Goal: Complete application form: Complete application form

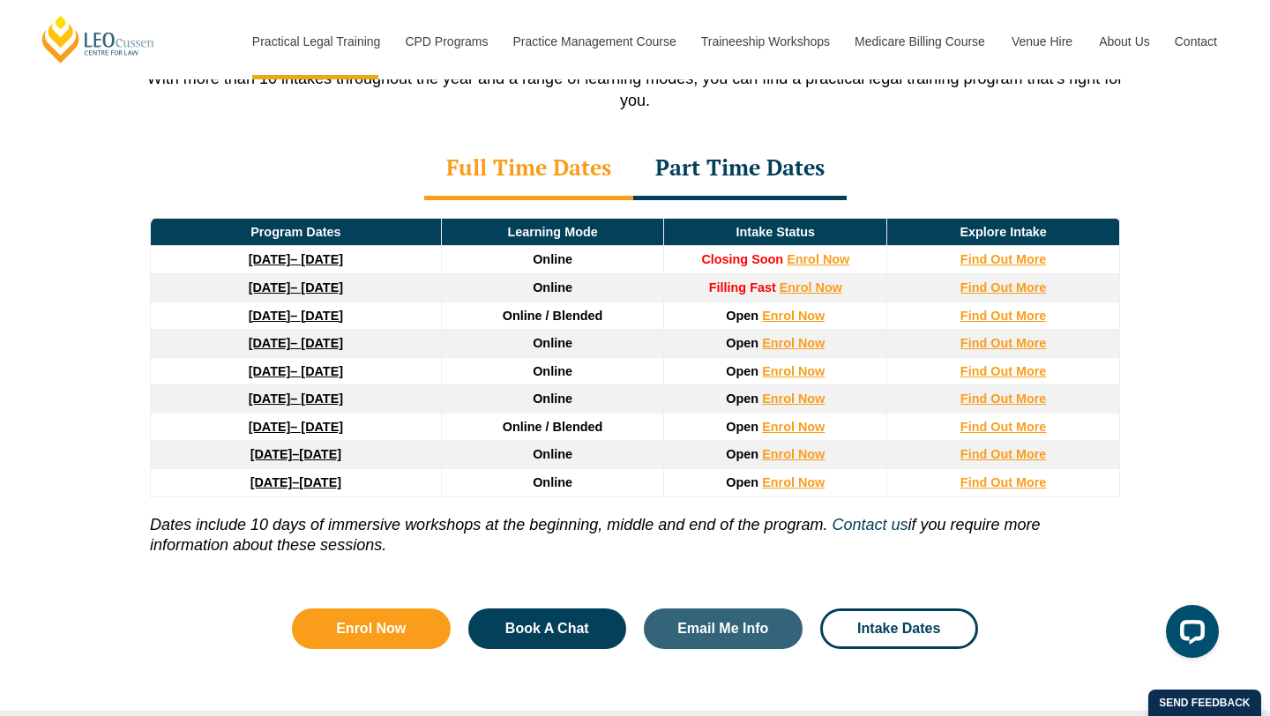
scroll to position [2440, 0]
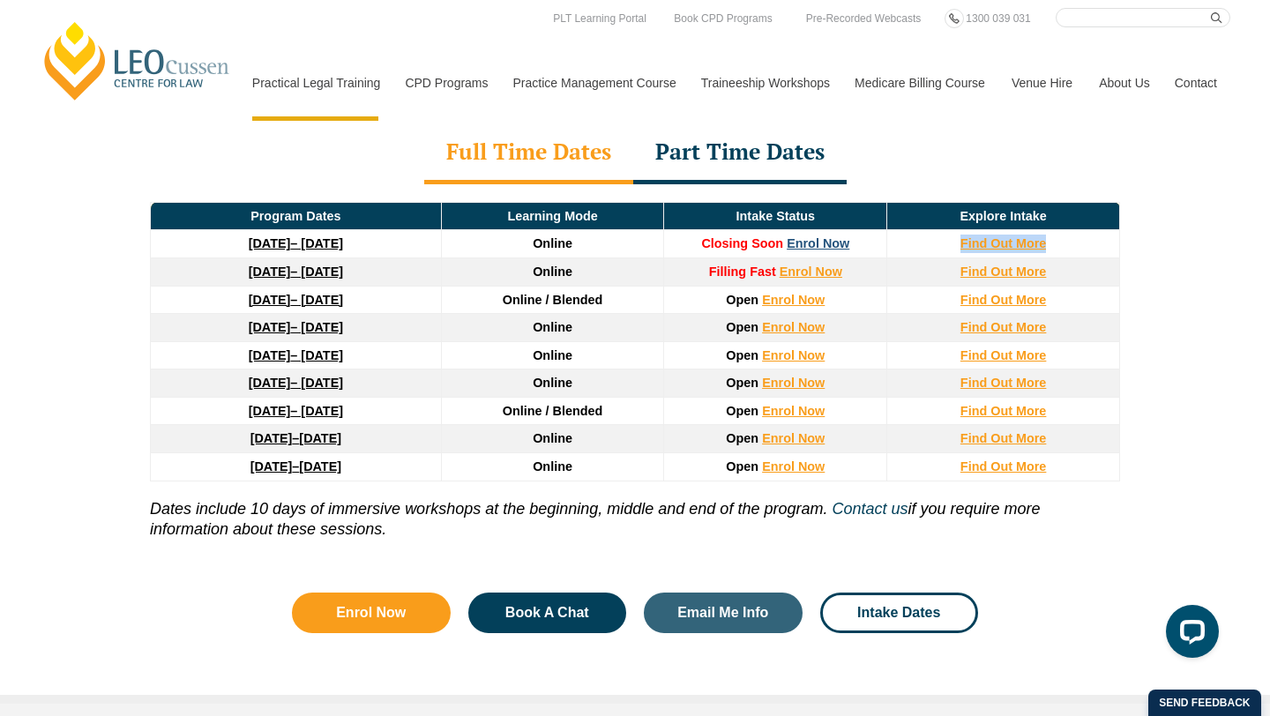
click at [826, 236] on link "Enrol Now" at bounding box center [818, 243] width 63 height 14
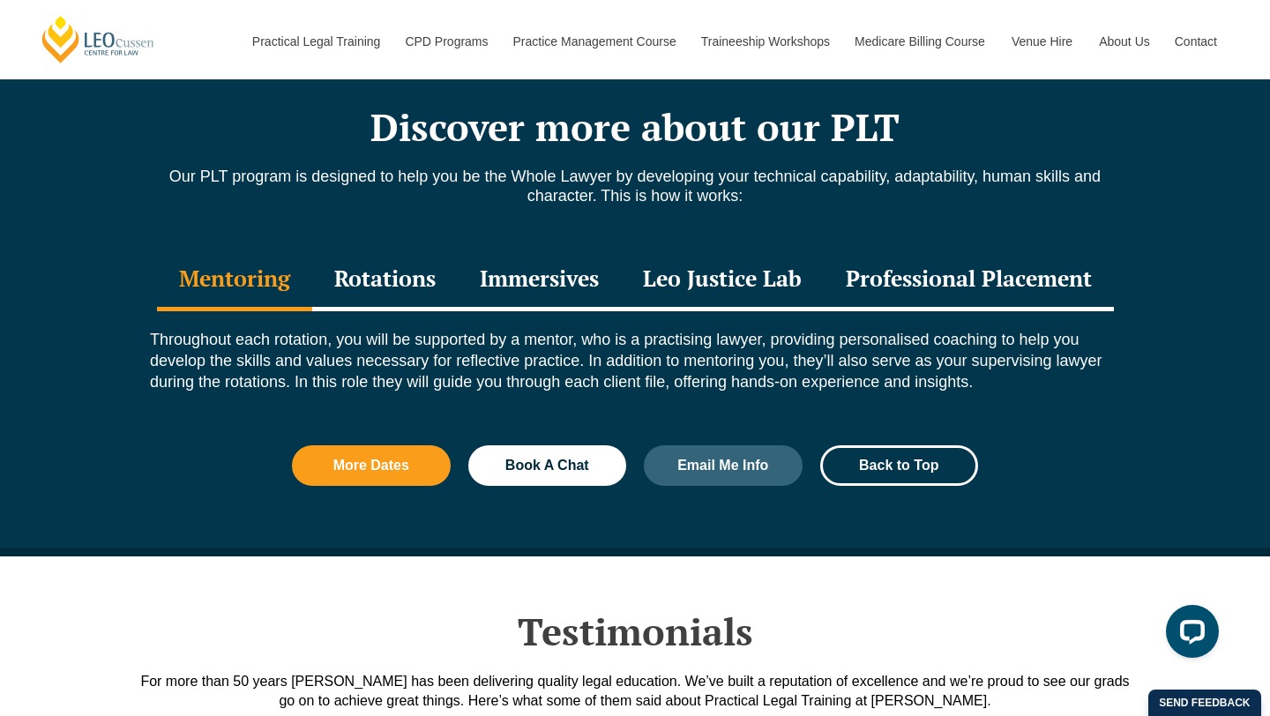
scroll to position [1896, 0]
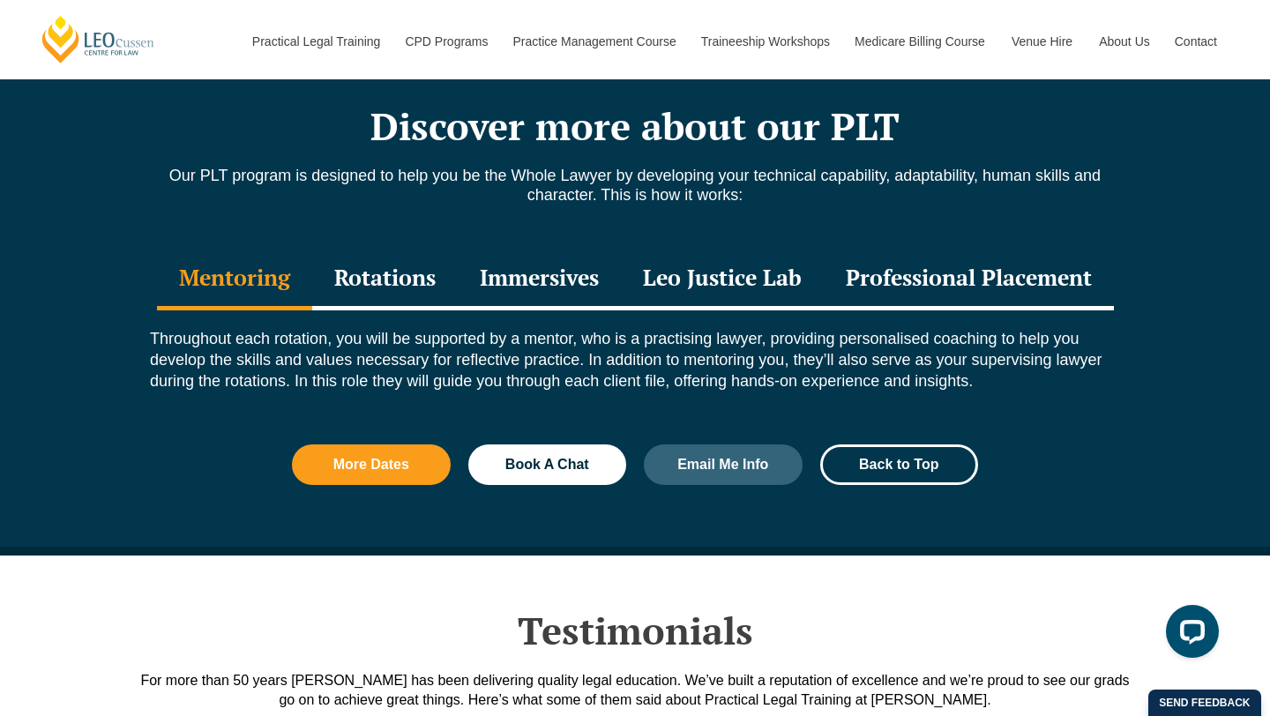
click at [360, 292] on div "Rotations" at bounding box center [385, 280] width 146 height 62
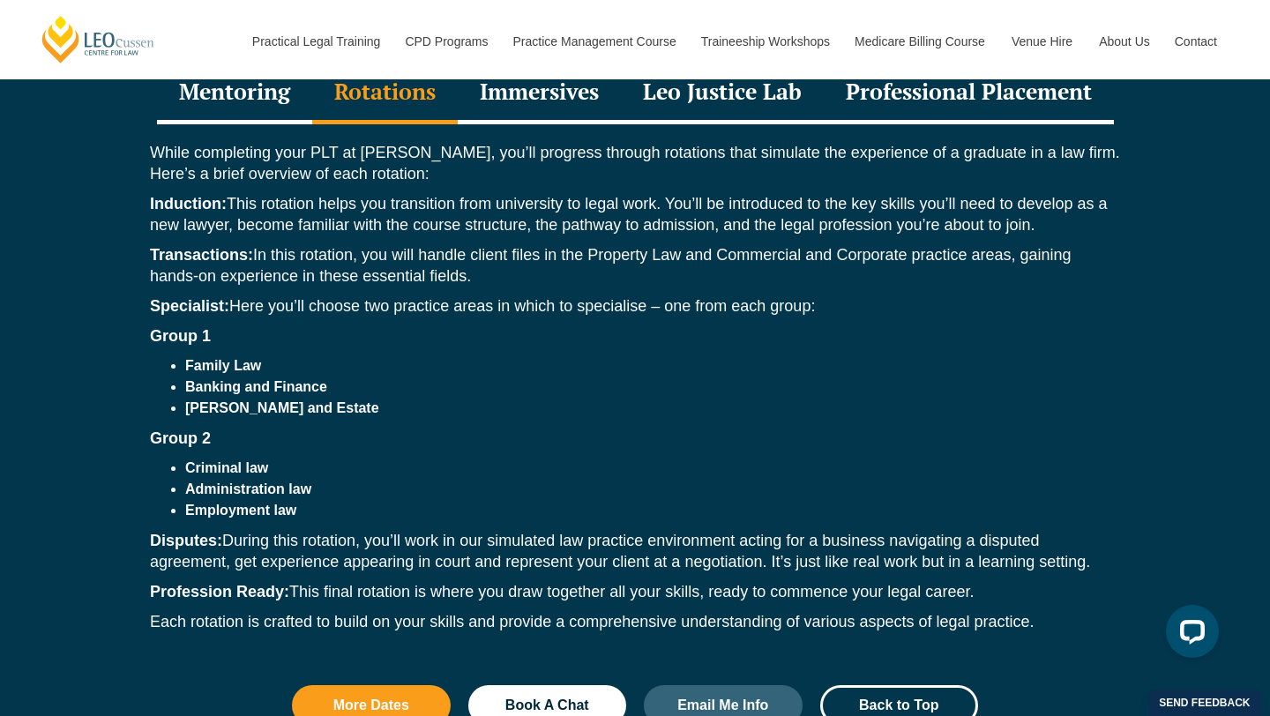
scroll to position [2063, 0]
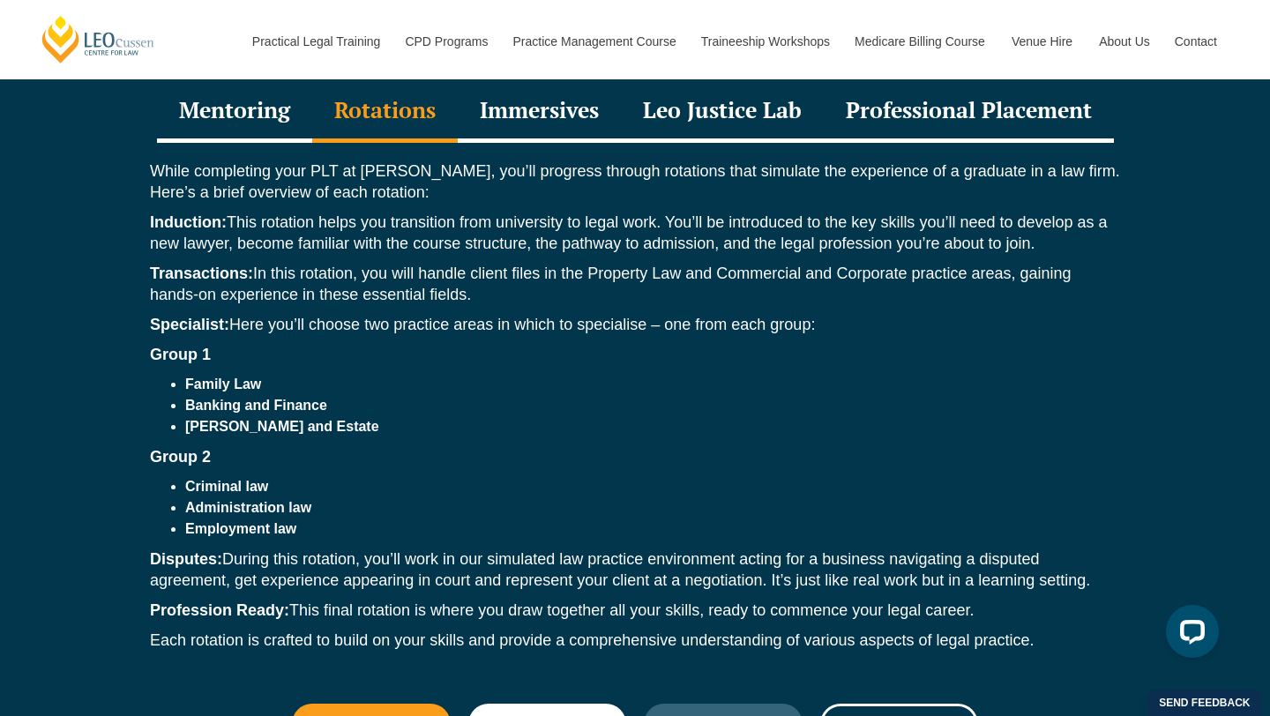
click at [535, 124] on div "Immersives" at bounding box center [539, 112] width 163 height 62
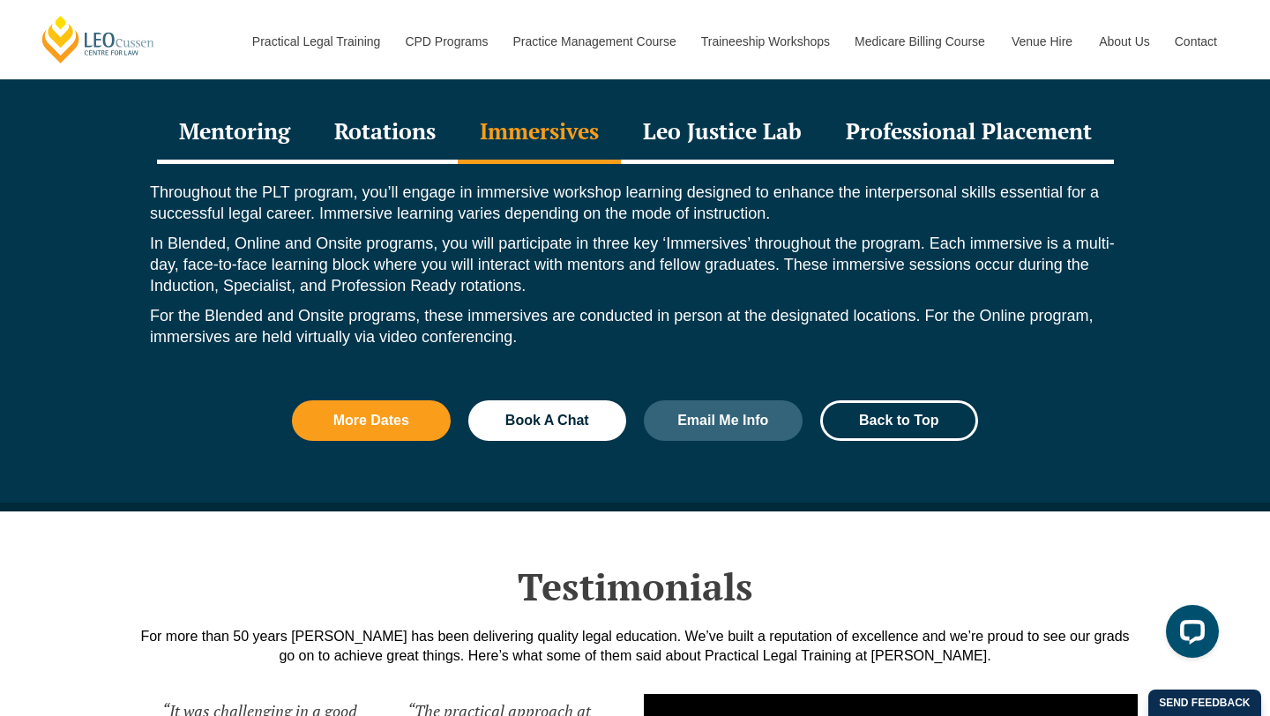
scroll to position [2039, 0]
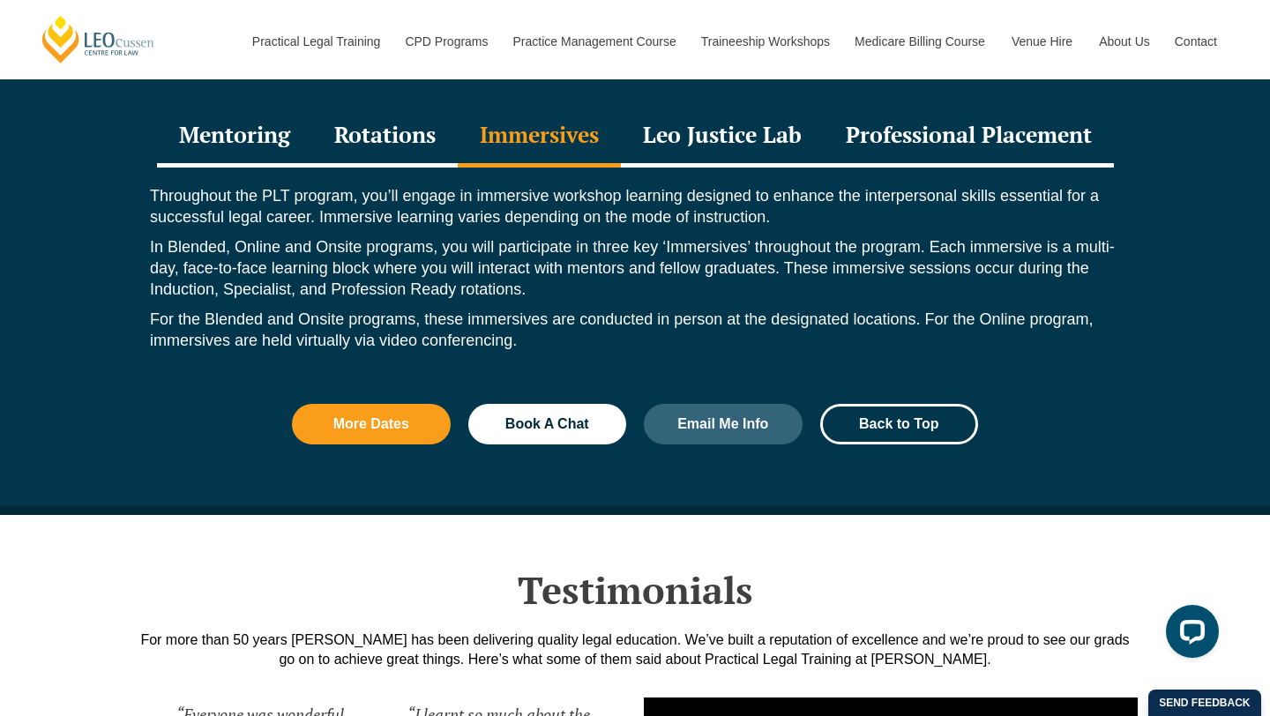
click at [693, 141] on div "Leo Justice Lab" at bounding box center [722, 137] width 203 height 62
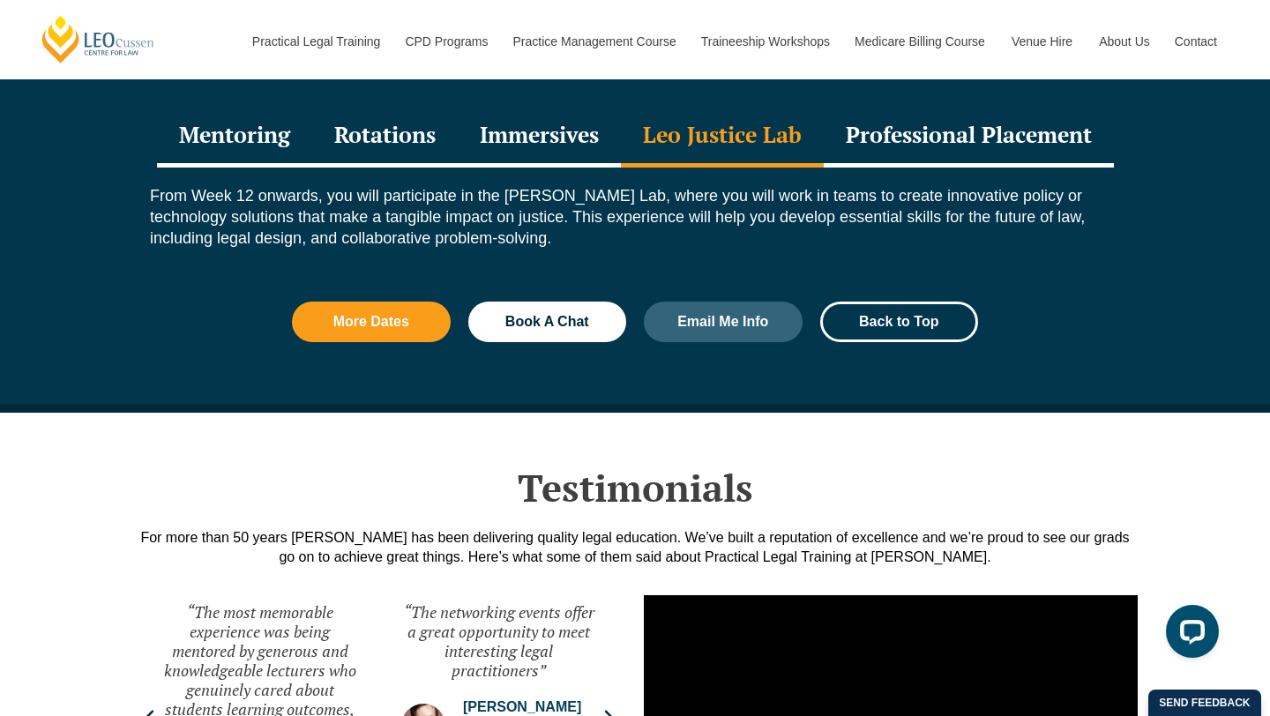
click at [897, 150] on div "Professional Placement" at bounding box center [969, 137] width 290 height 62
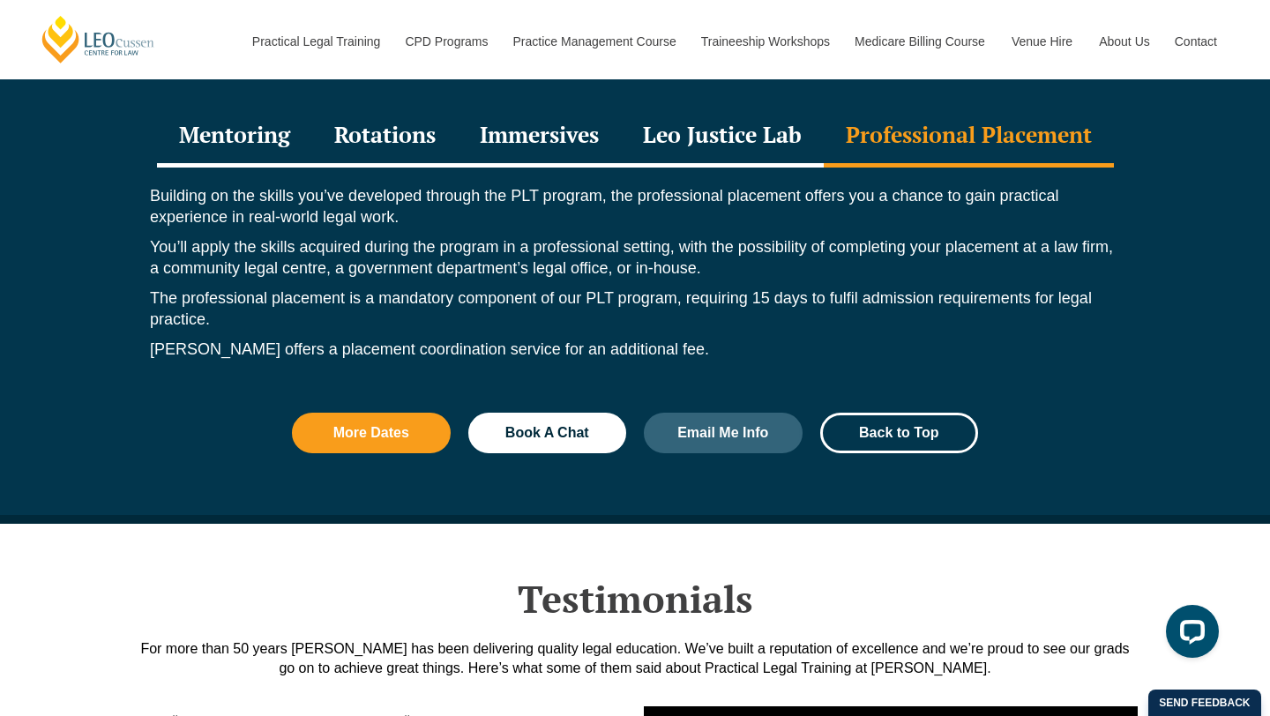
click at [242, 147] on div "Mentoring" at bounding box center [234, 137] width 155 height 62
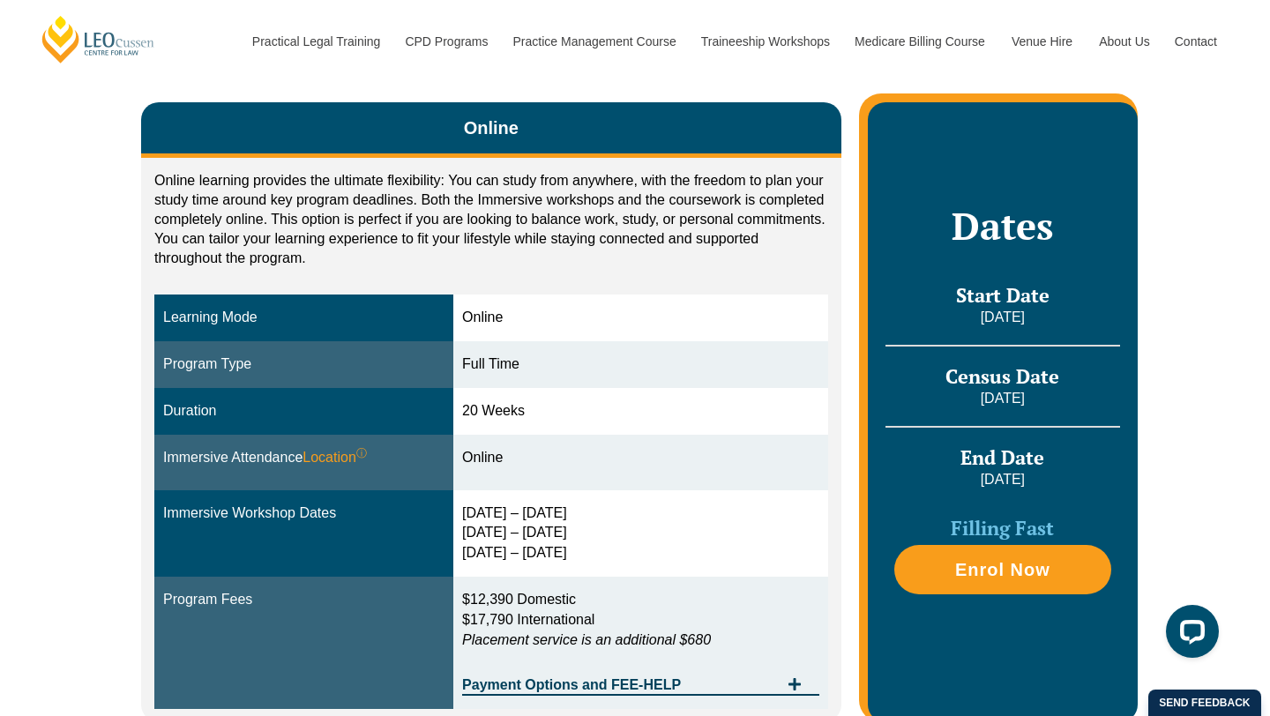
scroll to position [293, 0]
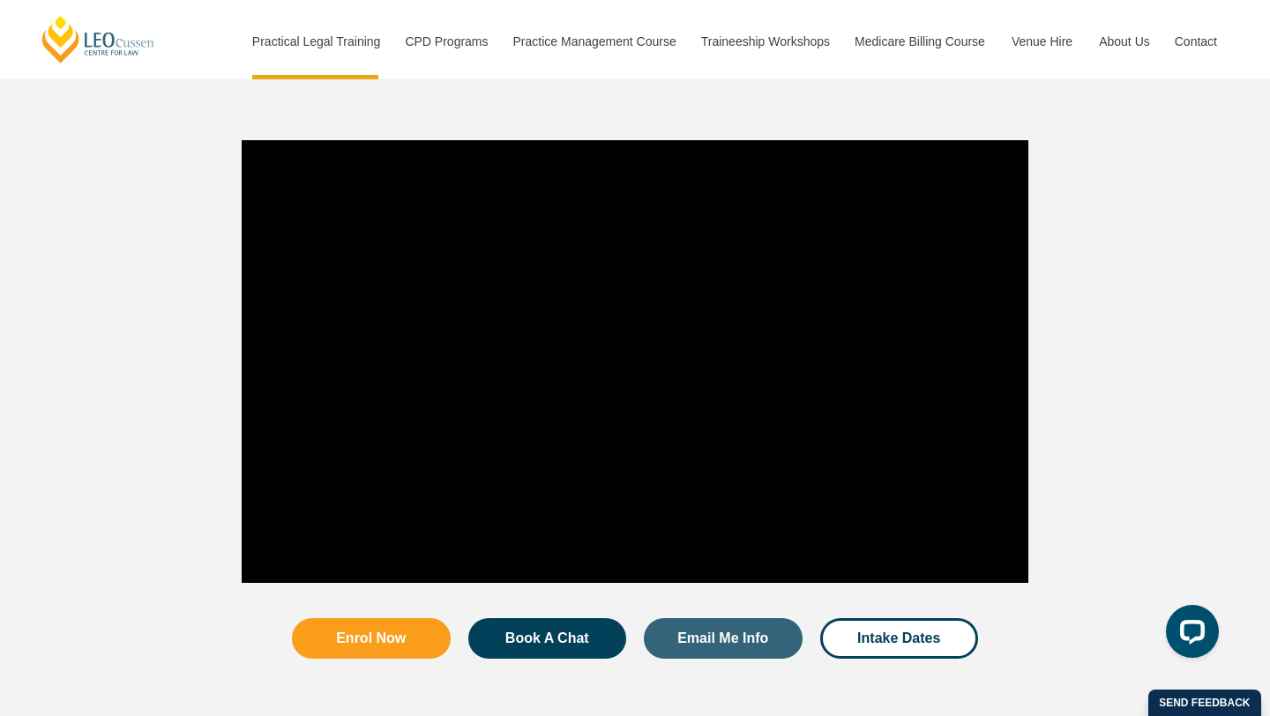
scroll to position [1714, 0]
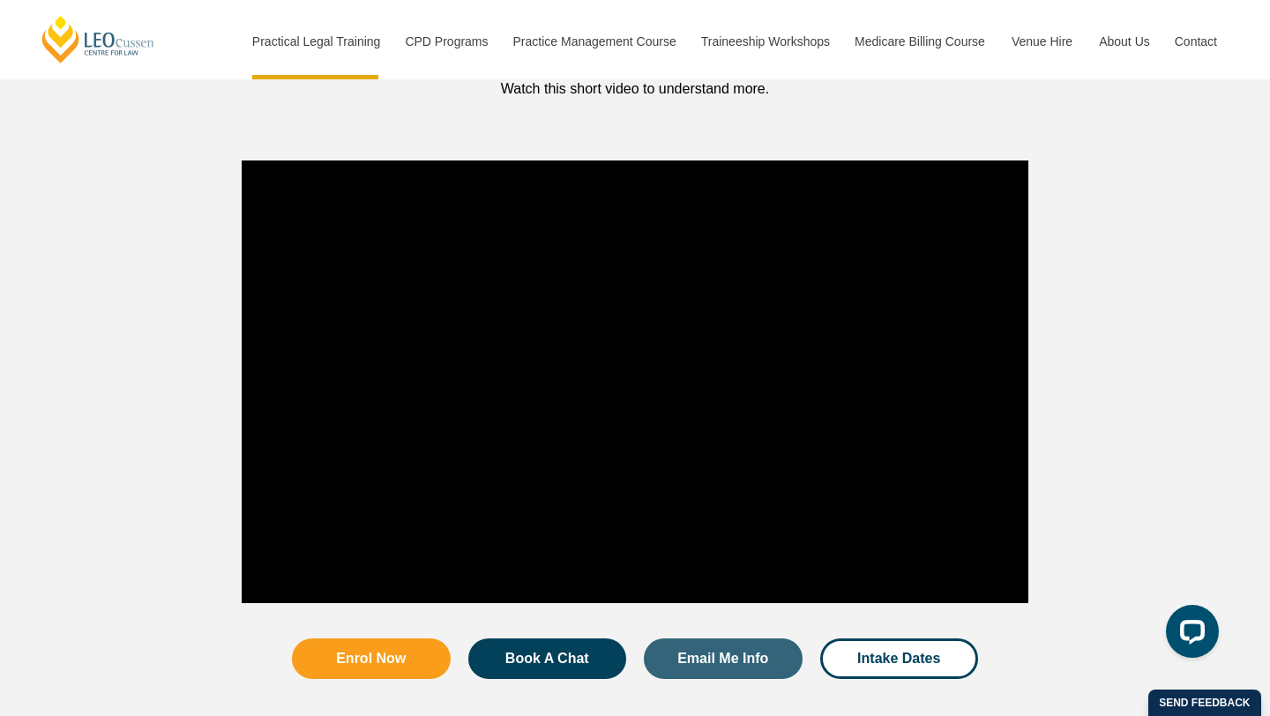
click at [100, 342] on div at bounding box center [635, 382] width 1270 height 460
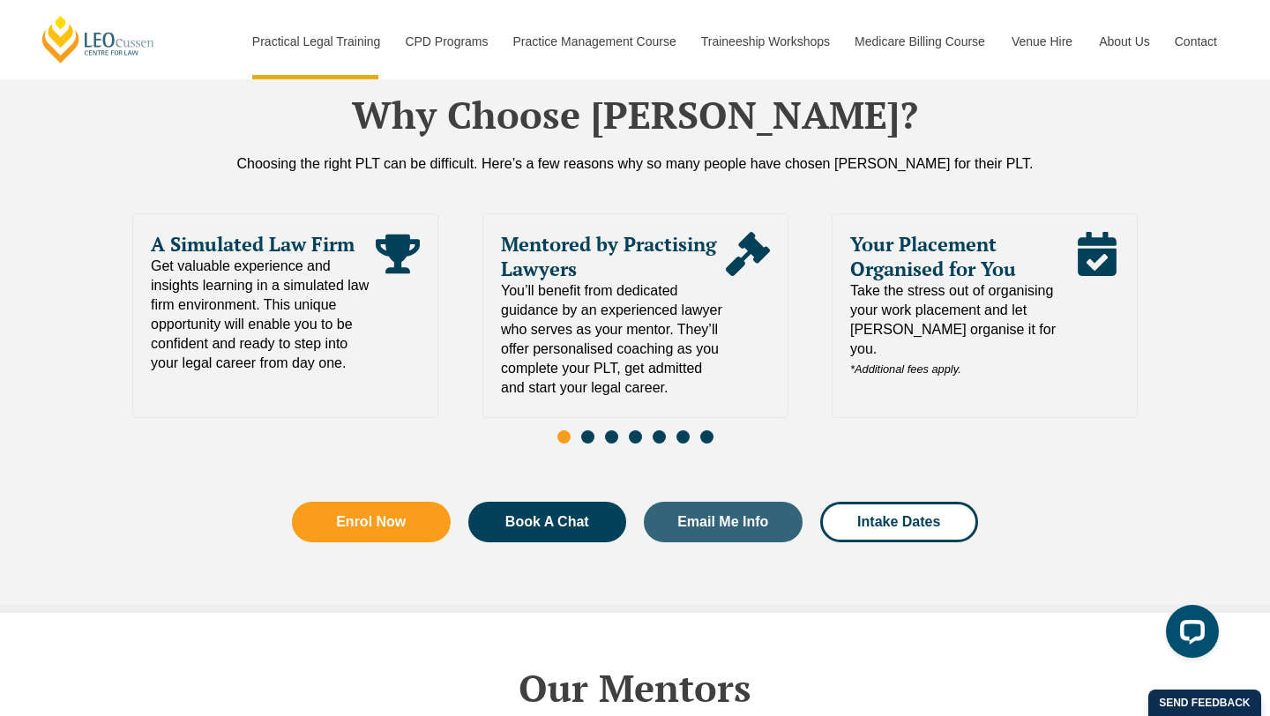
scroll to position [3828, 0]
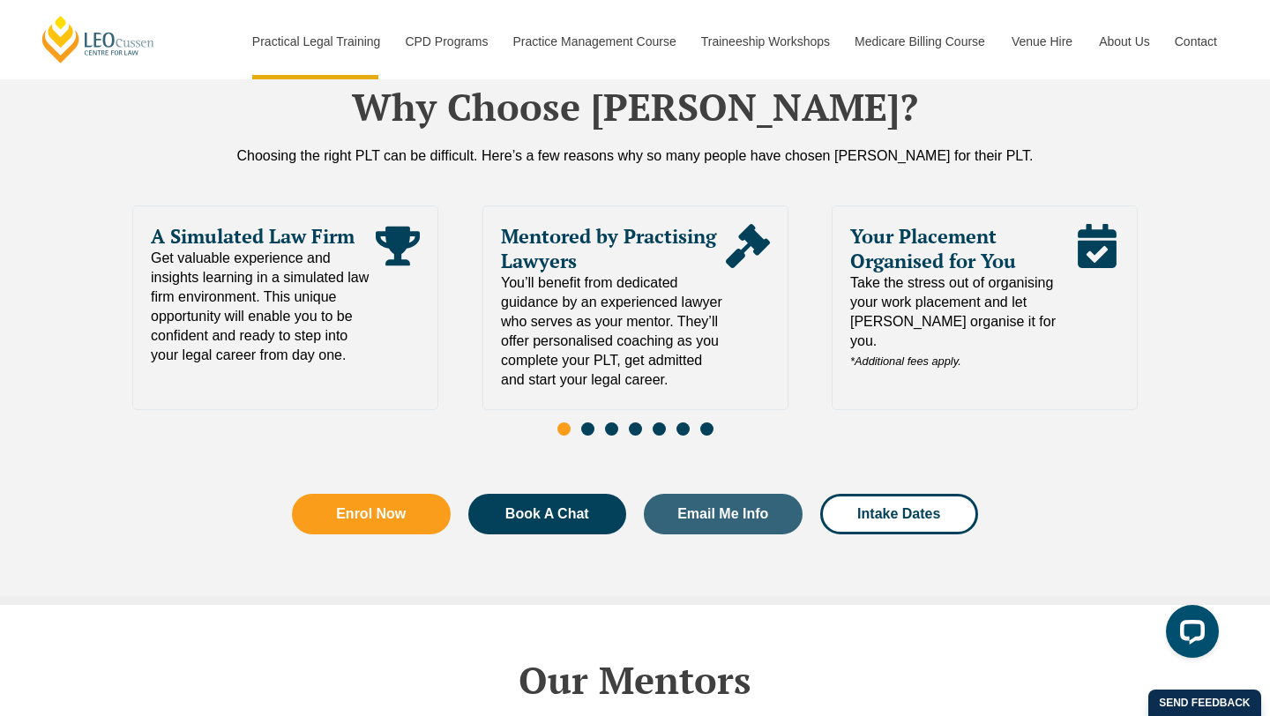
click at [588, 423] on span "Go to slide 2" at bounding box center [587, 429] width 13 height 13
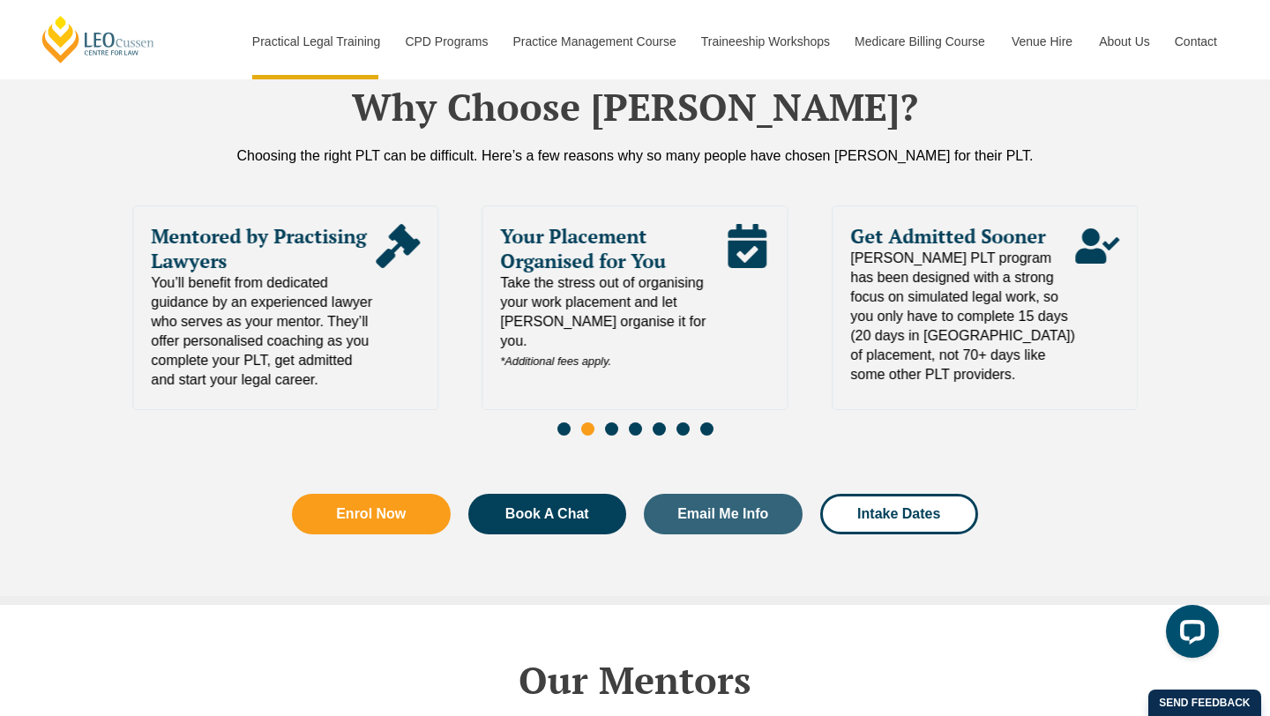
click at [612, 423] on span "Go to slide 3" at bounding box center [611, 429] width 13 height 13
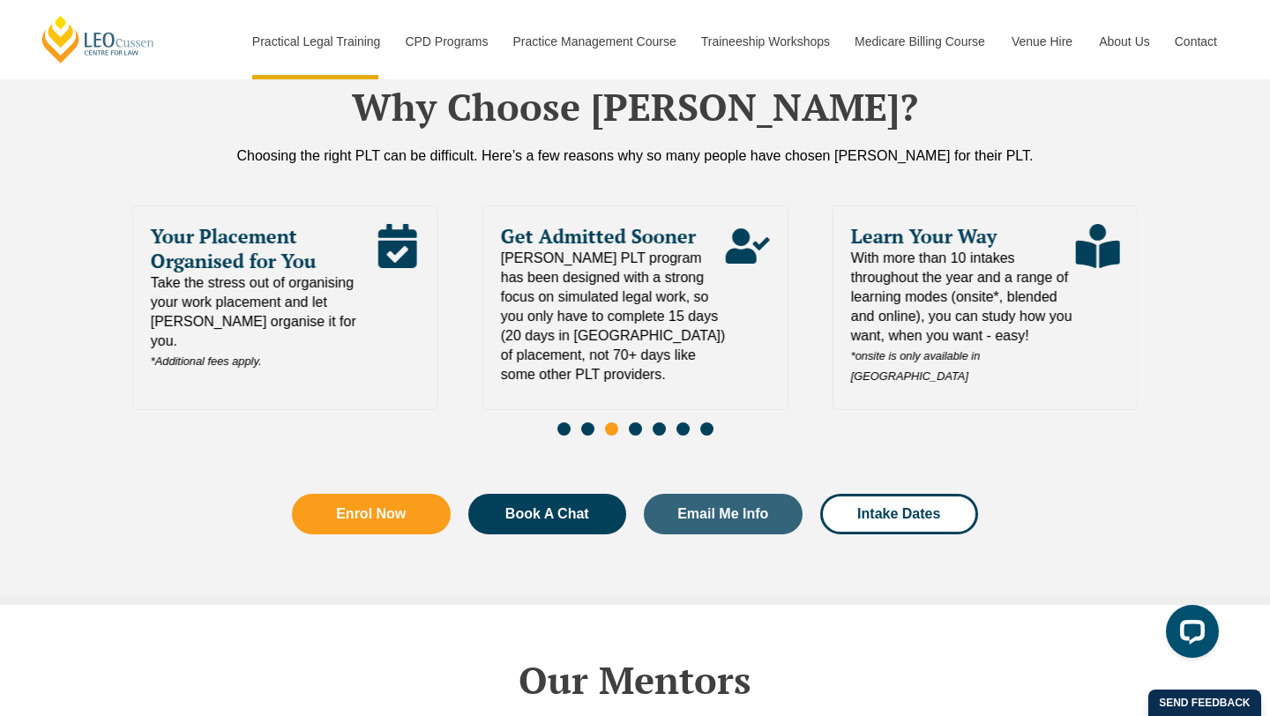
click at [634, 423] on span "Go to slide 4" at bounding box center [635, 429] width 13 height 13
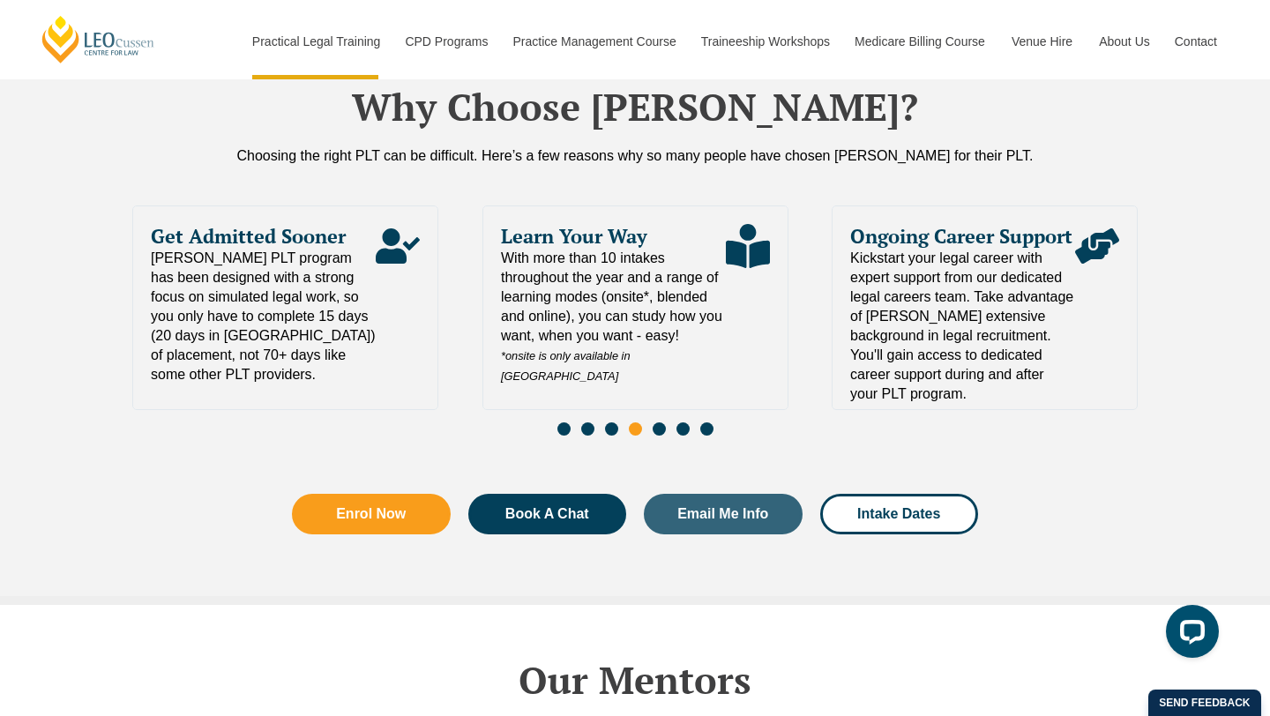
click at [661, 423] on span "Go to slide 5" at bounding box center [659, 429] width 13 height 13
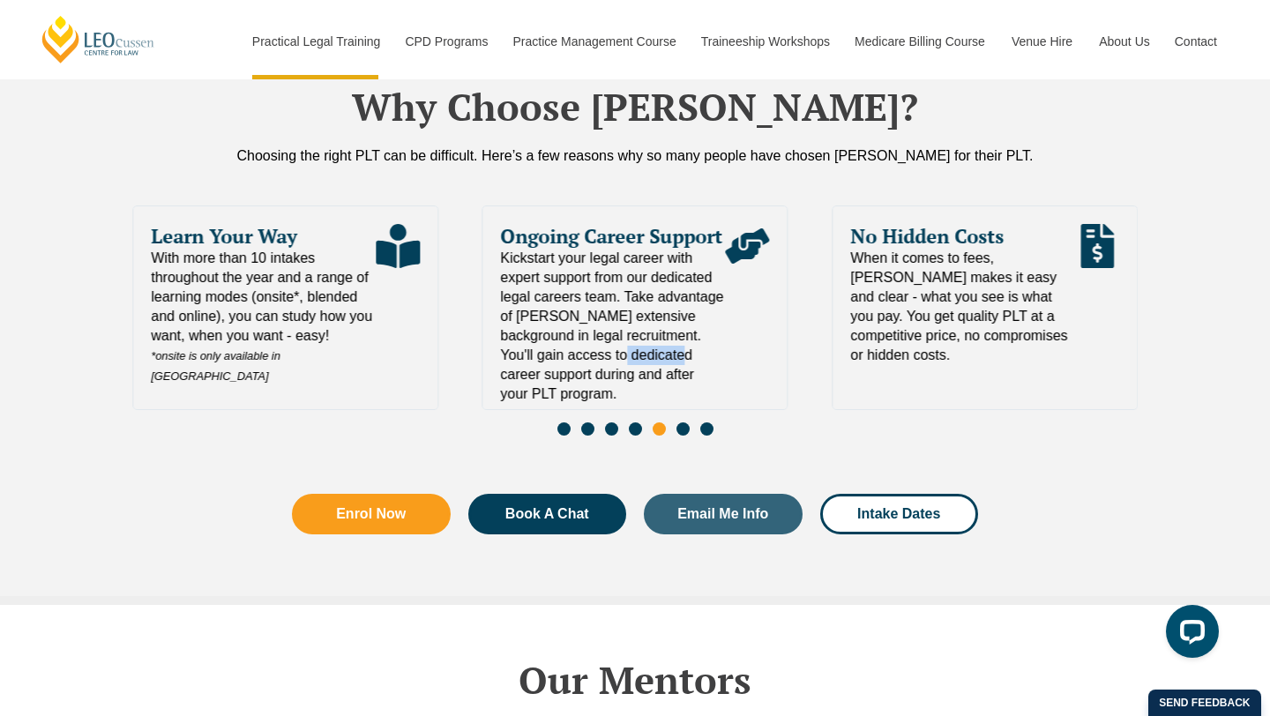
click at [685, 424] on span "Go to slide 6" at bounding box center [683, 429] width 13 height 13
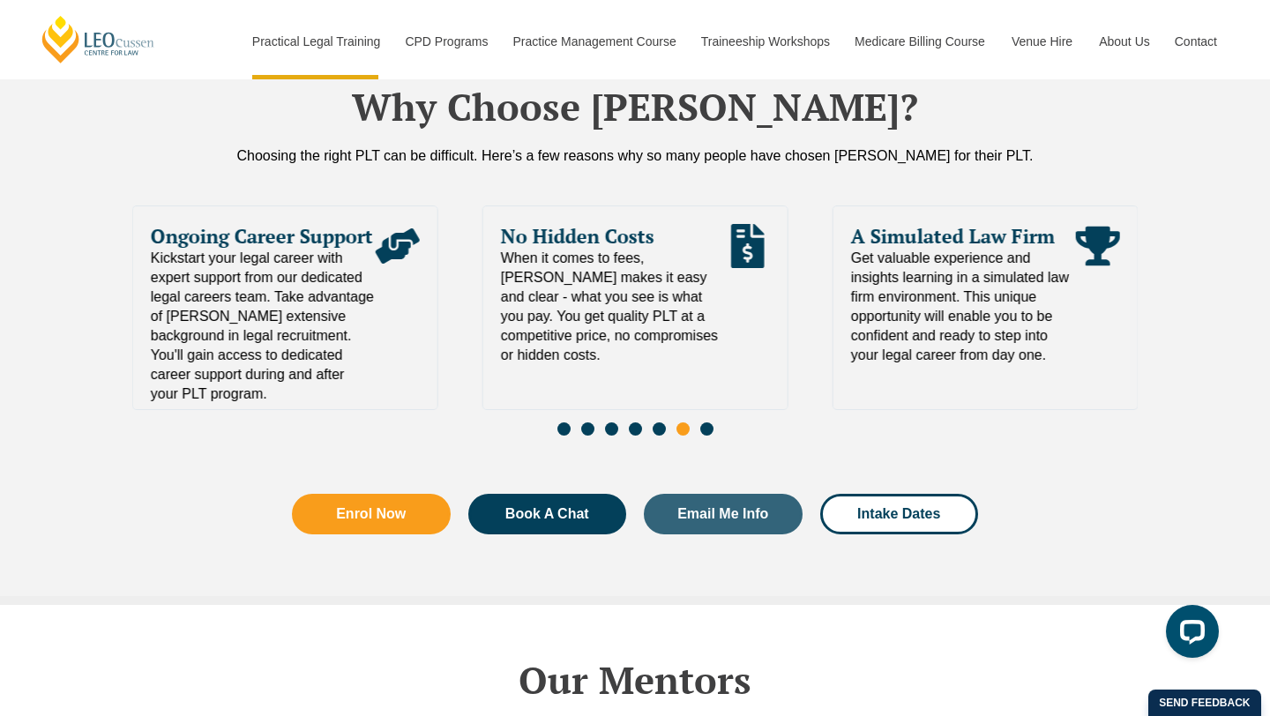
click at [711, 423] on span "Go to slide 7" at bounding box center [706, 429] width 13 height 13
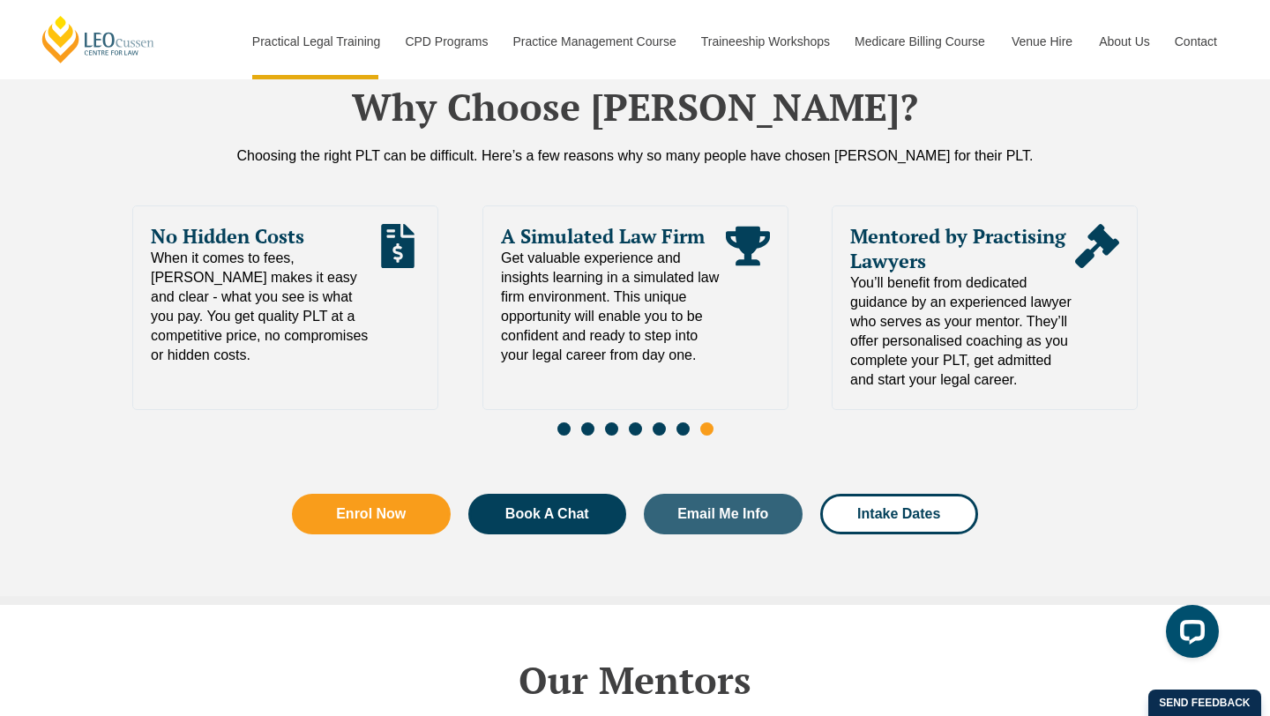
click at [659, 423] on span "Go to slide 5" at bounding box center [659, 429] width 13 height 13
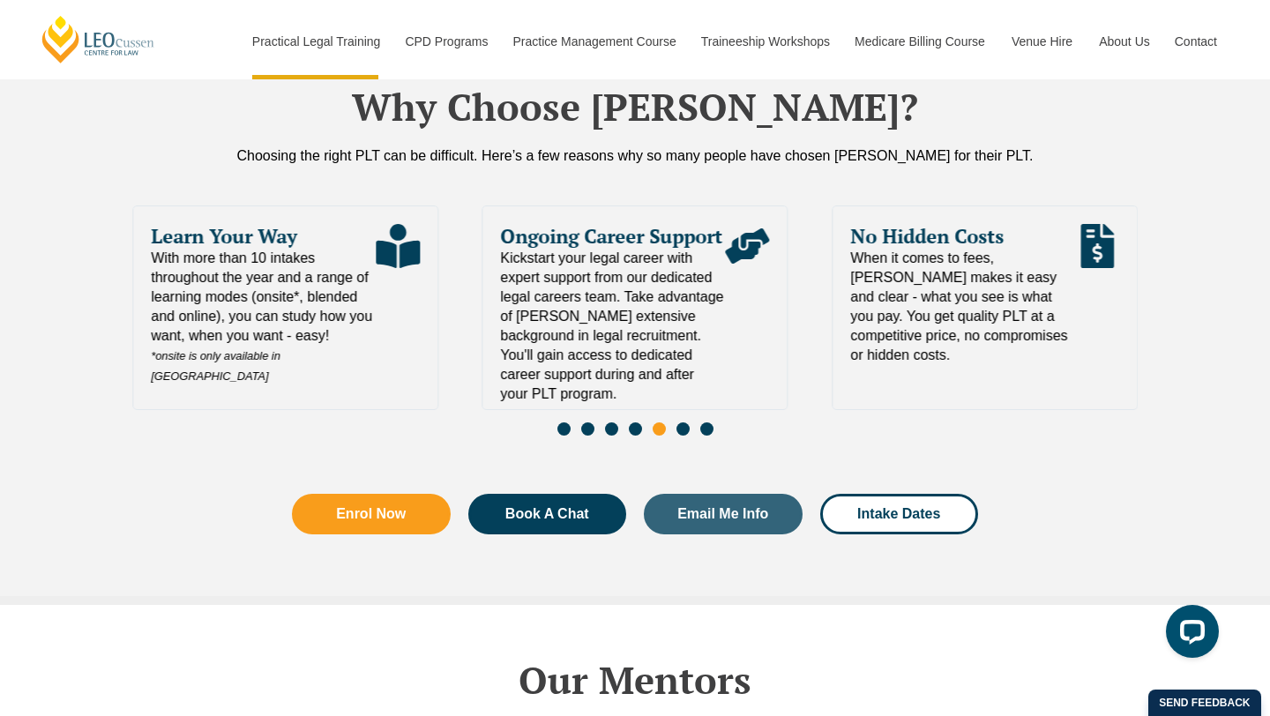
click at [640, 318] on span "Kickstart your legal career with expert support from our dedicated legal career…" at bounding box center [613, 326] width 225 height 155
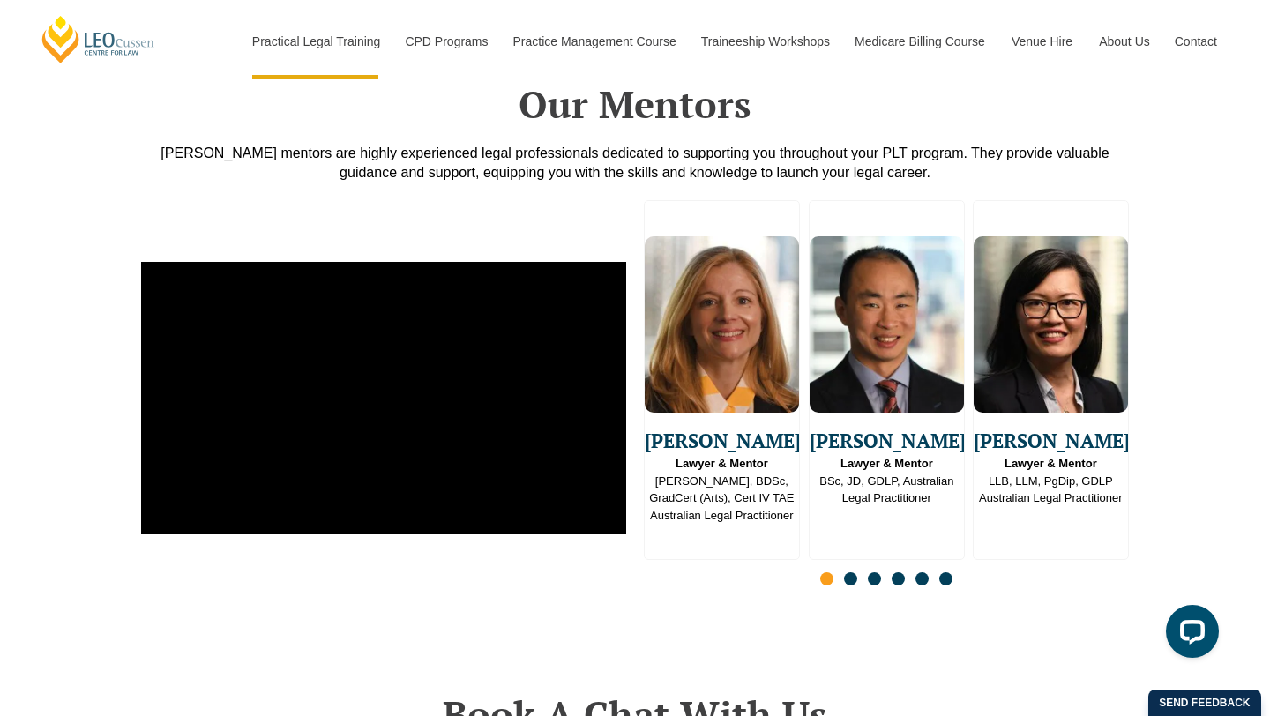
scroll to position [4409, 0]
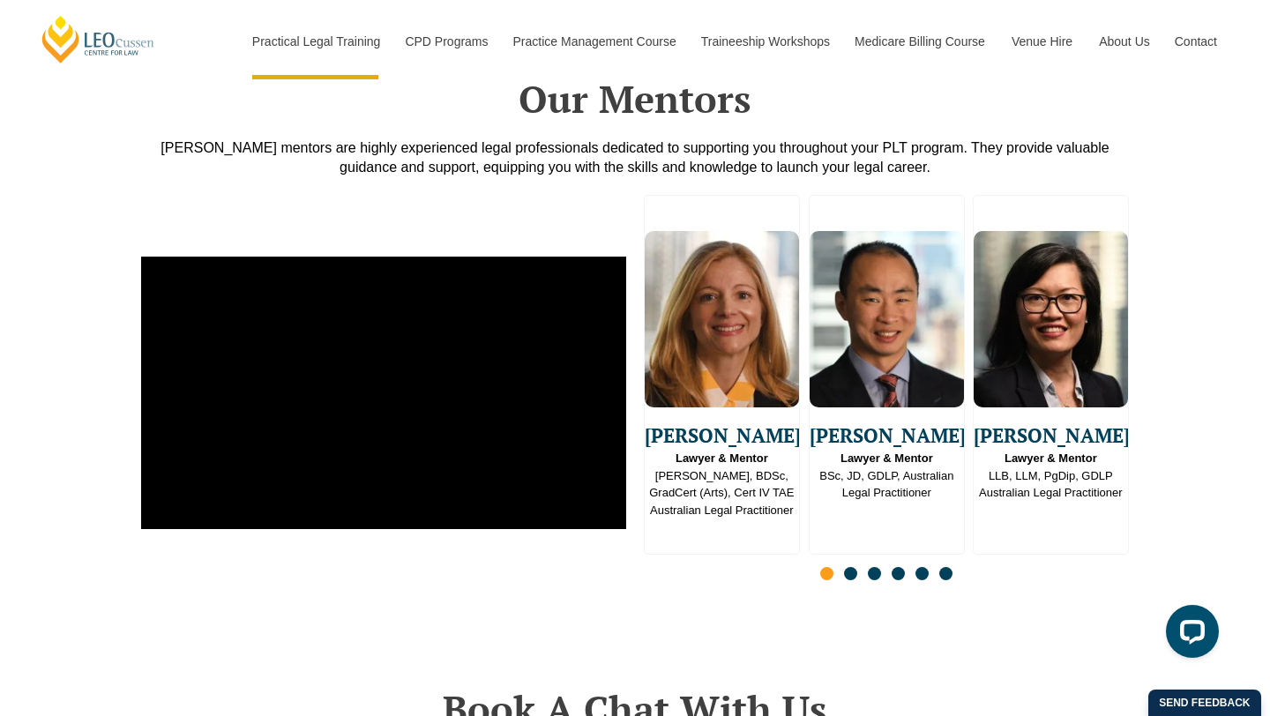
click at [851, 567] on span "Go to slide 2" at bounding box center [850, 573] width 13 height 13
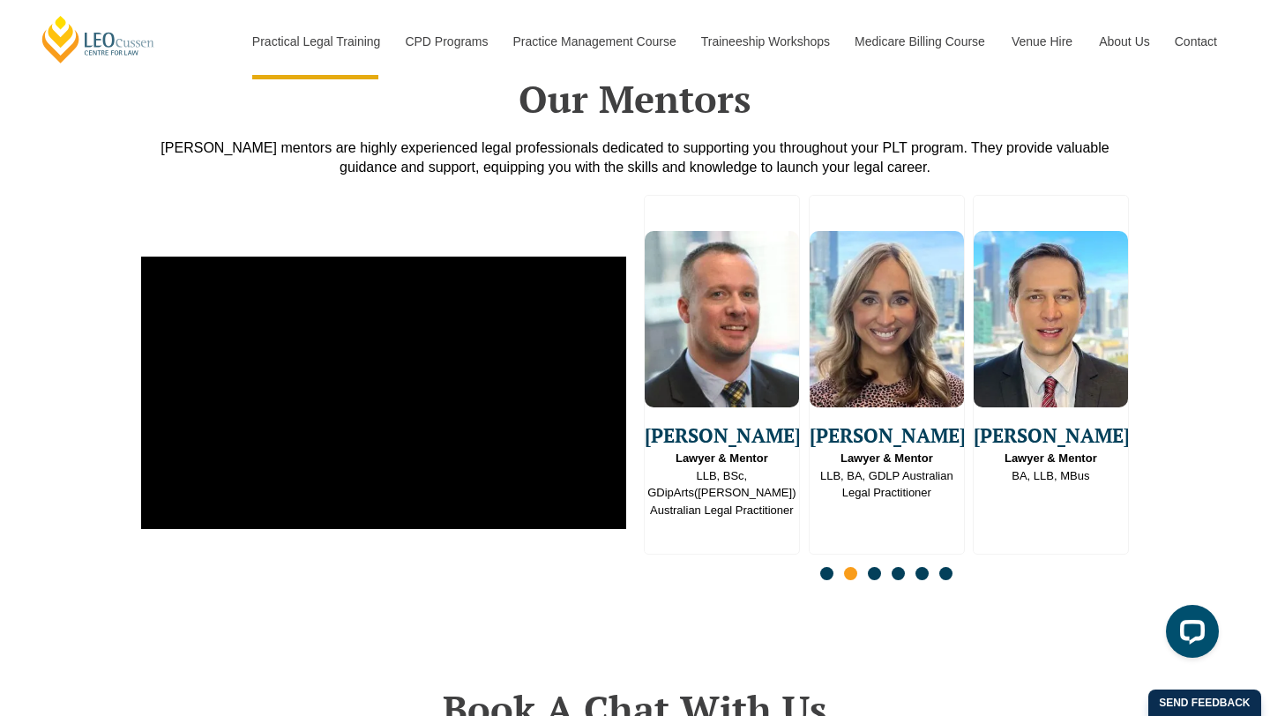
click at [875, 567] on span "Go to slide 3" at bounding box center [874, 573] width 13 height 13
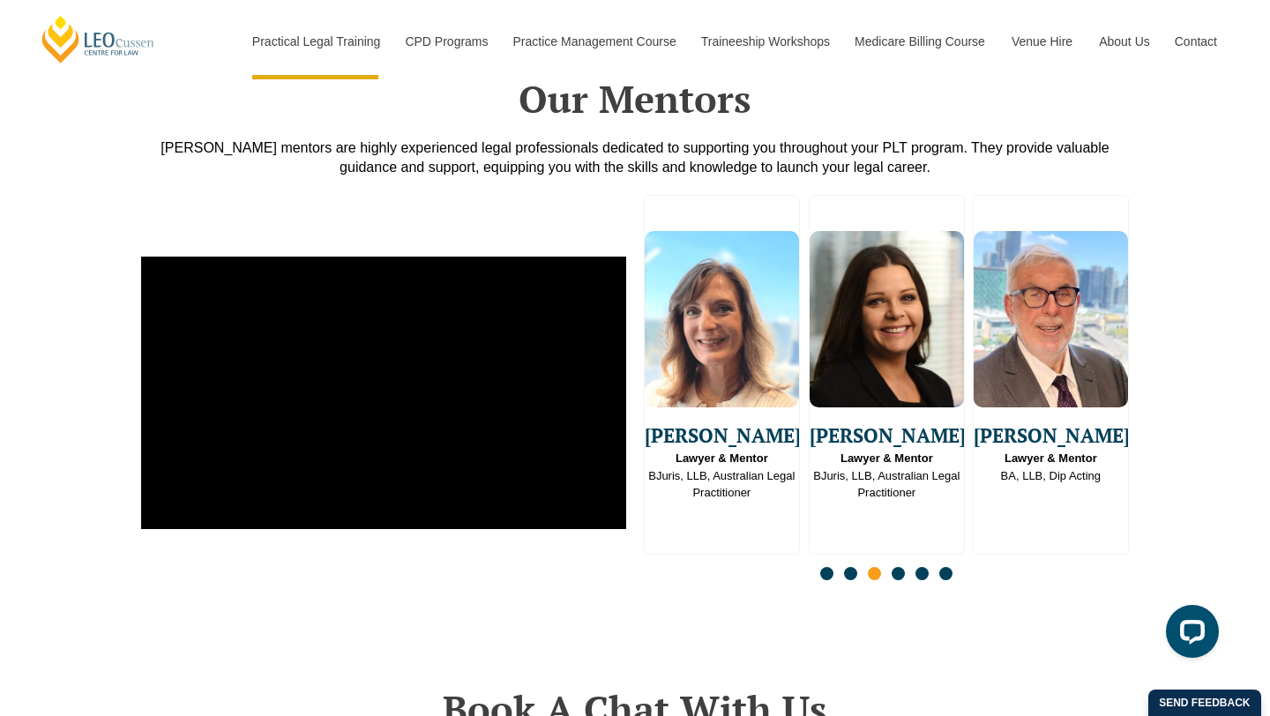
click at [898, 567] on span "Go to slide 4" at bounding box center [898, 573] width 13 height 13
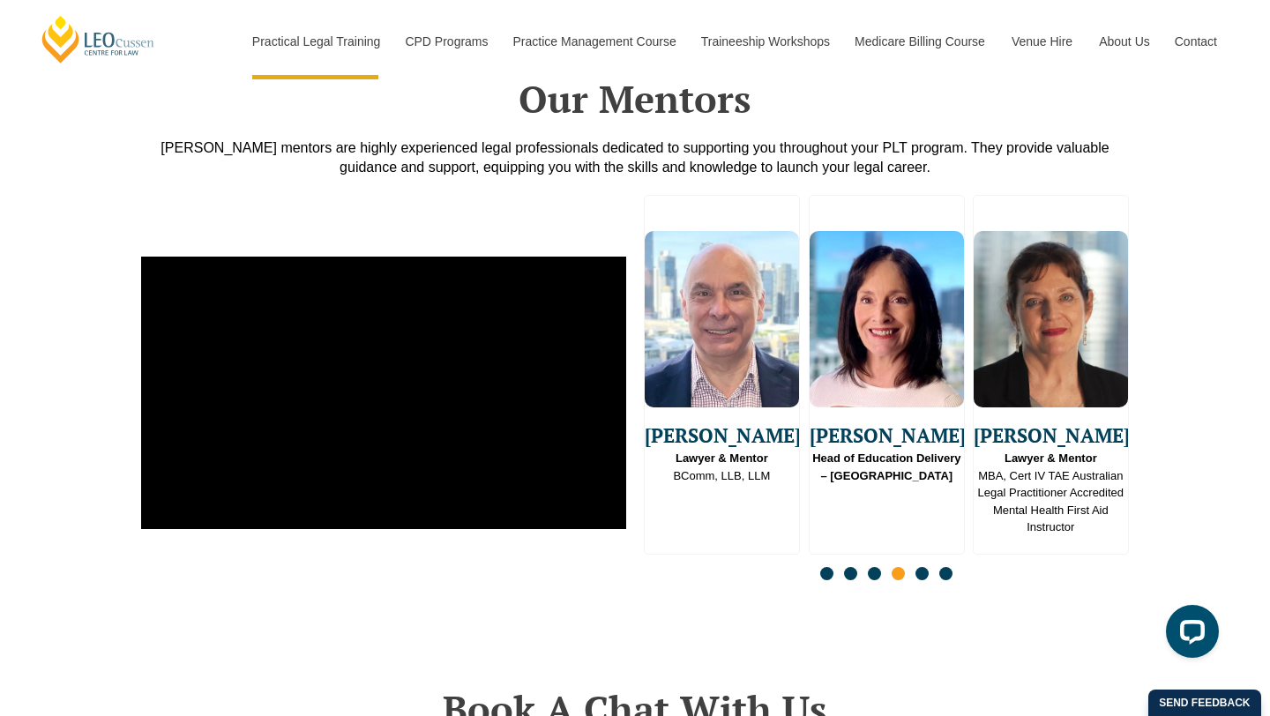
click at [925, 567] on span "Go to slide 5" at bounding box center [922, 573] width 13 height 13
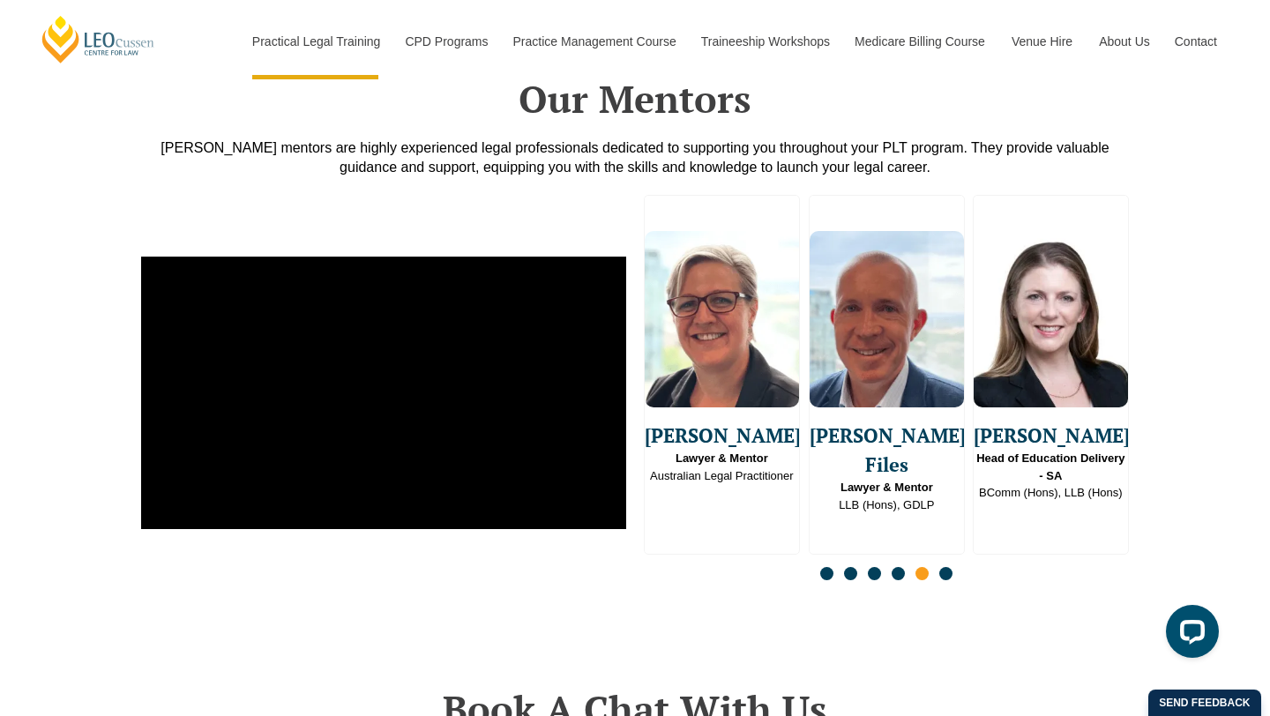
click at [946, 567] on span "Go to slide 6" at bounding box center [946, 573] width 13 height 13
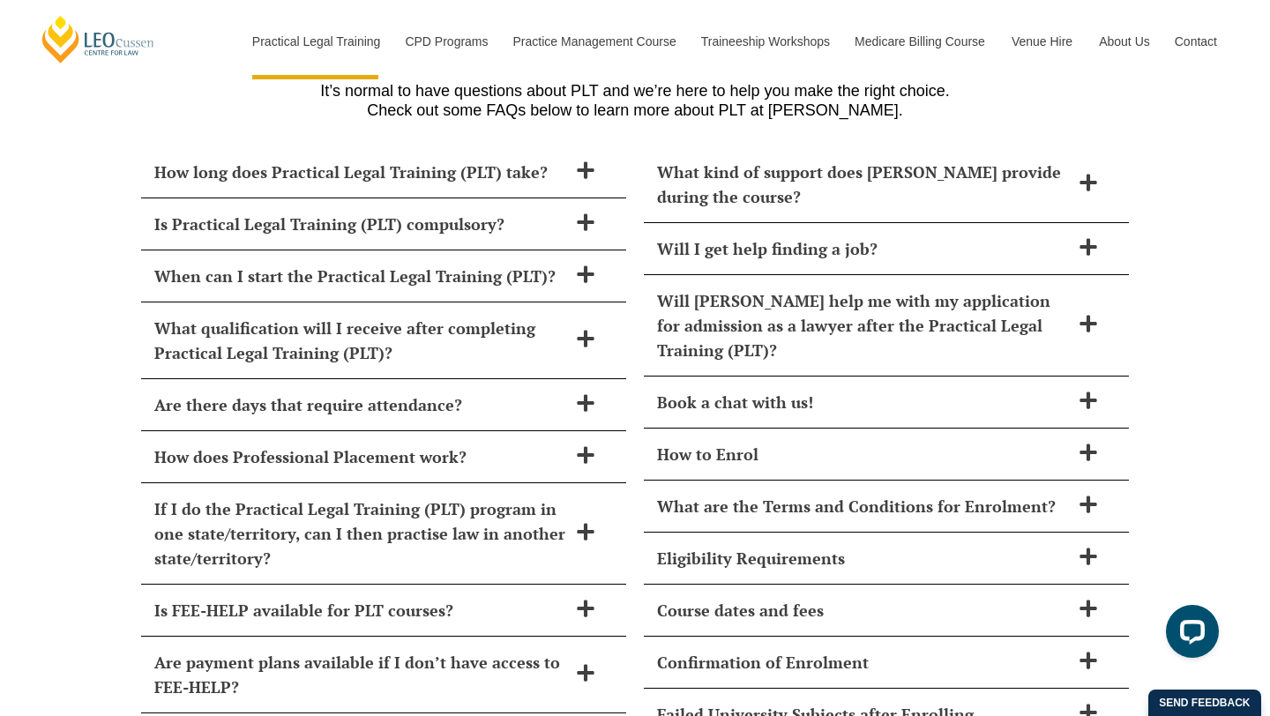
scroll to position [7206, 0]
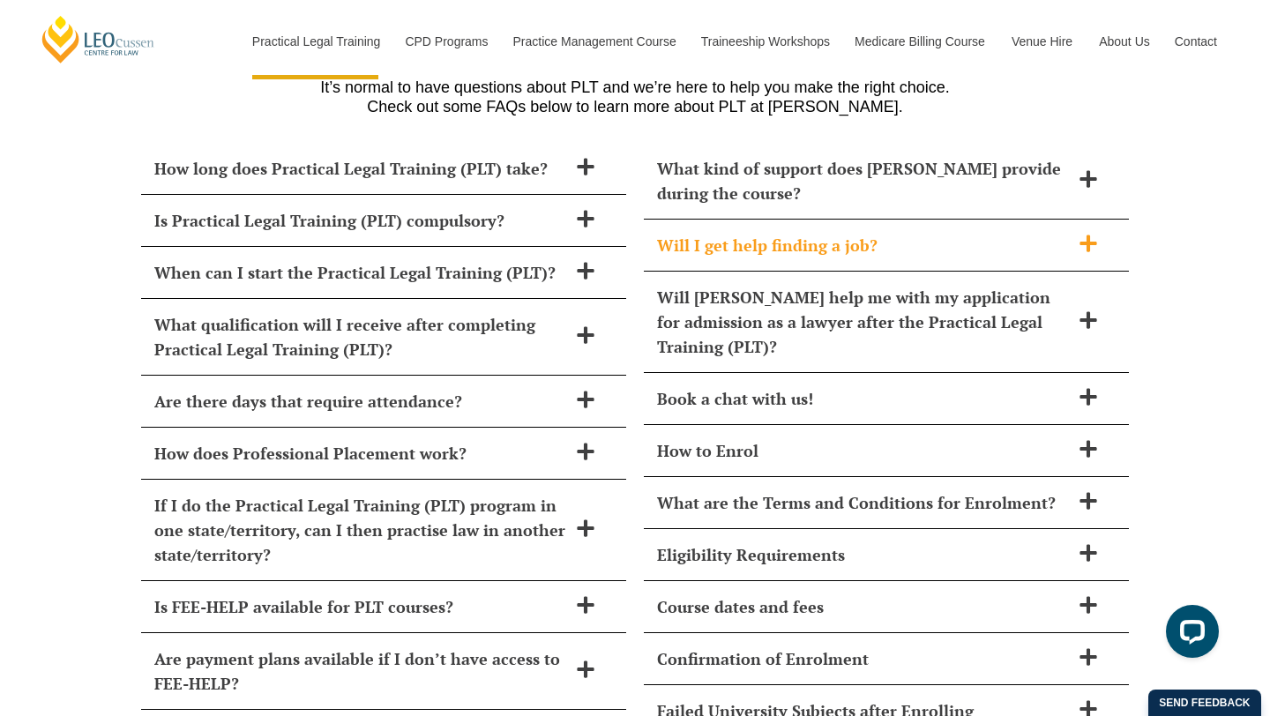
click at [870, 233] on h2 "Will I get help finding a job?" at bounding box center [863, 245] width 413 height 25
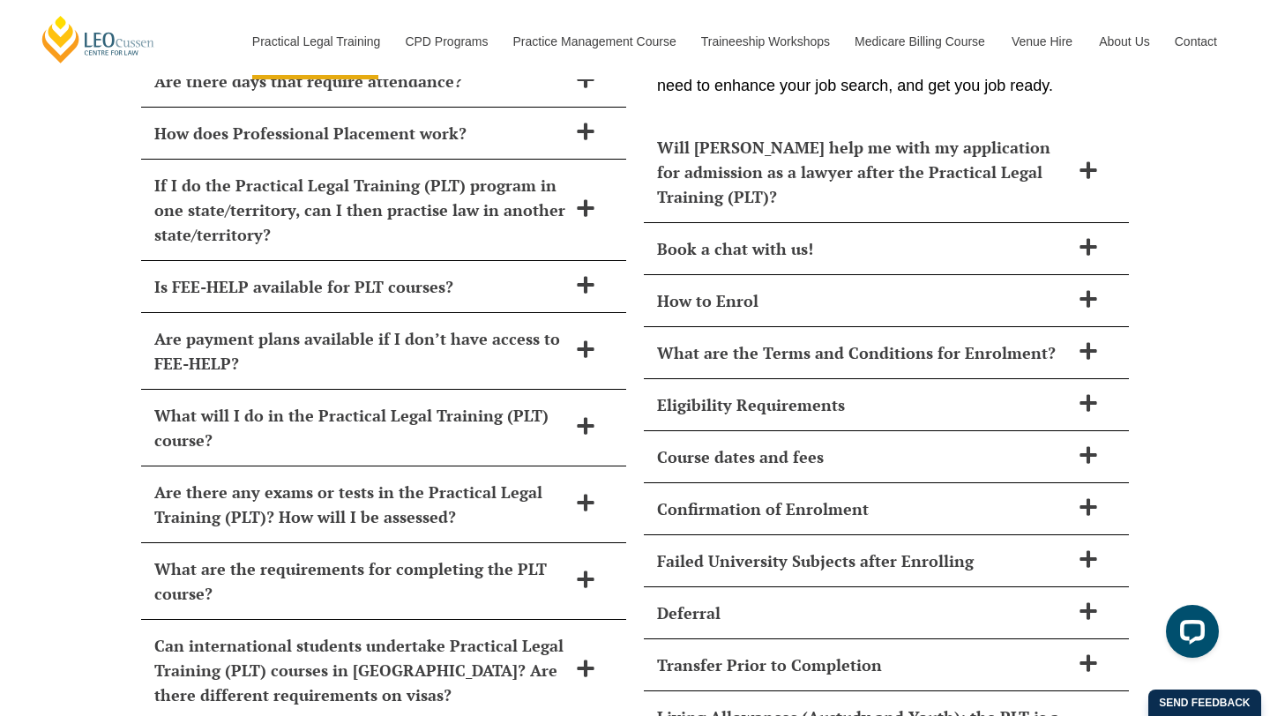
scroll to position [7528, 0]
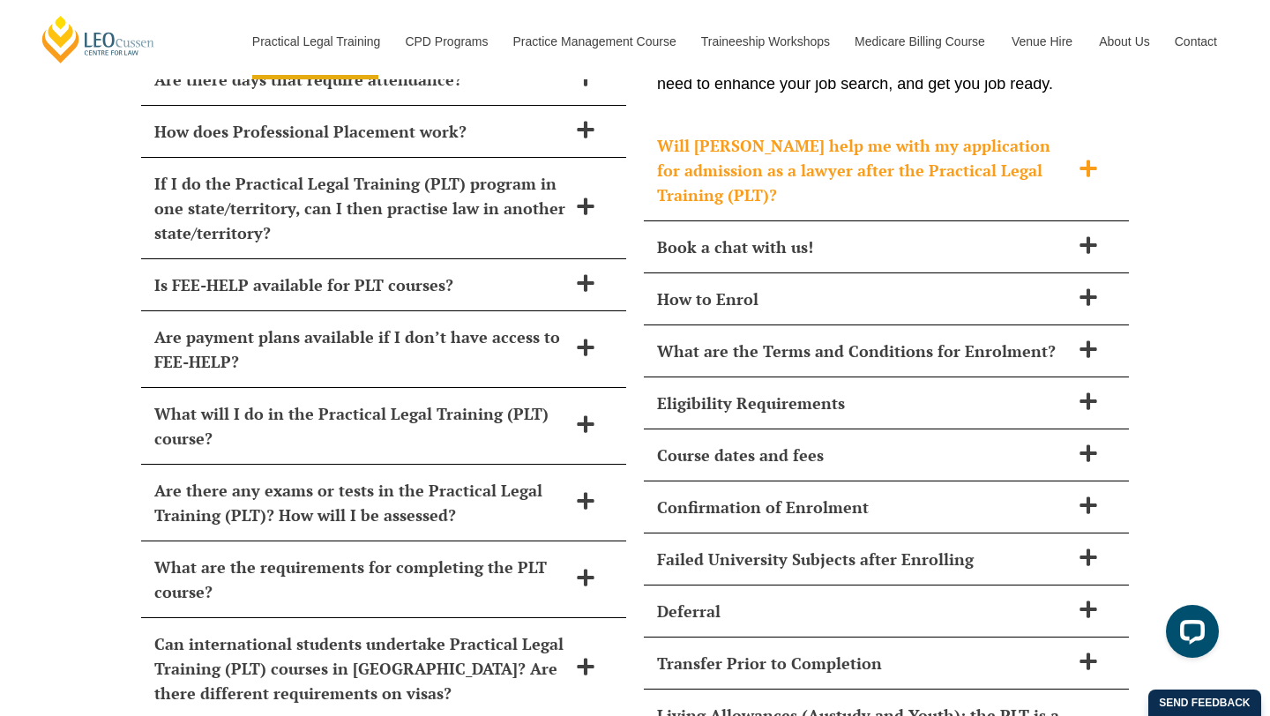
click at [1017, 146] on h2 "Will Leo Cussen help me with my application for admission as a lawyer after the…" at bounding box center [863, 170] width 413 height 74
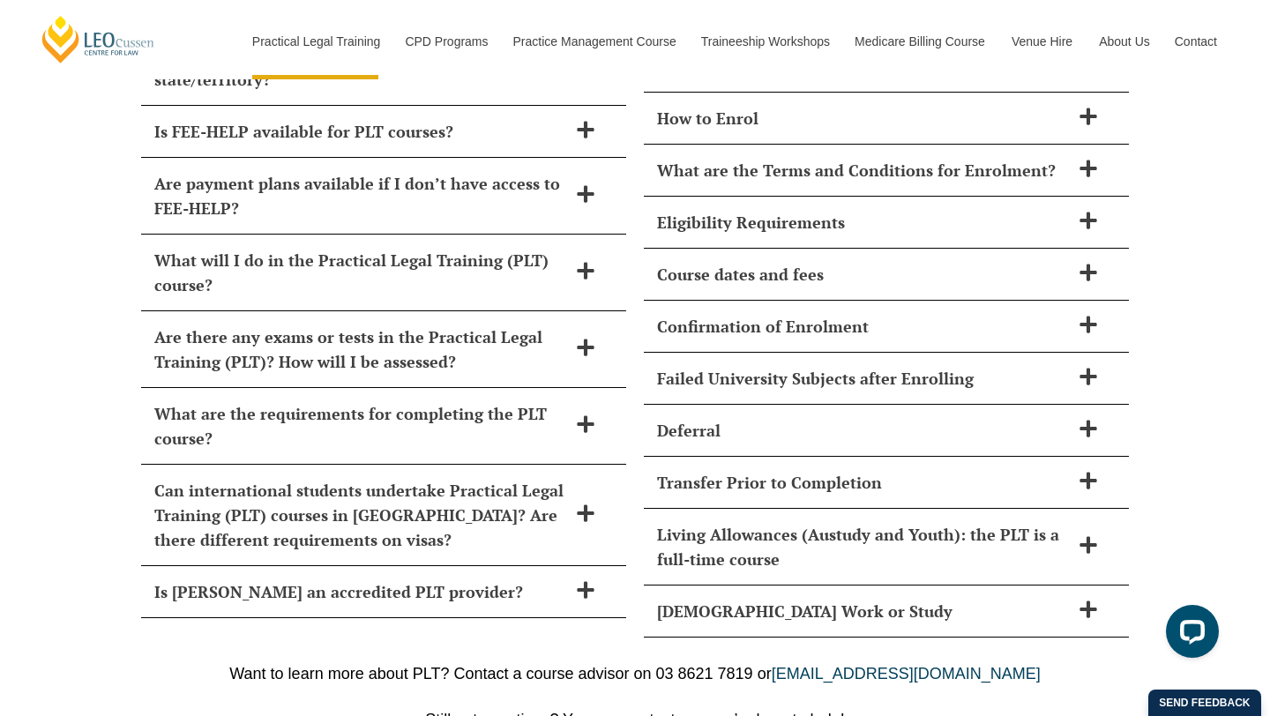
scroll to position [7688, 0]
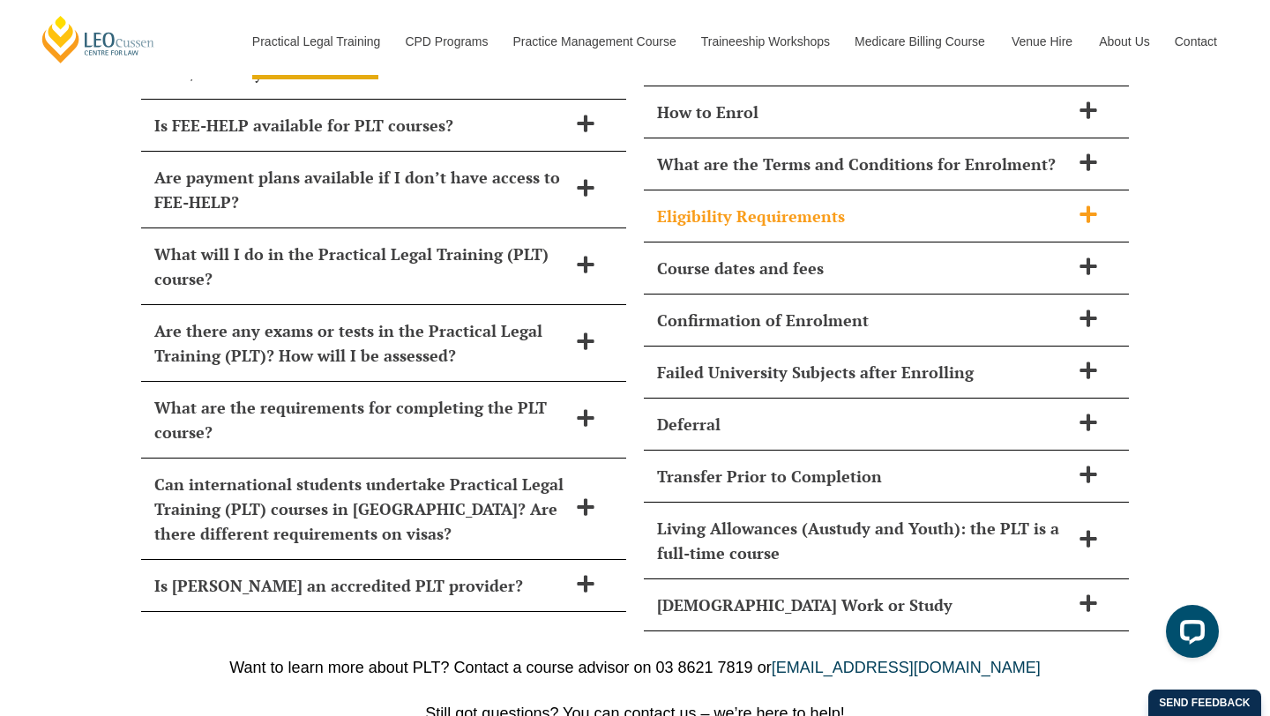
click at [1064, 202] on div "Eligibility Requirements" at bounding box center [886, 217] width 485 height 52
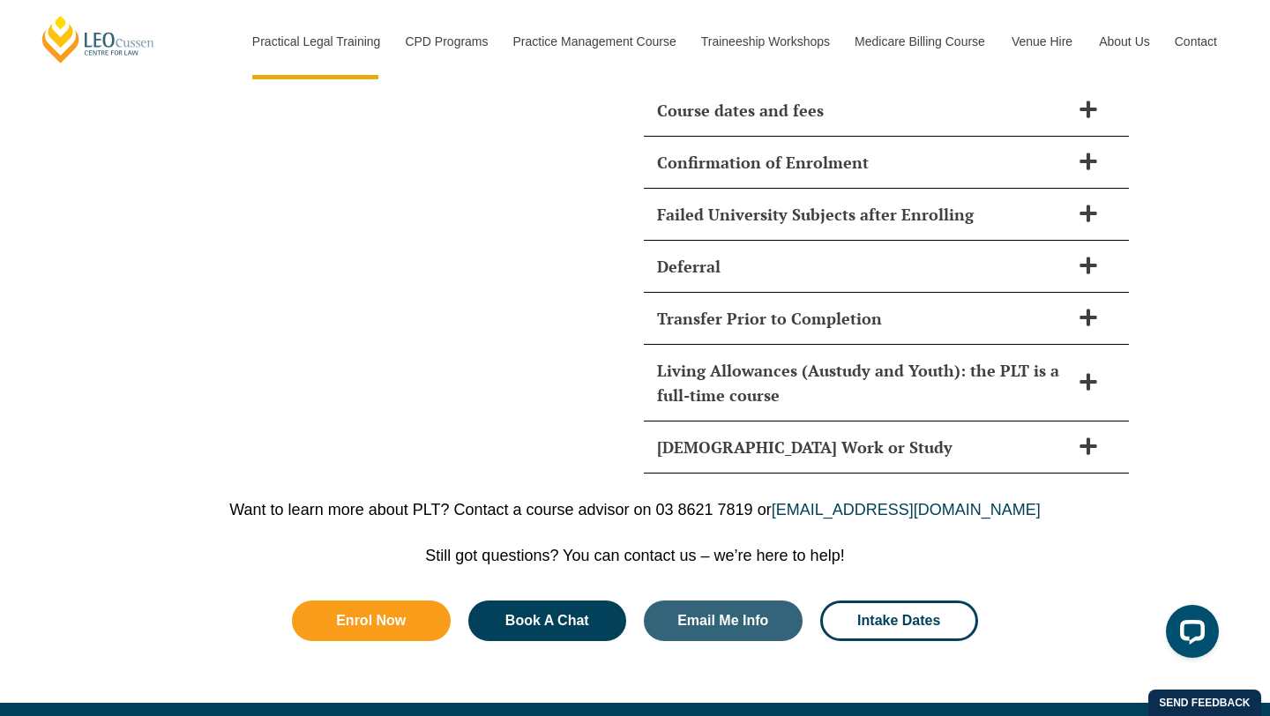
scroll to position [9124, 0]
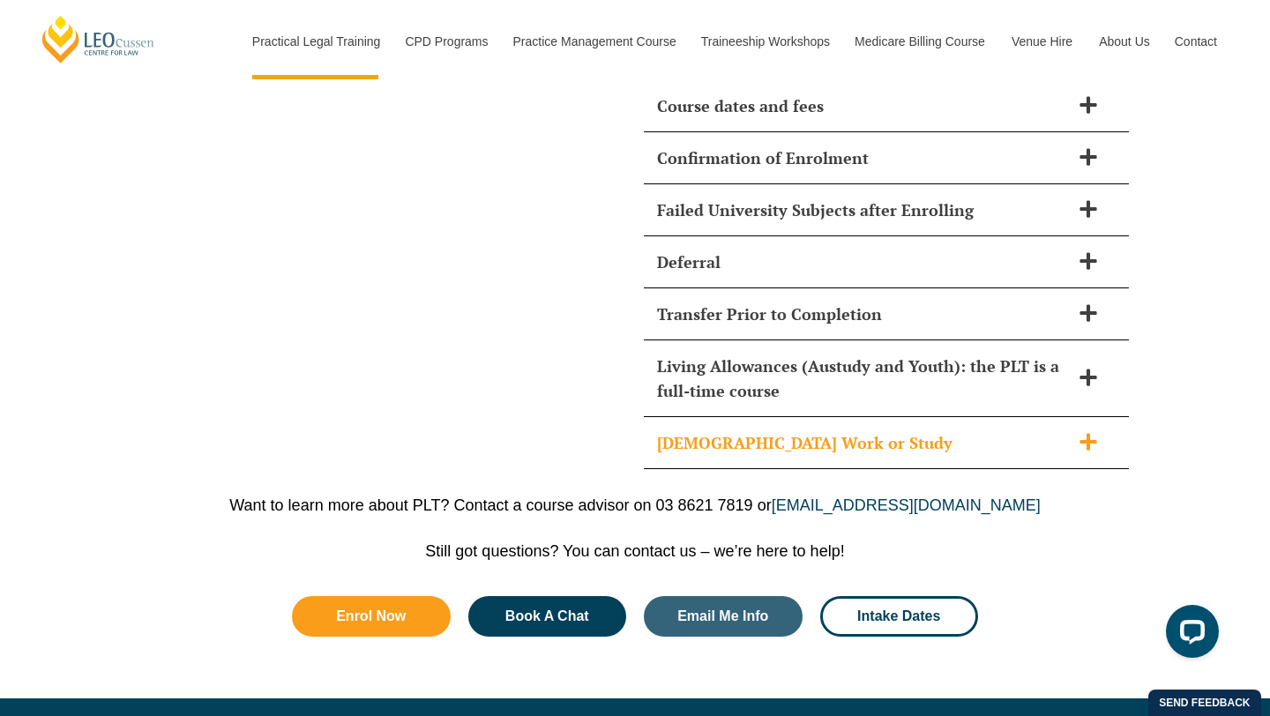
click at [1069, 431] on h2 "Part-Time Work or Study" at bounding box center [863, 443] width 413 height 25
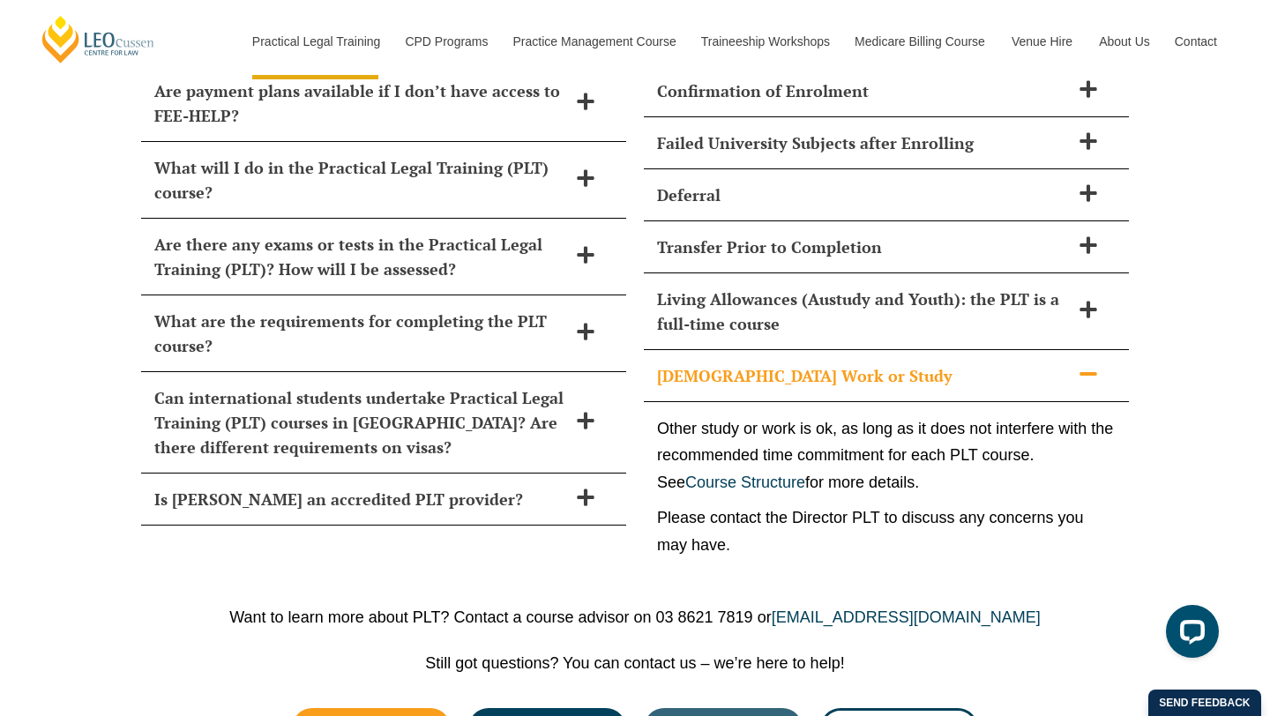
scroll to position [7771, 0]
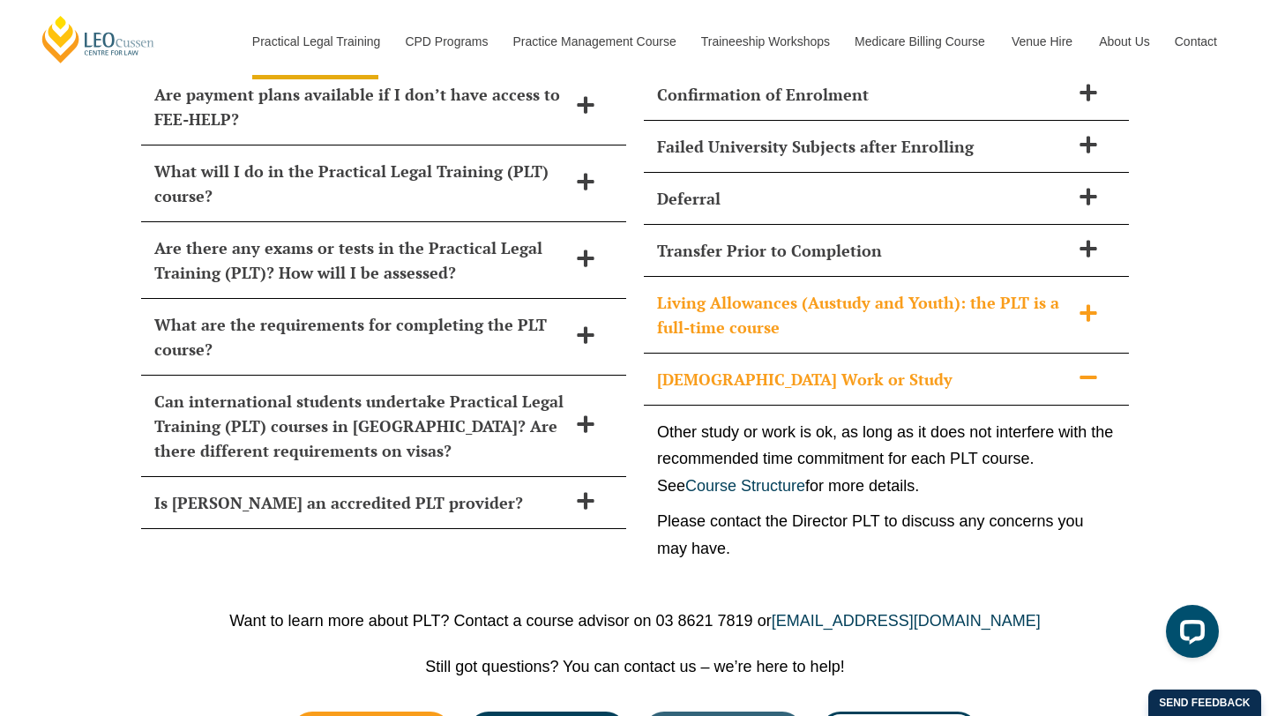
click at [986, 290] on h2 "Living Allowances (Austudy and Youth): the PLT is a full-time course" at bounding box center [863, 314] width 413 height 49
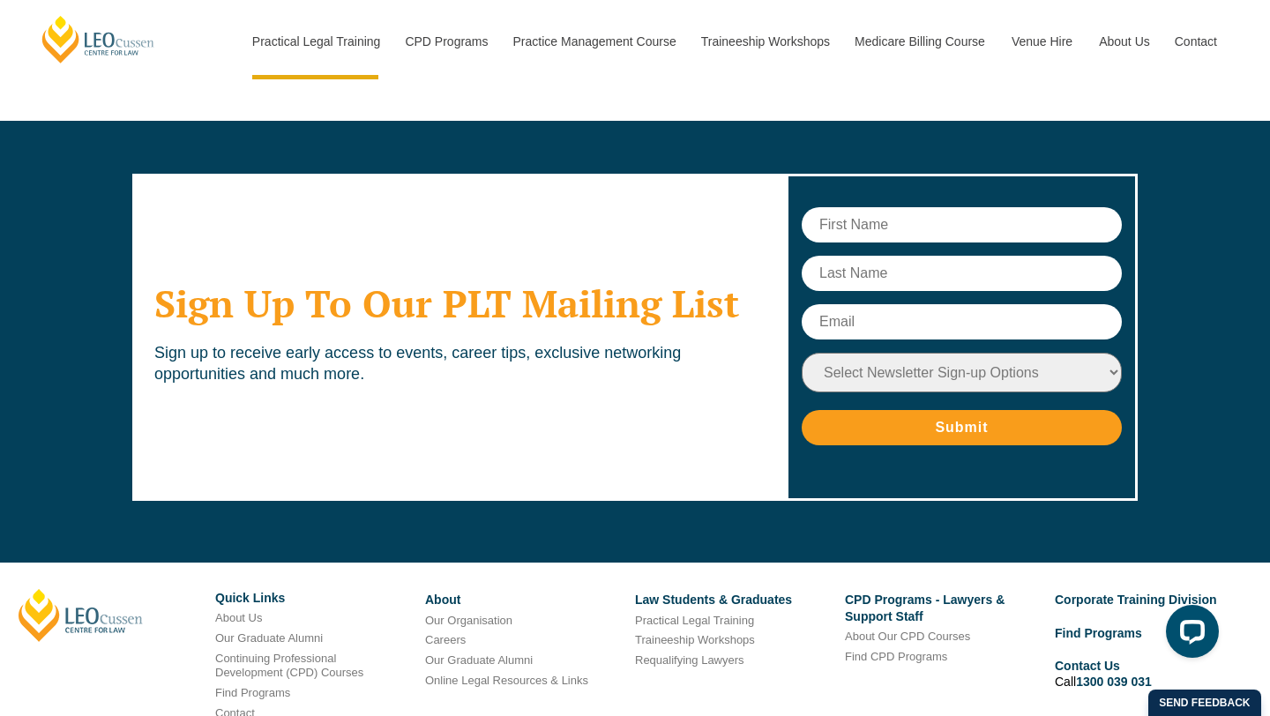
scroll to position [8556, 0]
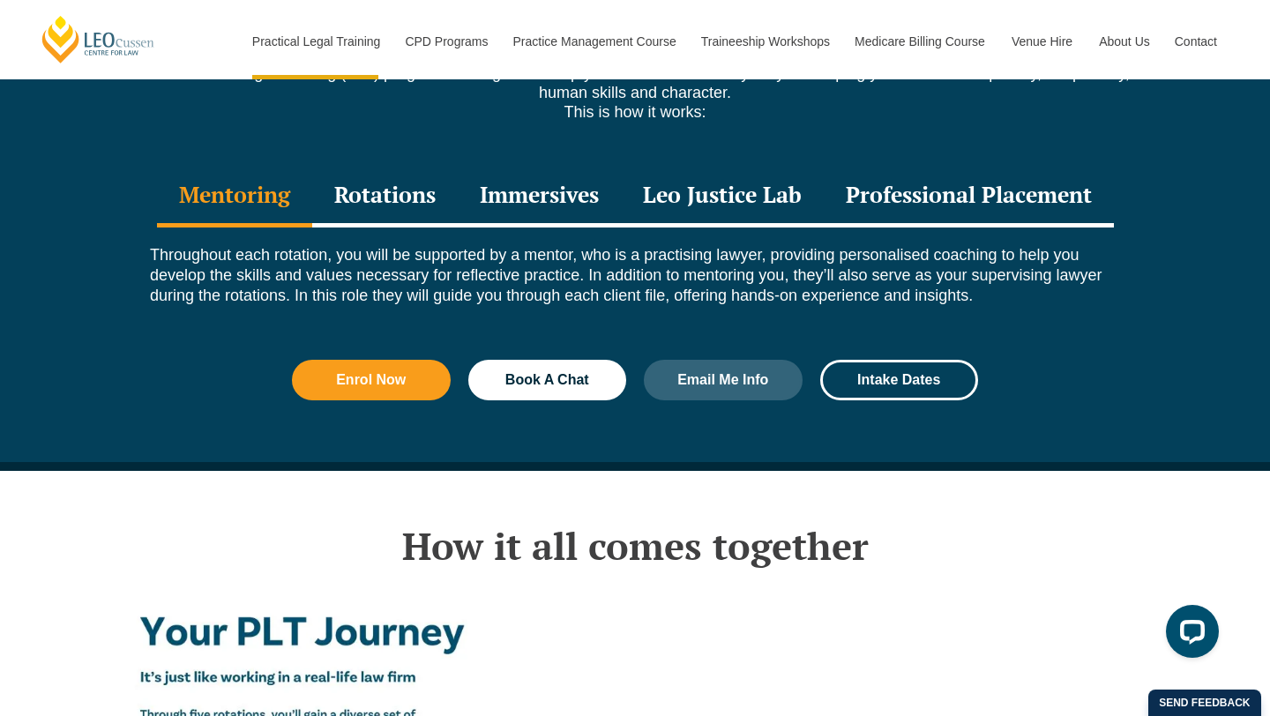
click at [378, 173] on div "Rotations" at bounding box center [385, 197] width 146 height 62
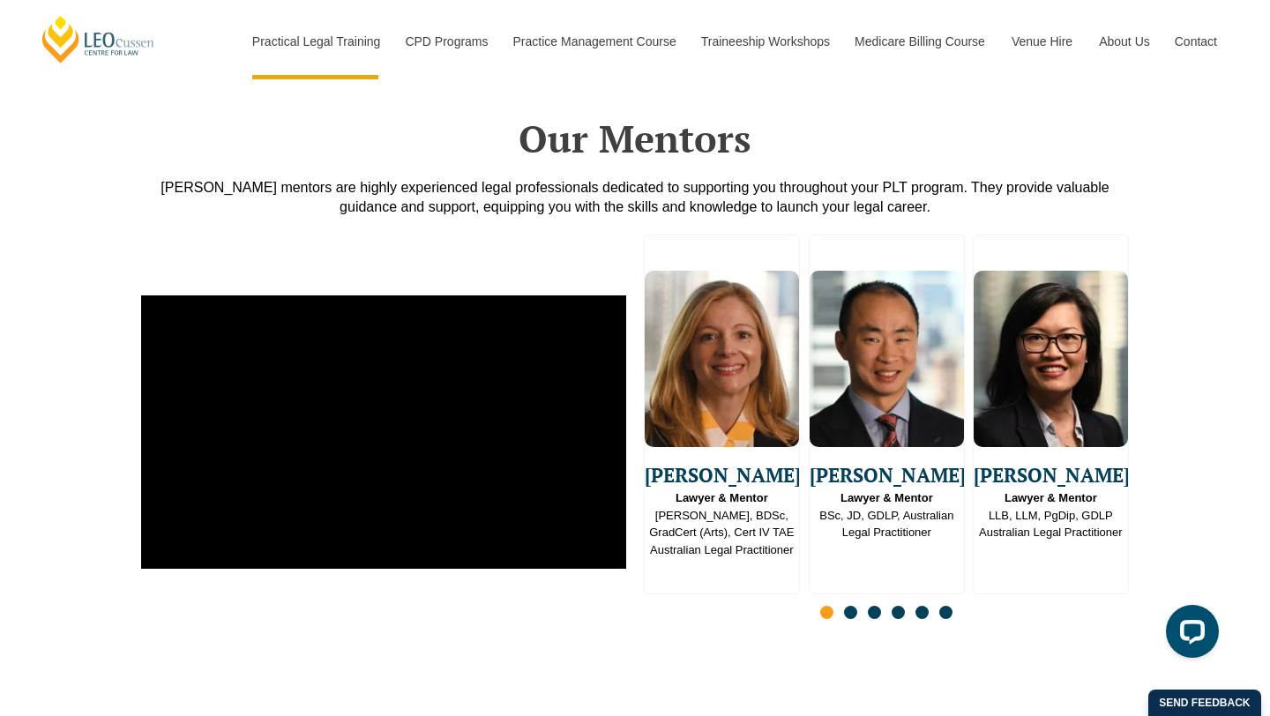
scroll to position [4720, 0]
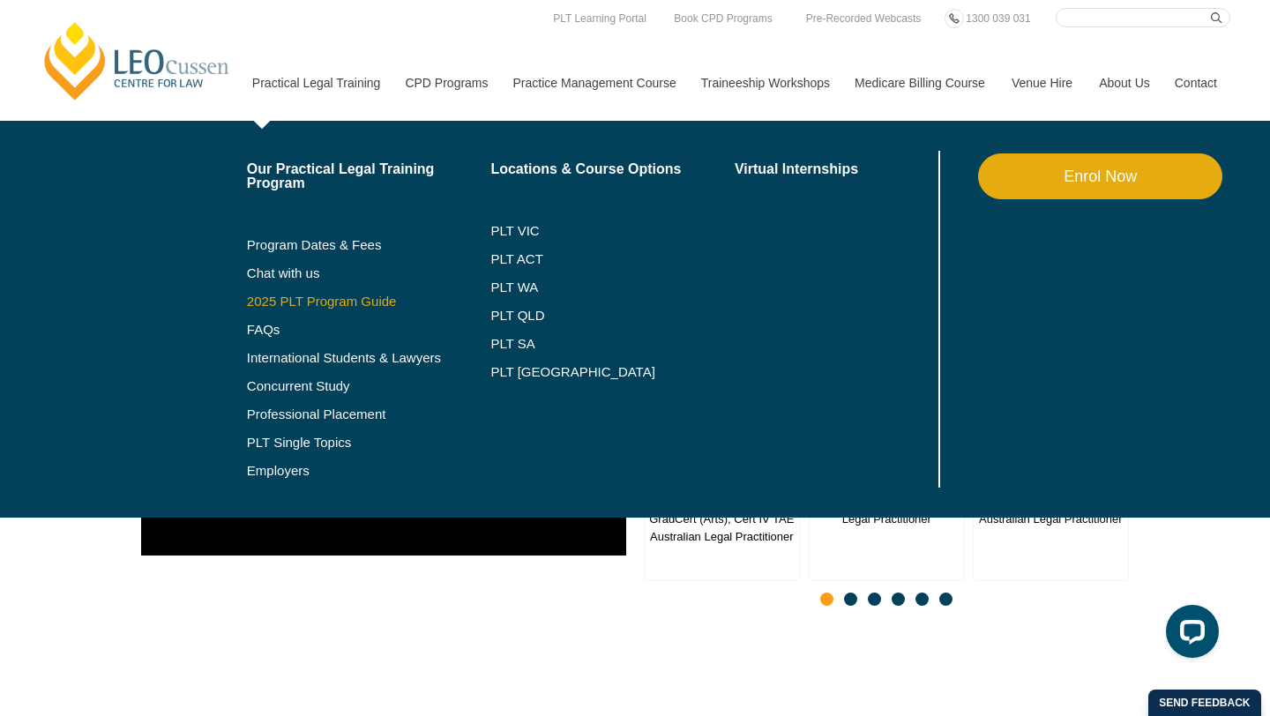
click at [320, 307] on link "2025 PLT Program Guide" at bounding box center [347, 302] width 200 height 14
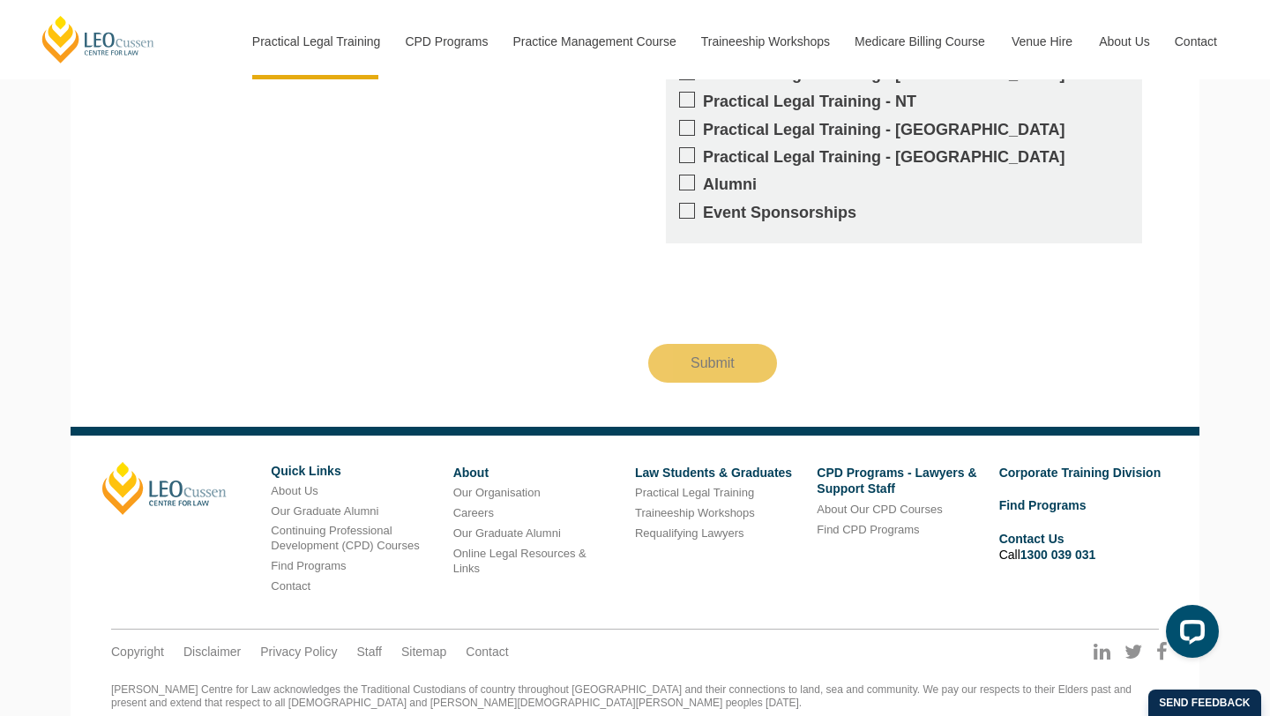
scroll to position [1889, 0]
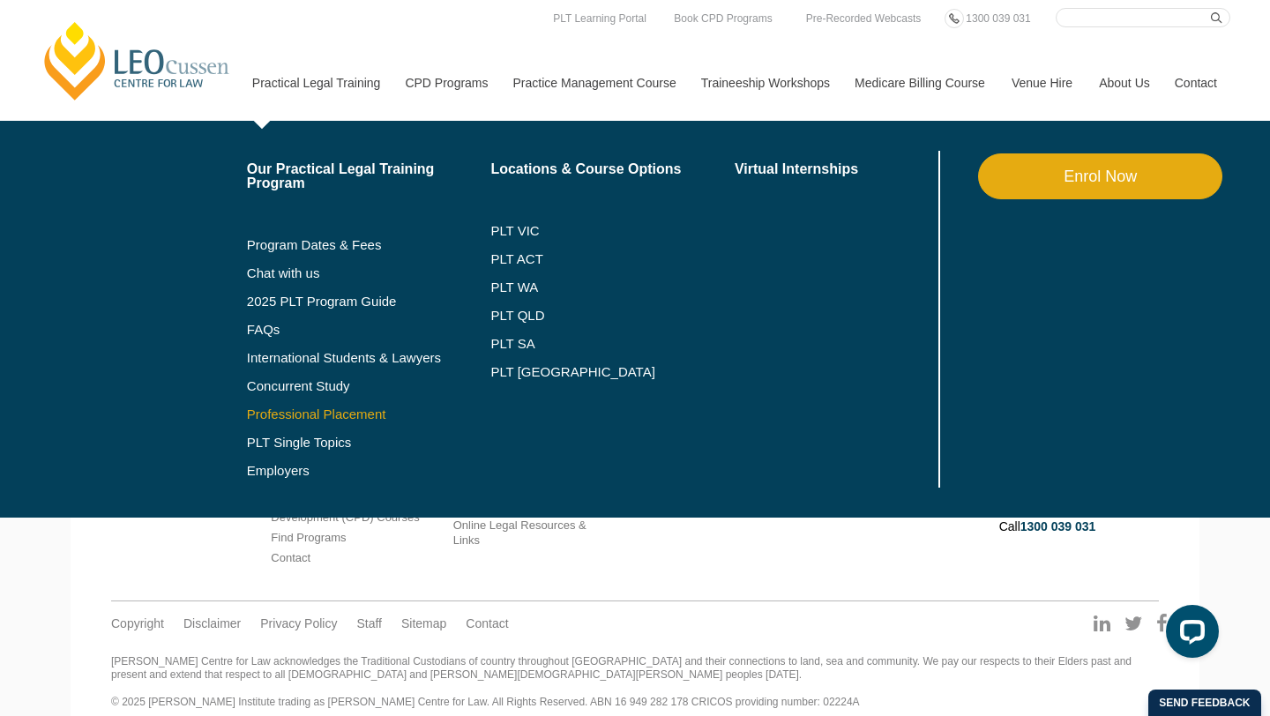
click at [247, 409] on link "Professional Placement" at bounding box center [369, 415] width 244 height 14
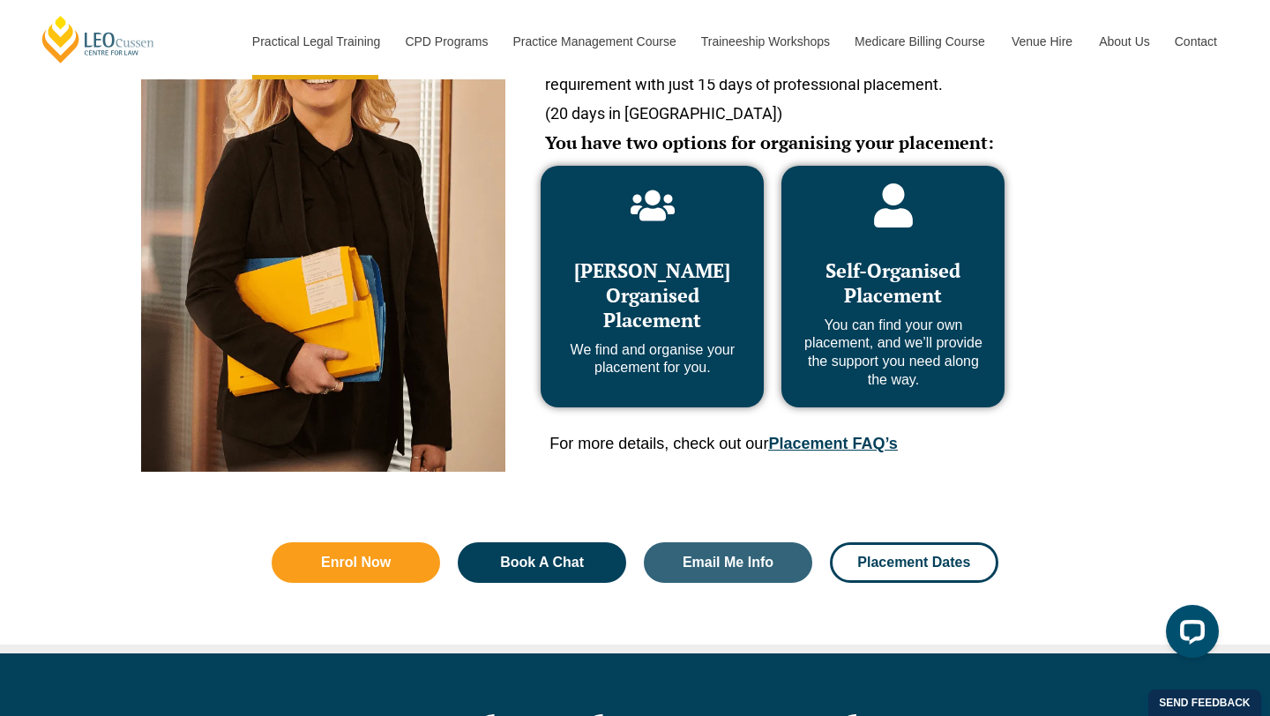
click at [664, 296] on span "Leo Cussen Organised Placement" at bounding box center [652, 295] width 156 height 75
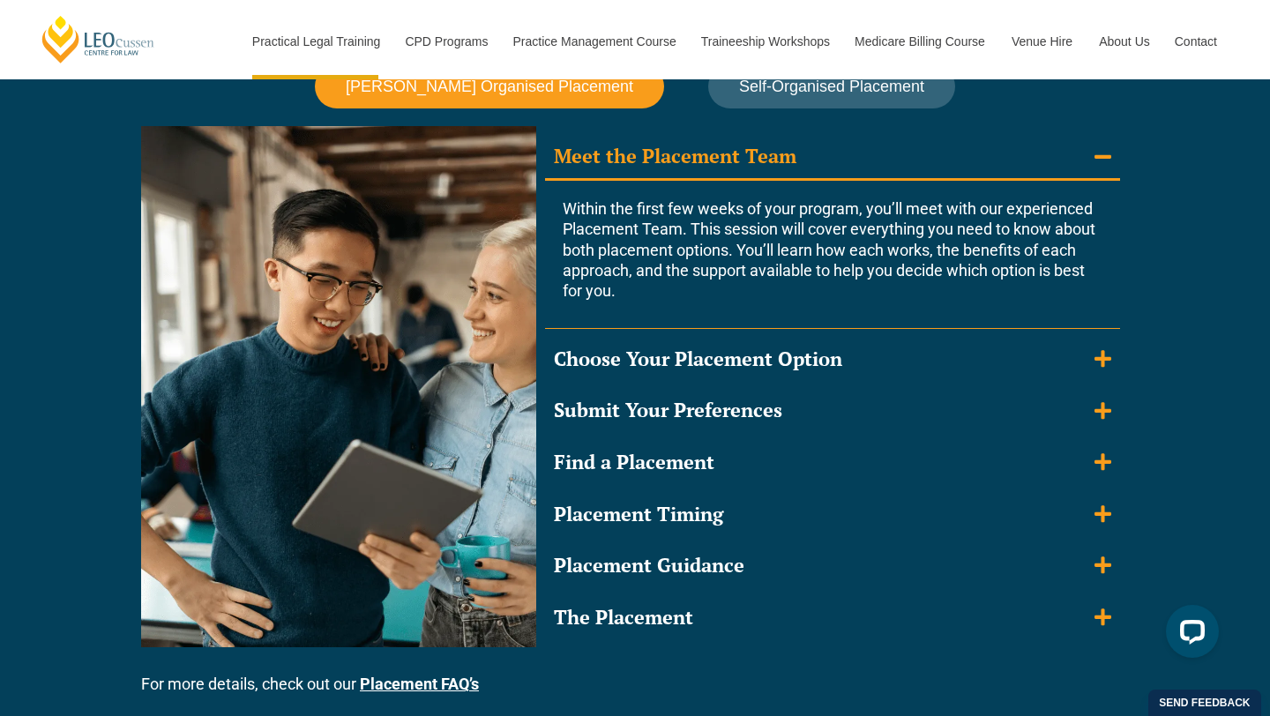
scroll to position [1606, 0]
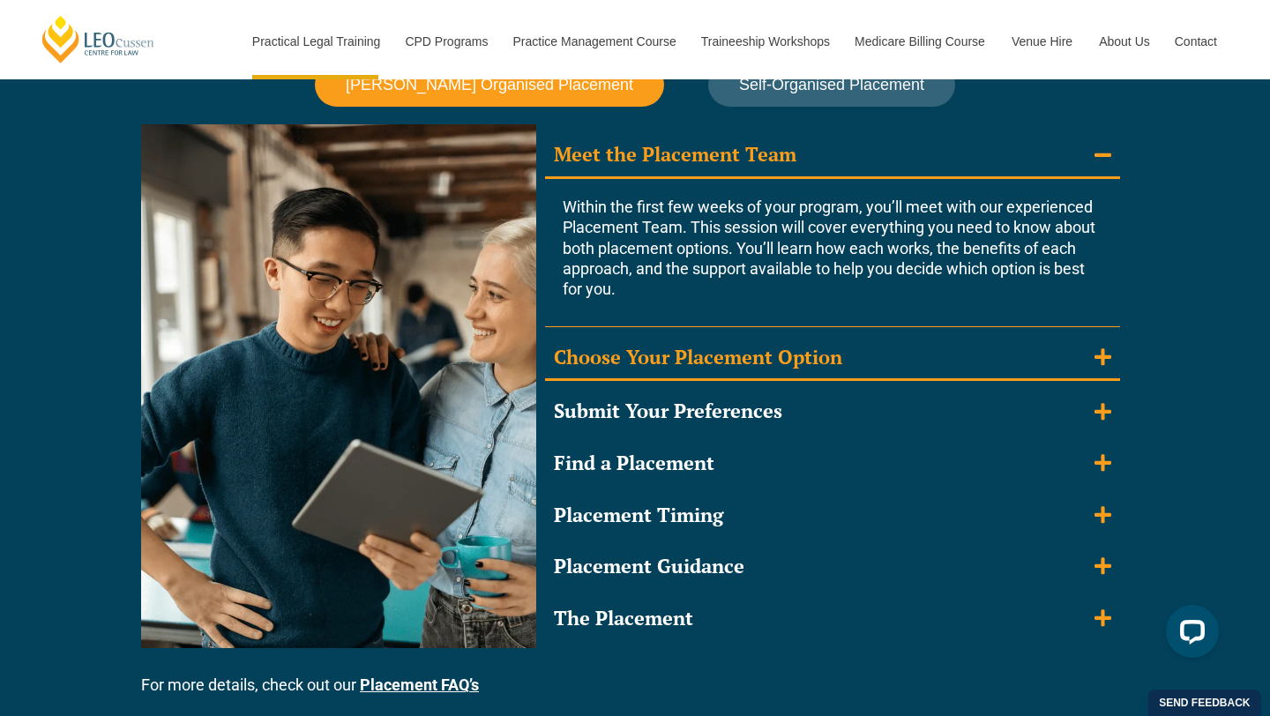
click at [665, 366] on div "Choose Your Placement Option" at bounding box center [698, 358] width 288 height 26
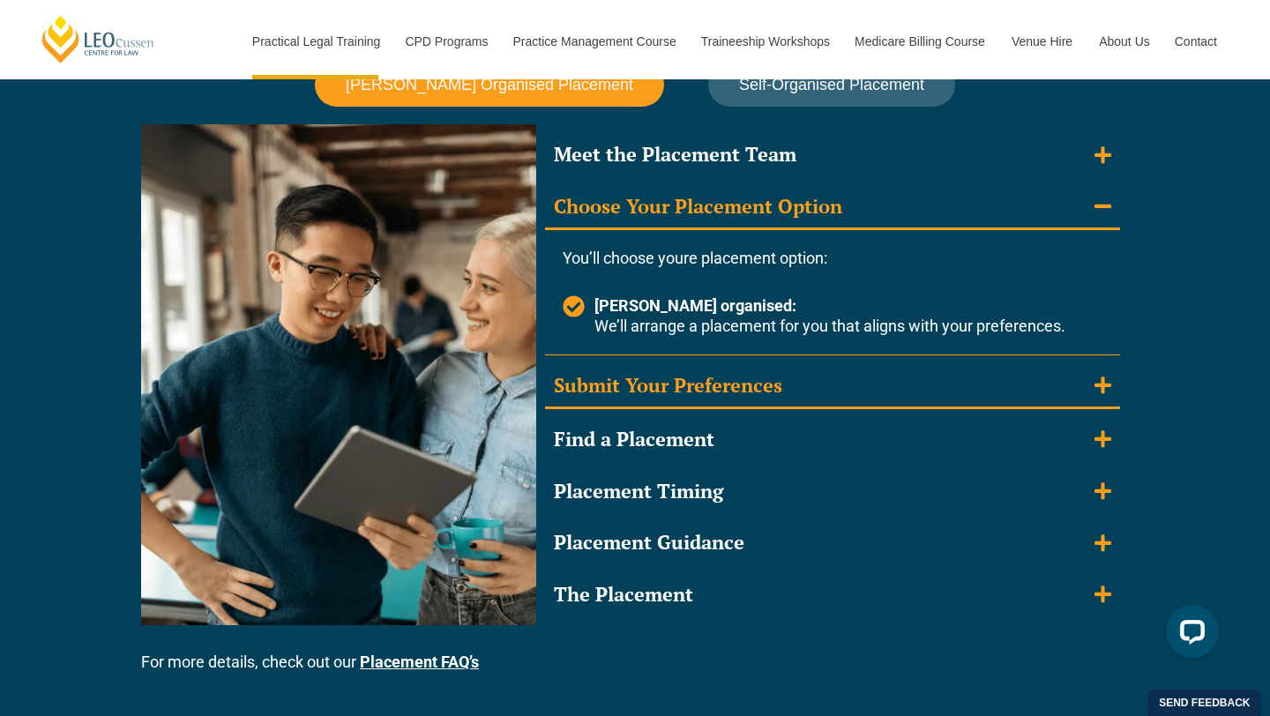
click at [671, 378] on div "Submit Your Preferences" at bounding box center [668, 386] width 228 height 26
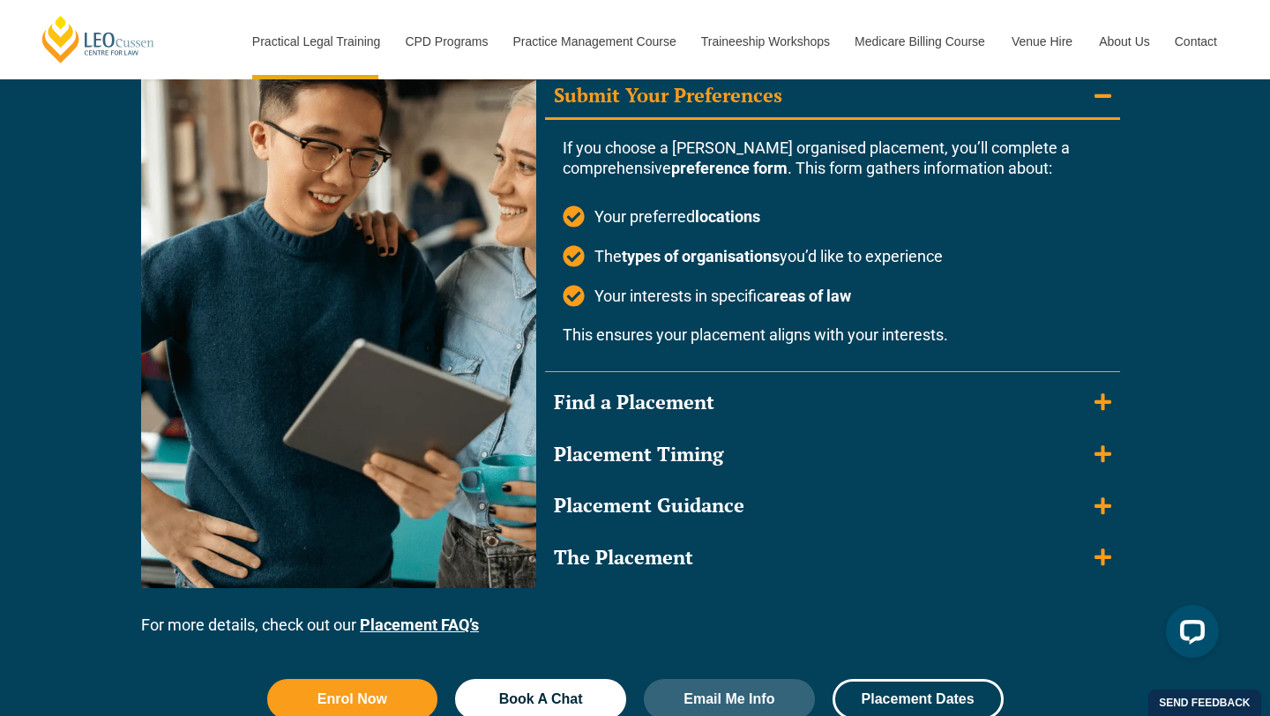
scroll to position [1769, 0]
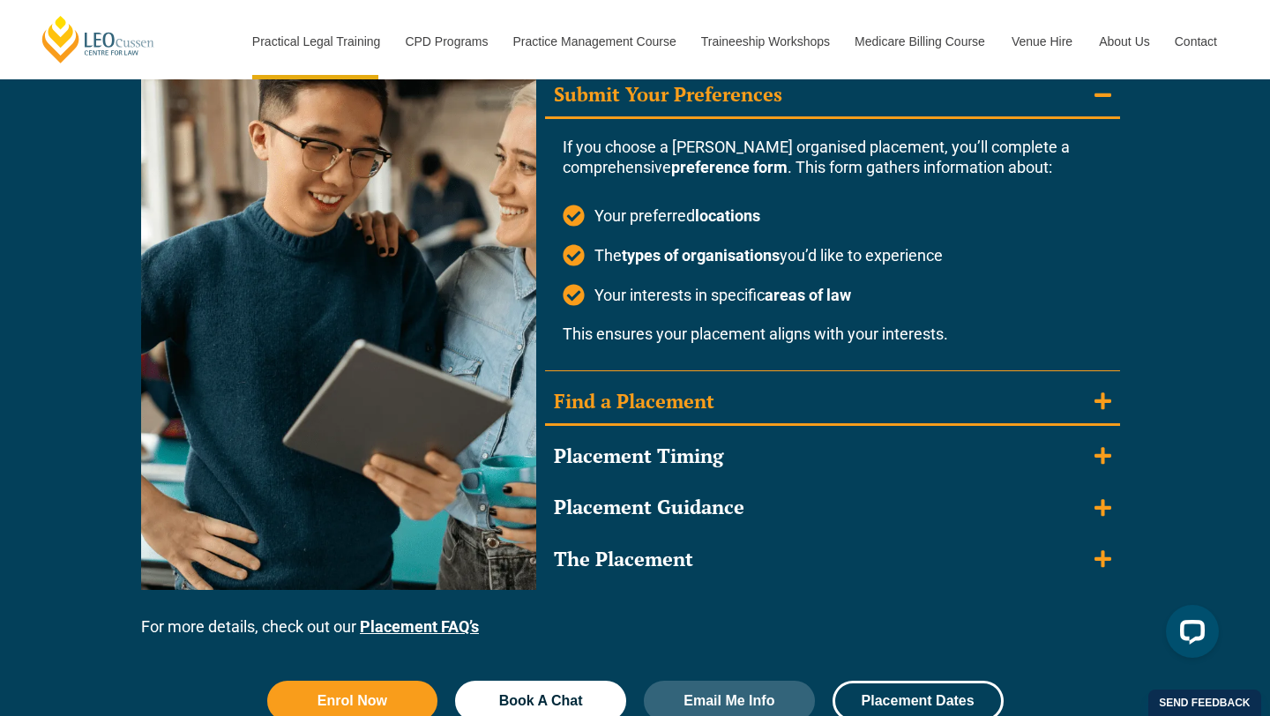
click at [671, 410] on div "Find a Placement" at bounding box center [634, 402] width 161 height 26
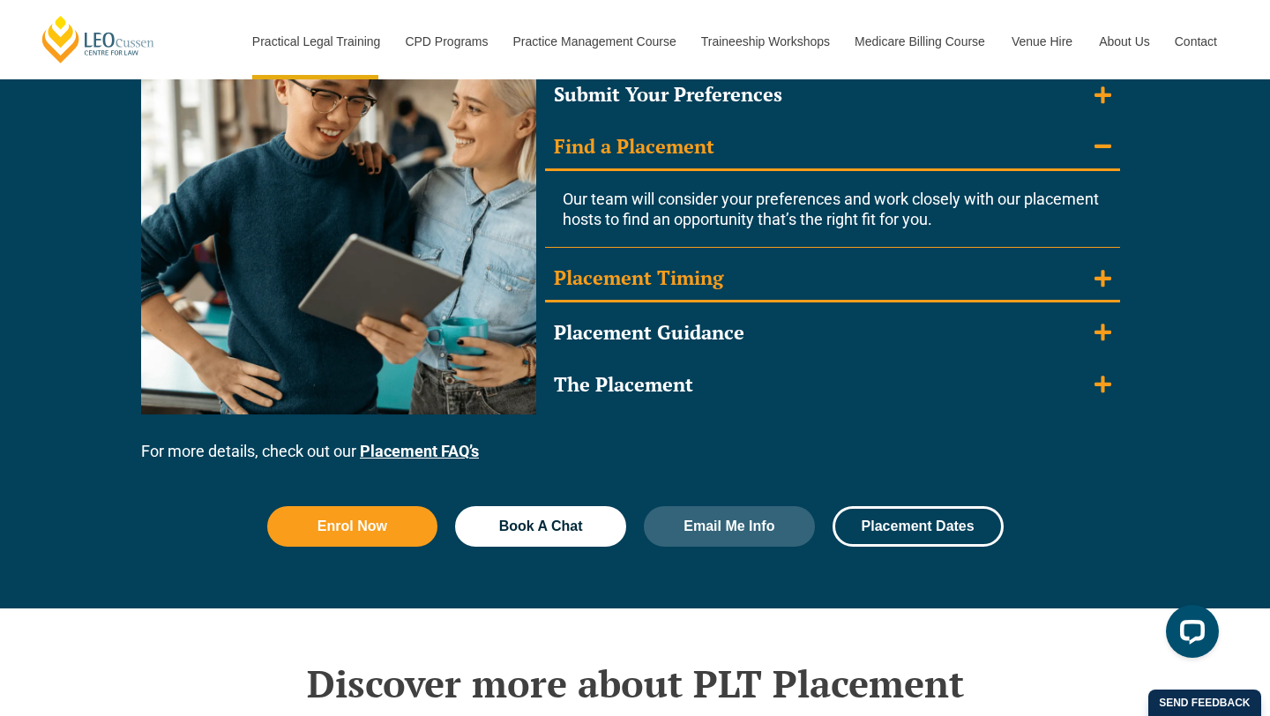
click at [685, 284] on div "Placement Timing" at bounding box center [638, 279] width 169 height 26
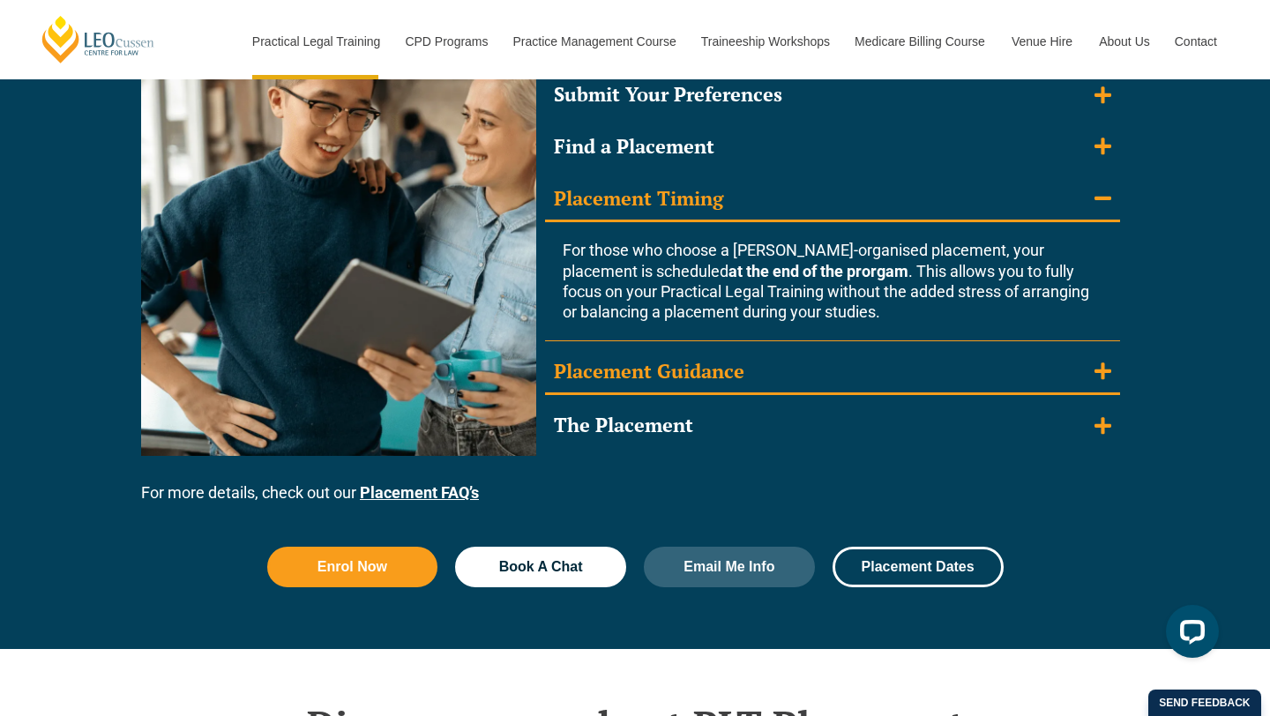
click at [684, 366] on div "Placement Guidance" at bounding box center [649, 372] width 191 height 26
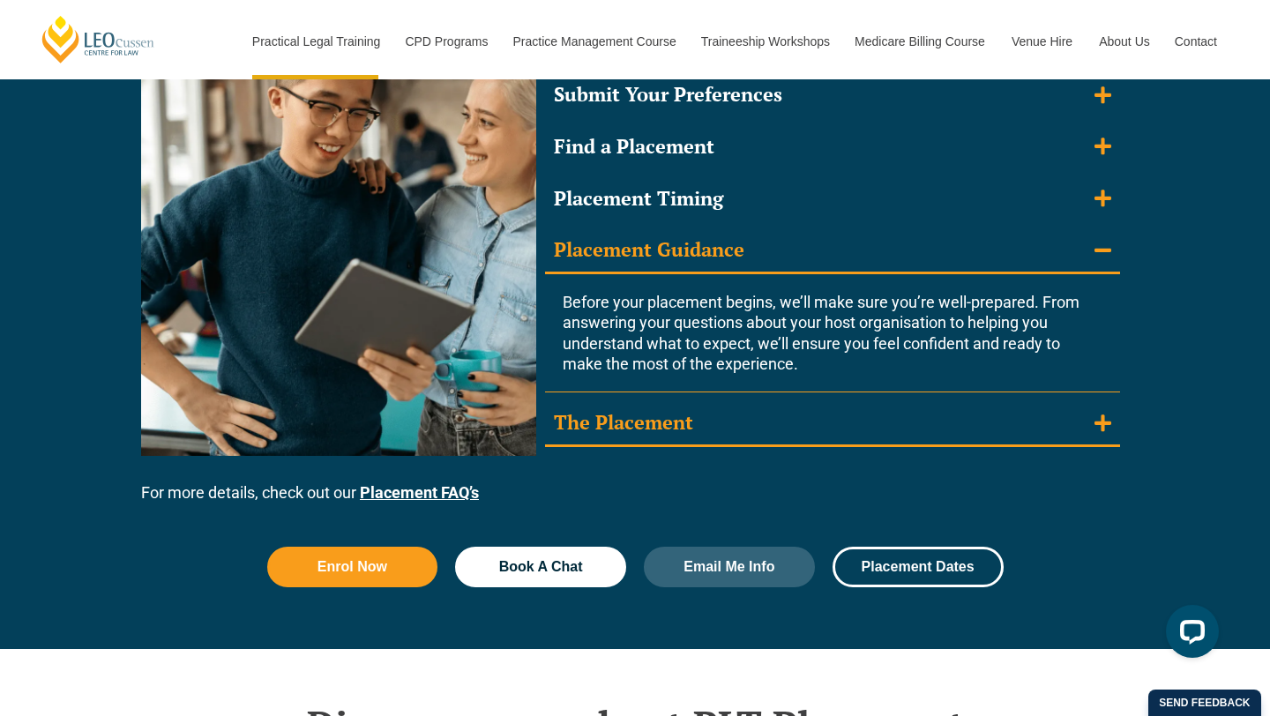
click at [671, 417] on div "The Placement" at bounding box center [623, 423] width 139 height 26
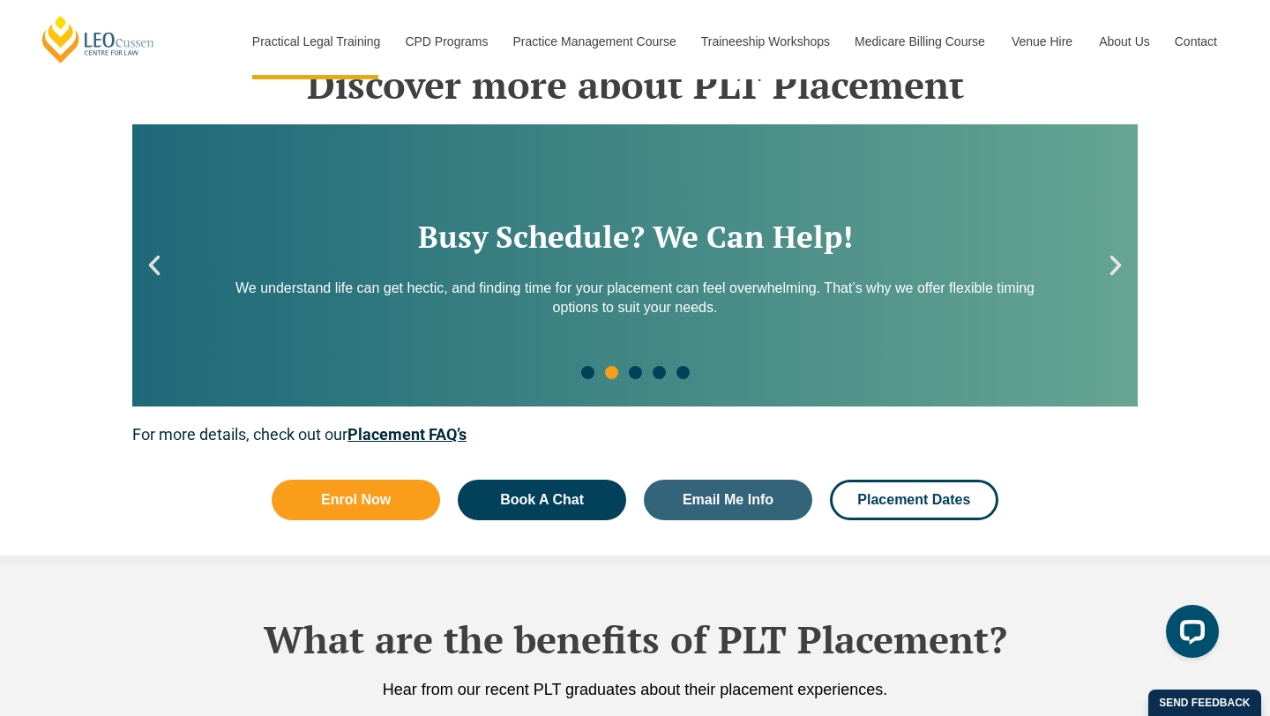
scroll to position [2634, 0]
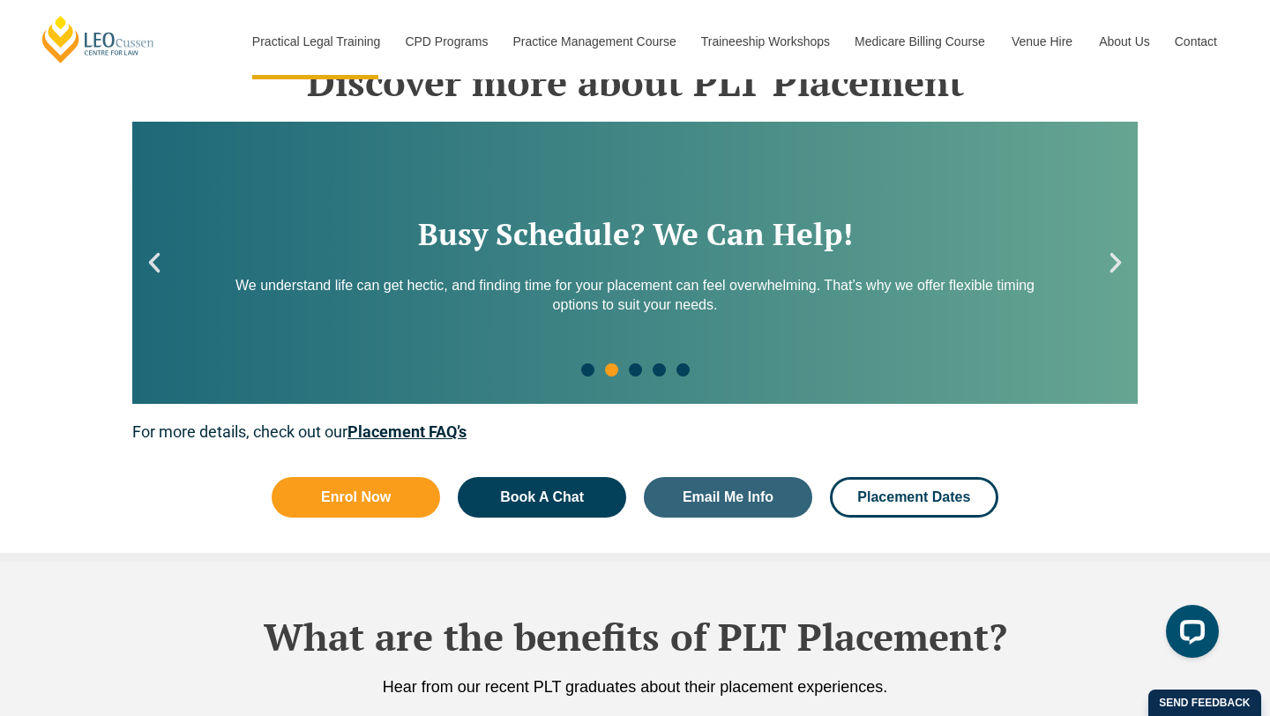
click at [157, 274] on icon "Previous slide" at bounding box center [154, 263] width 26 height 26
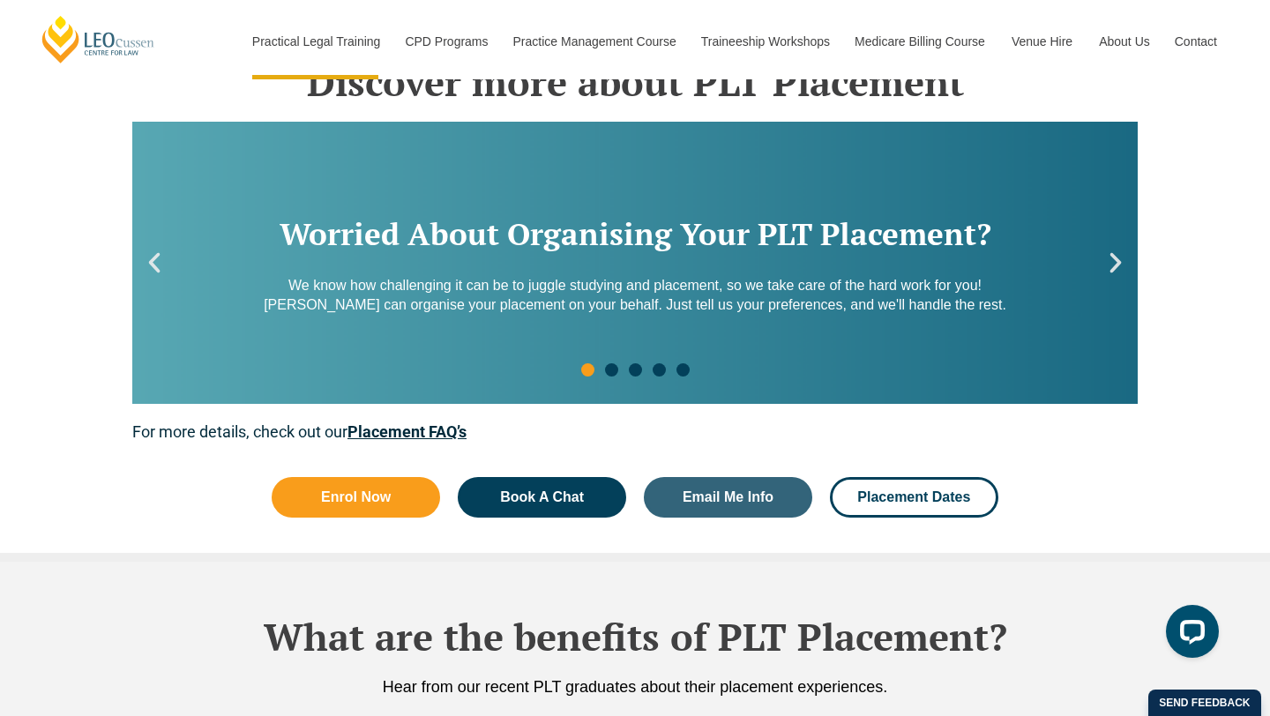
click at [1114, 256] on icon "Next slide" at bounding box center [1116, 263] width 11 height 20
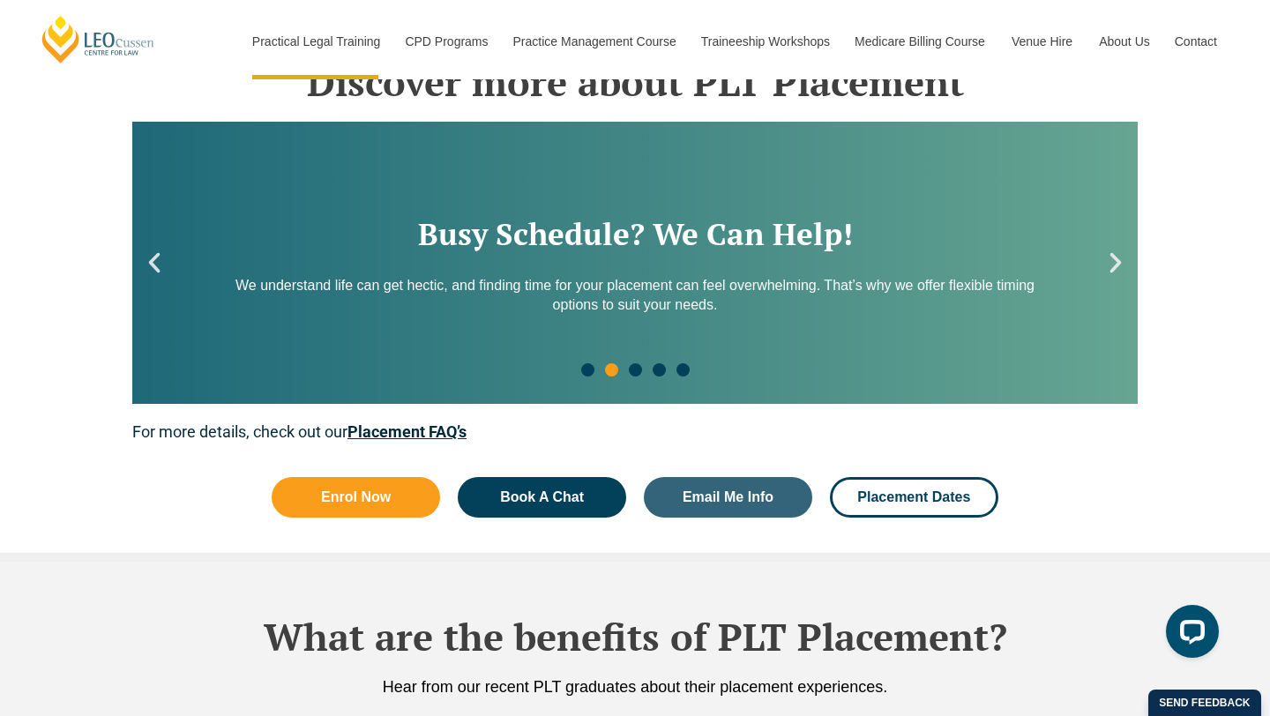
click at [1114, 256] on icon "Next slide" at bounding box center [1116, 263] width 11 height 20
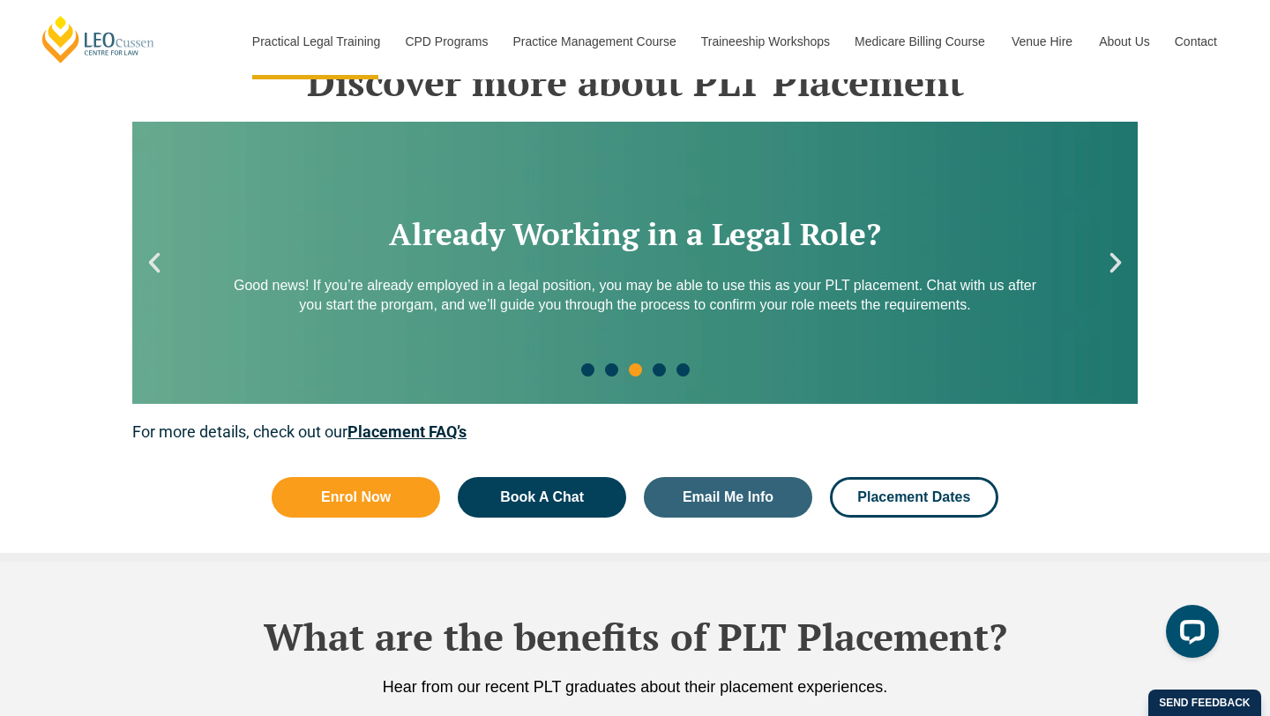
click at [1114, 256] on icon "Next slide" at bounding box center [1116, 263] width 11 height 20
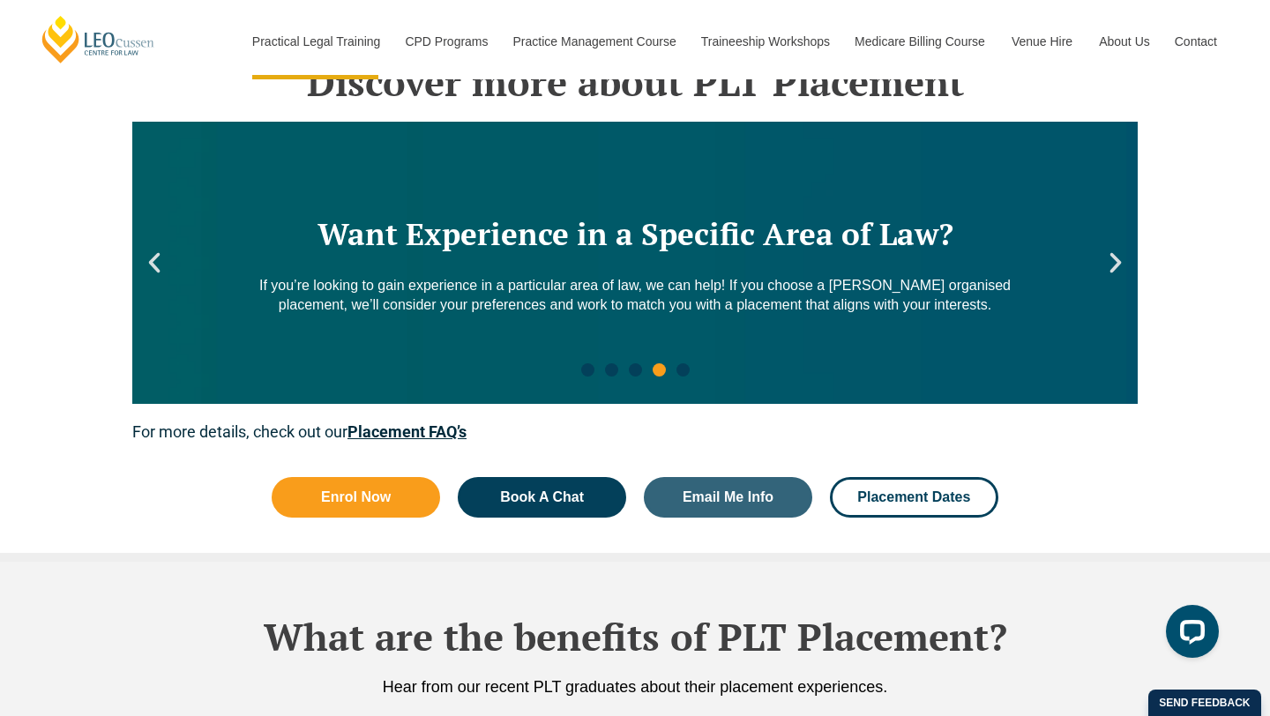
click at [1114, 256] on icon "Next slide" at bounding box center [1116, 263] width 11 height 20
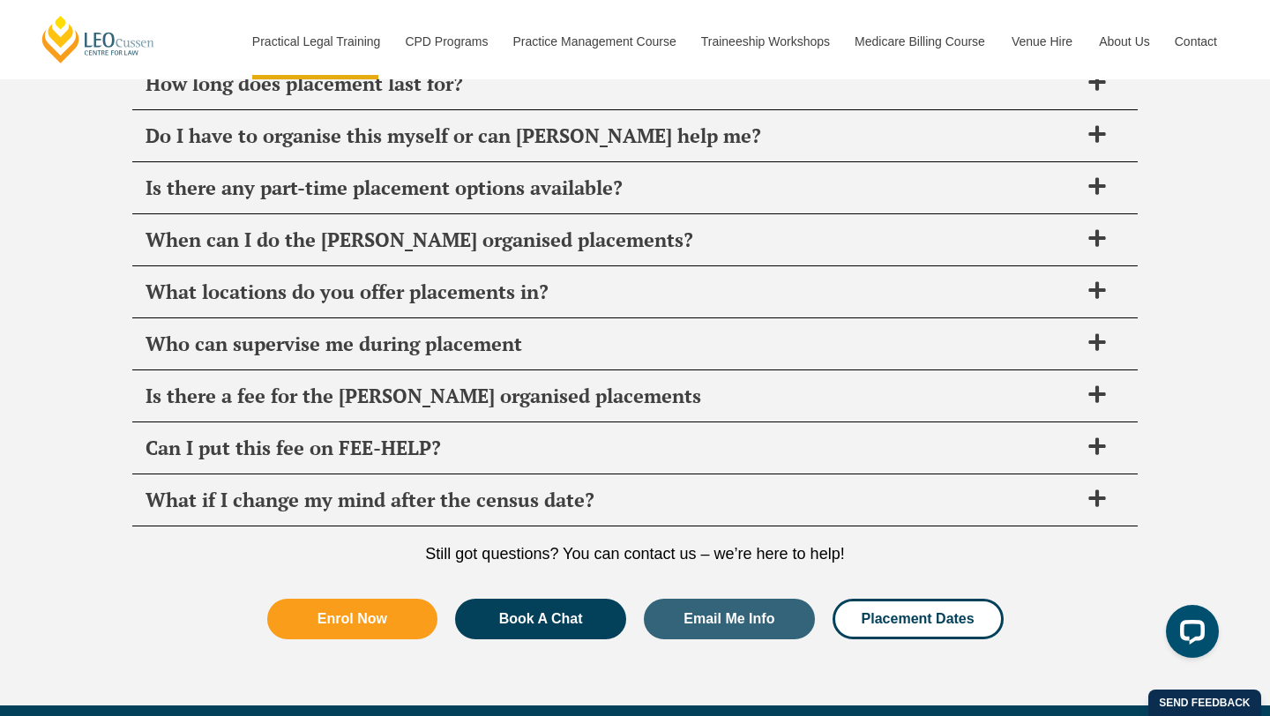
scroll to position [6541, 0]
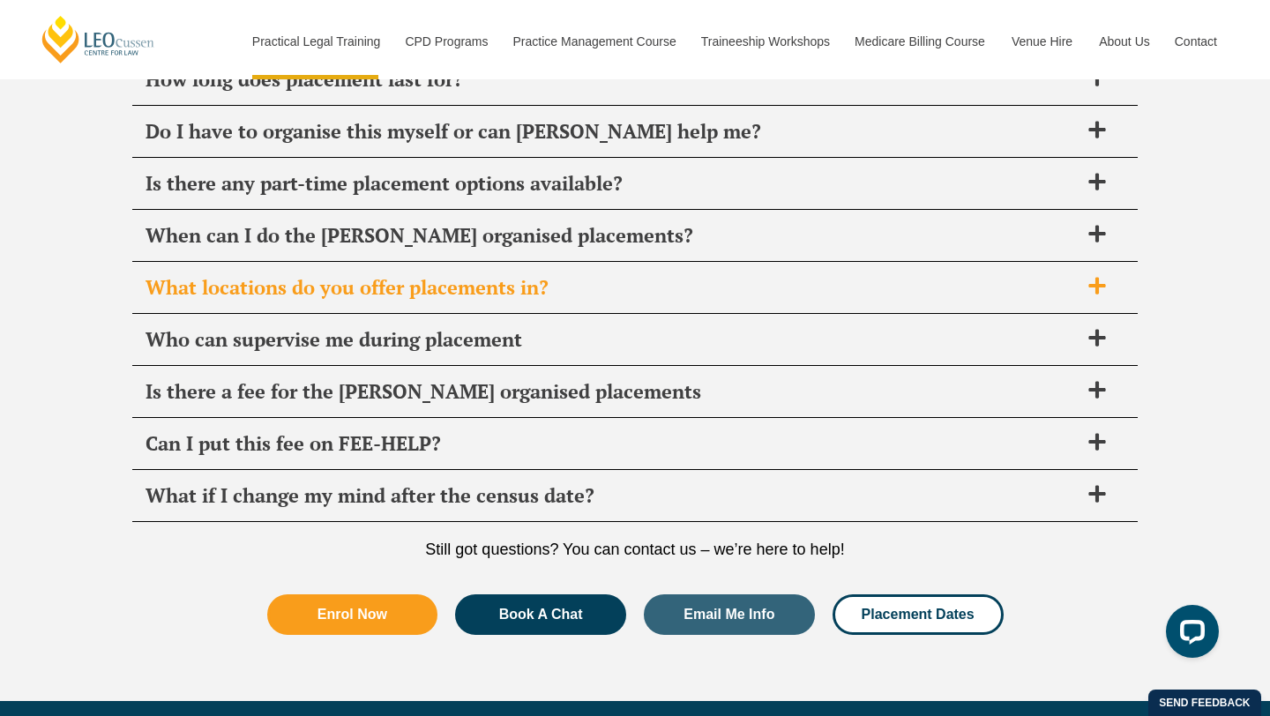
click at [180, 275] on span "What locations do you offer placements in?" at bounding box center [612, 287] width 933 height 25
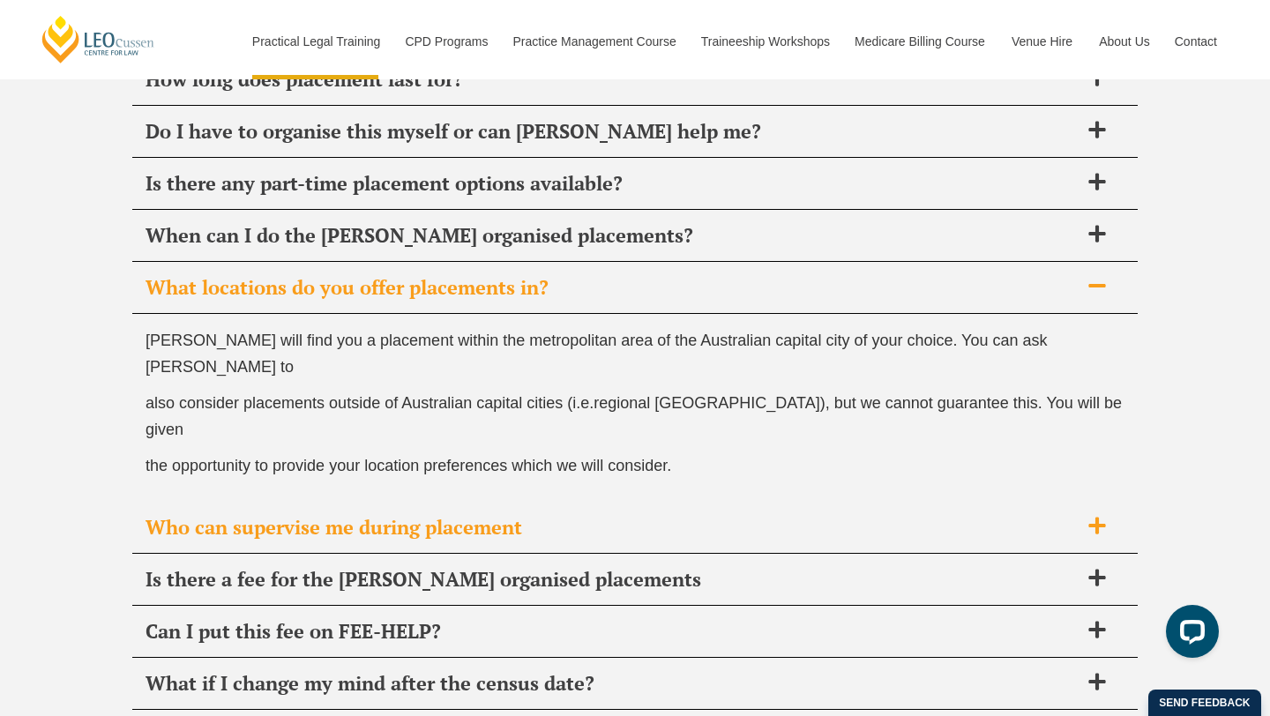
click at [168, 502] on div "Who can supervise me during placement" at bounding box center [635, 528] width 1006 height 52
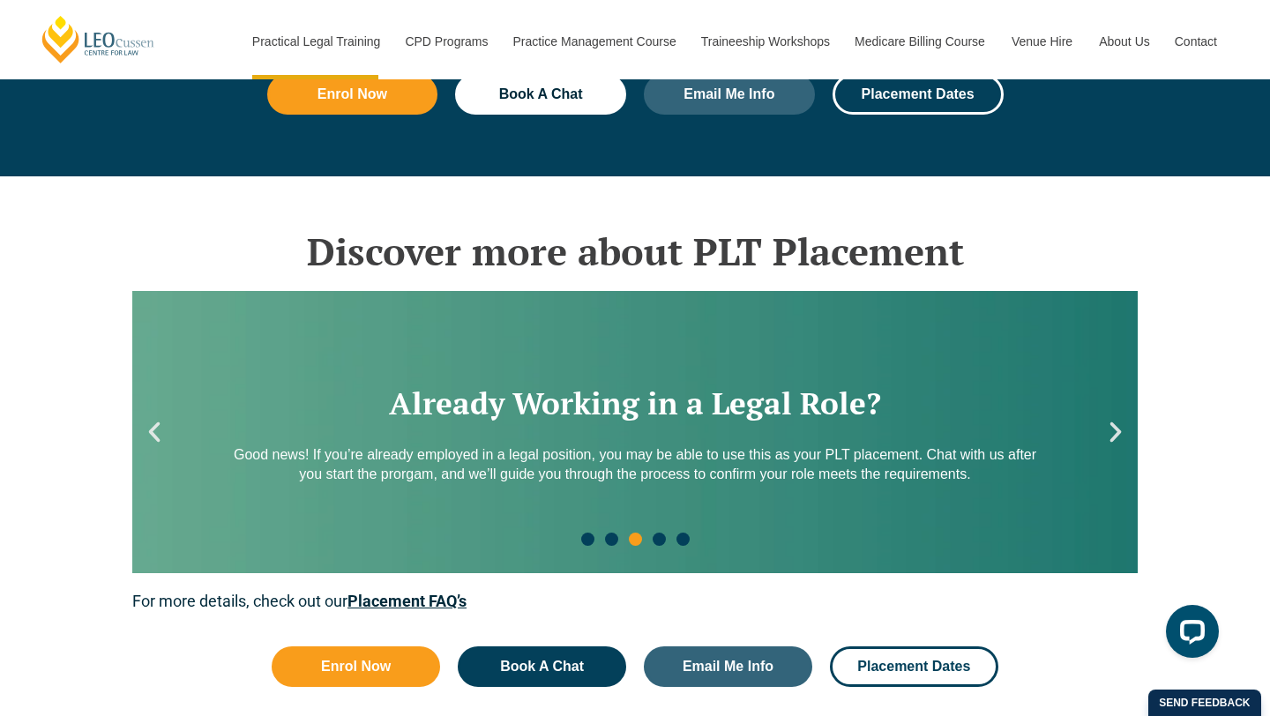
scroll to position [2528, 0]
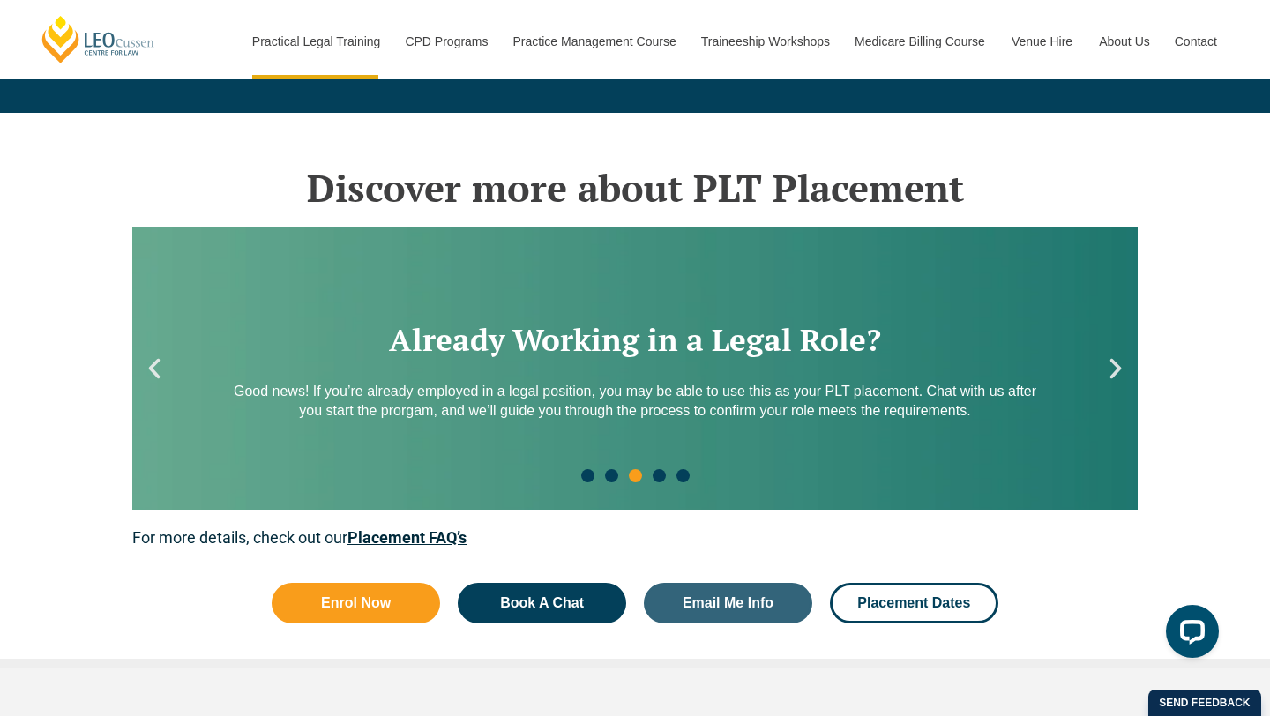
click at [413, 536] on link "Placement FAQ’s" at bounding box center [407, 537] width 119 height 19
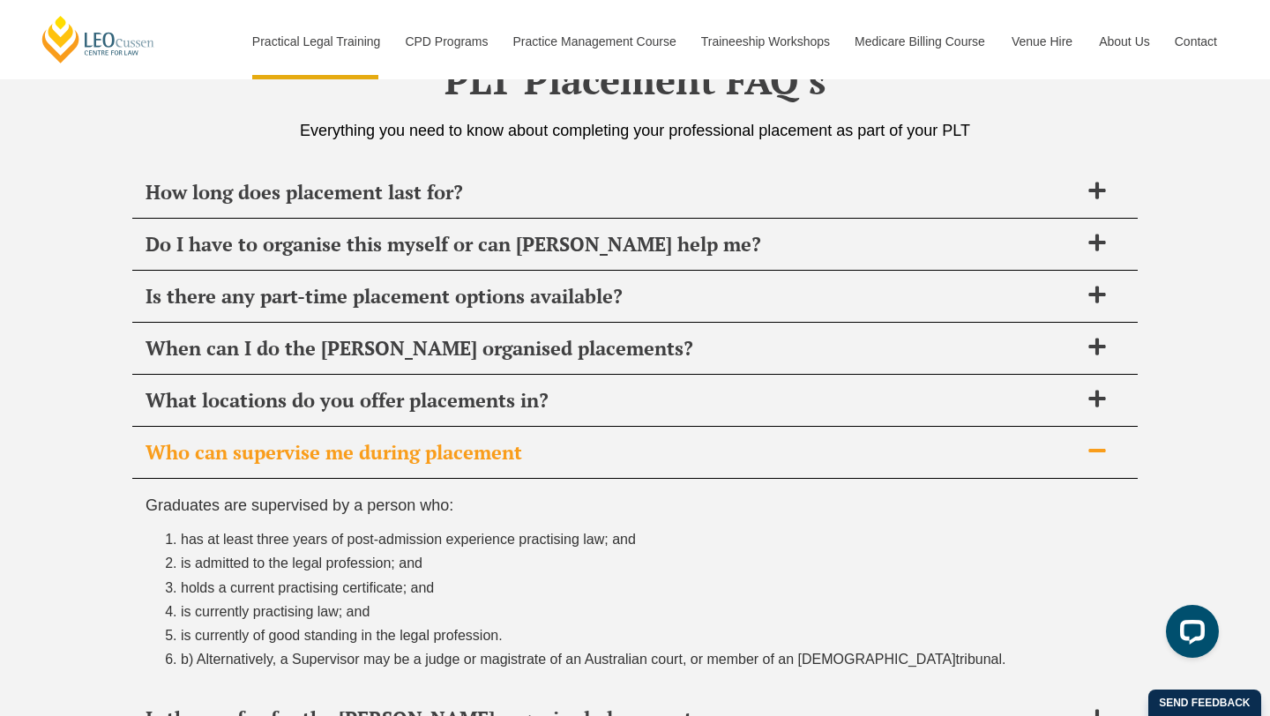
scroll to position [6429, 0]
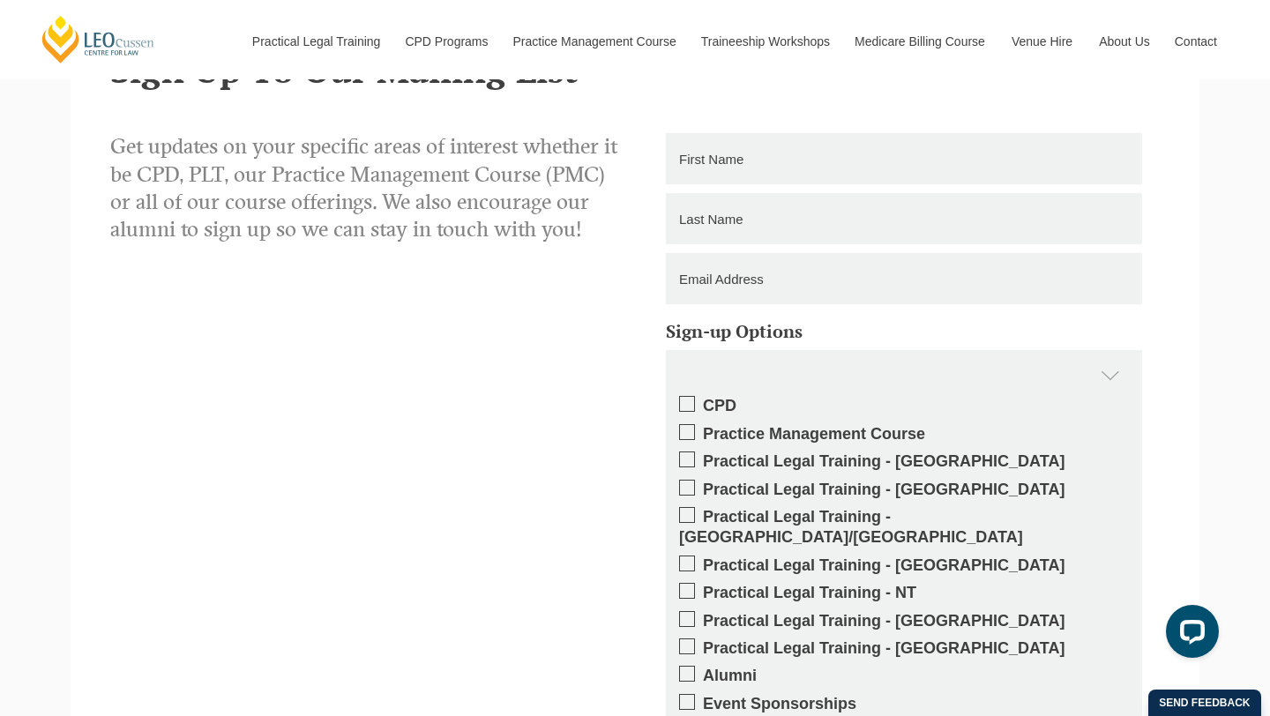
scroll to position [2666, 0]
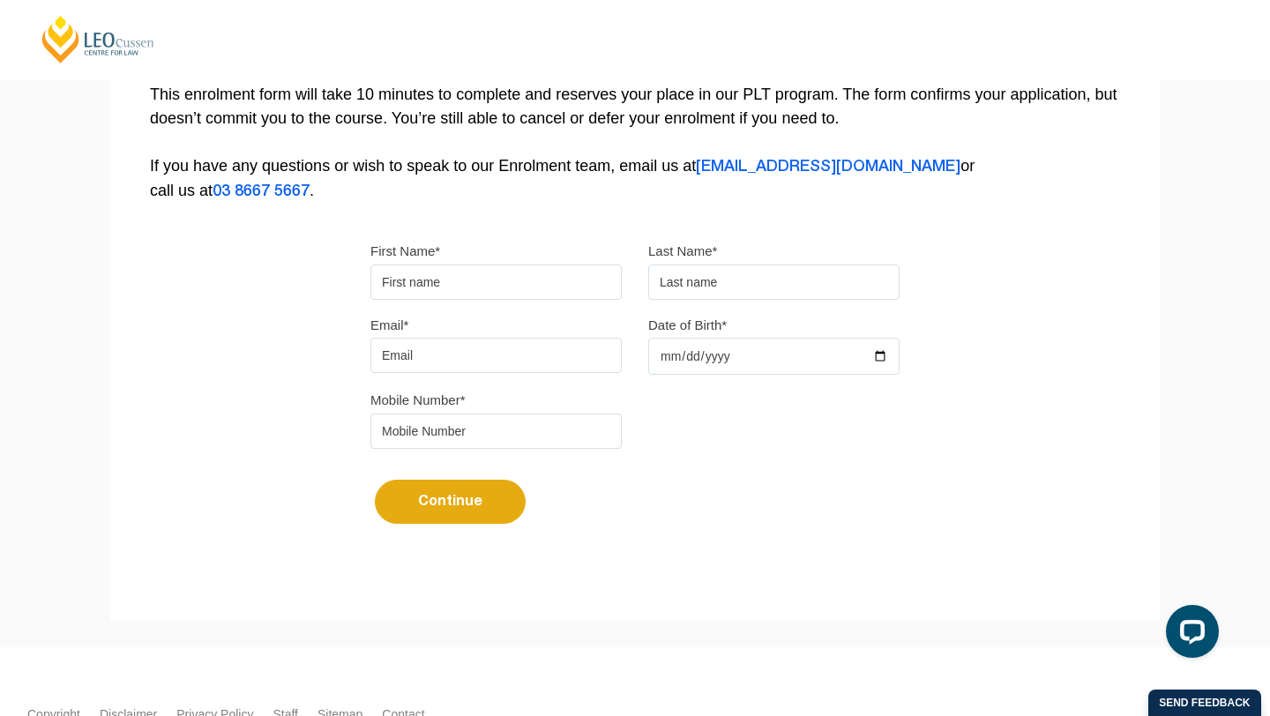
click at [466, 269] on input "First Name*" at bounding box center [496, 282] width 251 height 35
type input "Sara"
type input "Holmes"
type input "saraholmes27@gmail.com"
type input "0468936268"
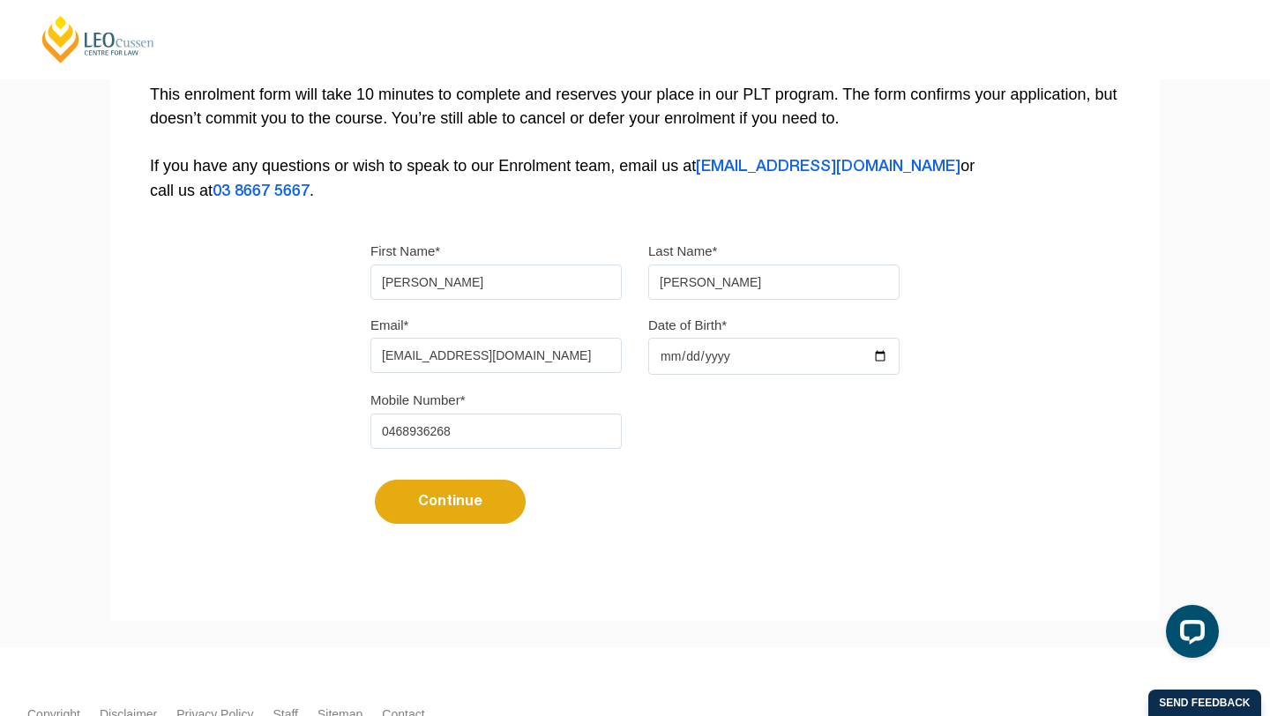
click at [682, 353] on input "Date of Birth*" at bounding box center [773, 356] width 251 height 37
click at [887, 360] on input "Date of Birth*" at bounding box center [773, 356] width 251 height 37
type input "1995-10-27"
click at [443, 512] on button "Continue" at bounding box center [450, 502] width 151 height 44
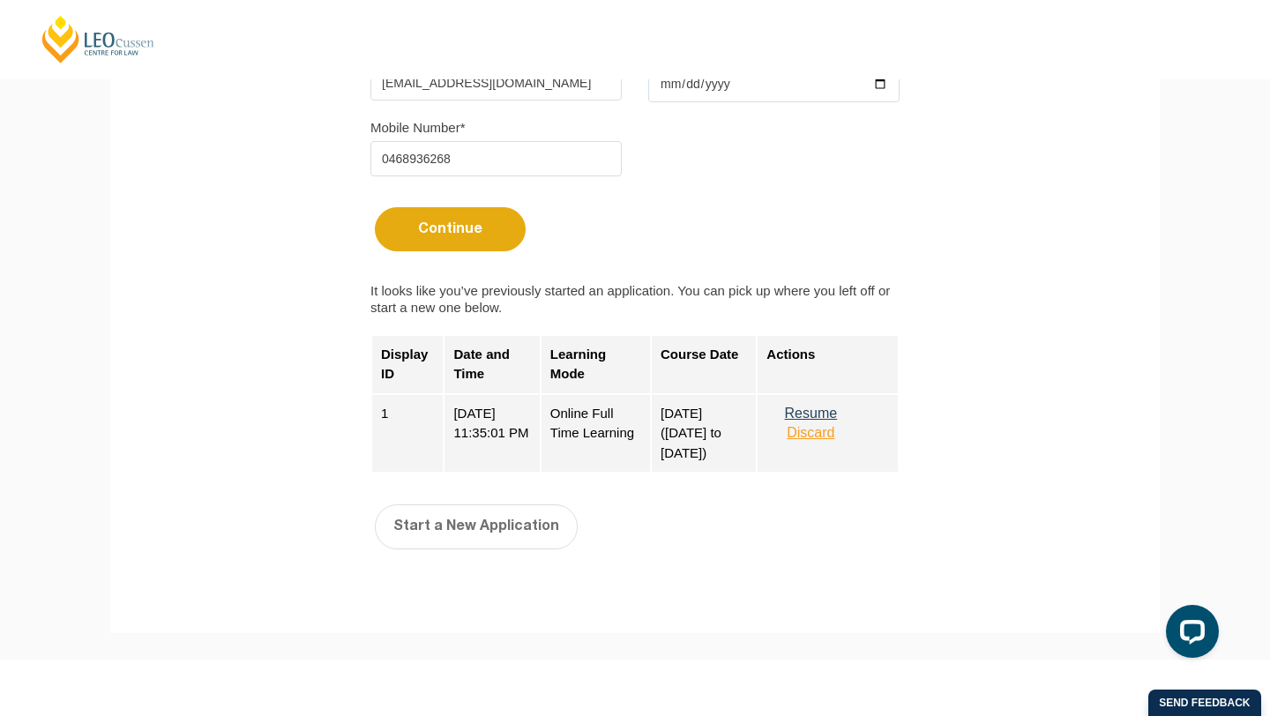
scroll to position [648, 0]
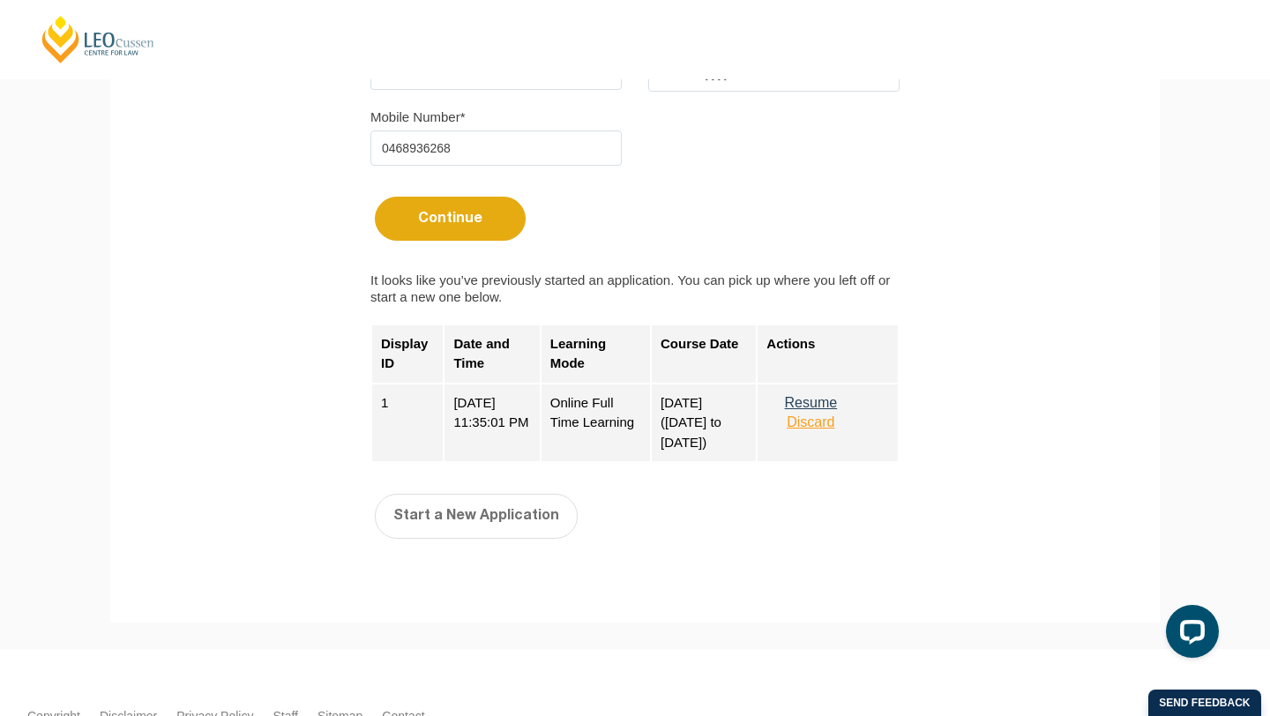
click at [816, 431] on button "Discard" at bounding box center [811, 423] width 88 height 16
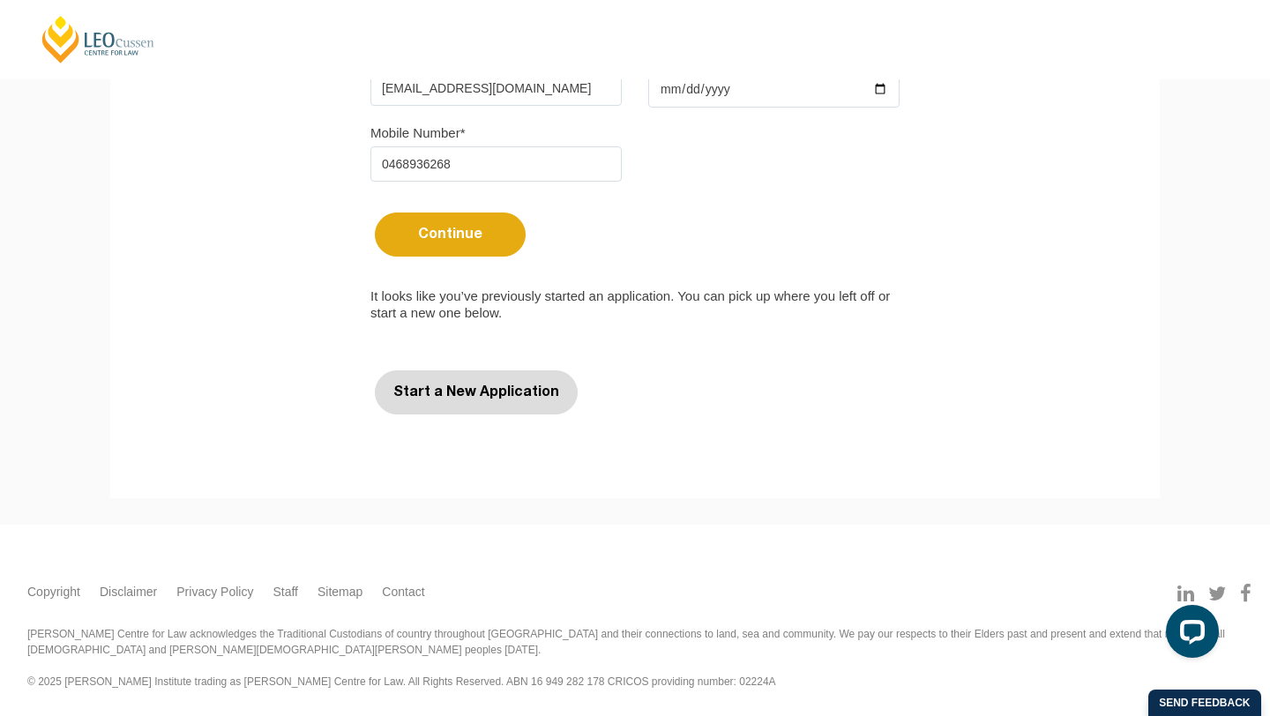
click at [501, 407] on button "Start a New Application" at bounding box center [476, 393] width 203 height 44
select select
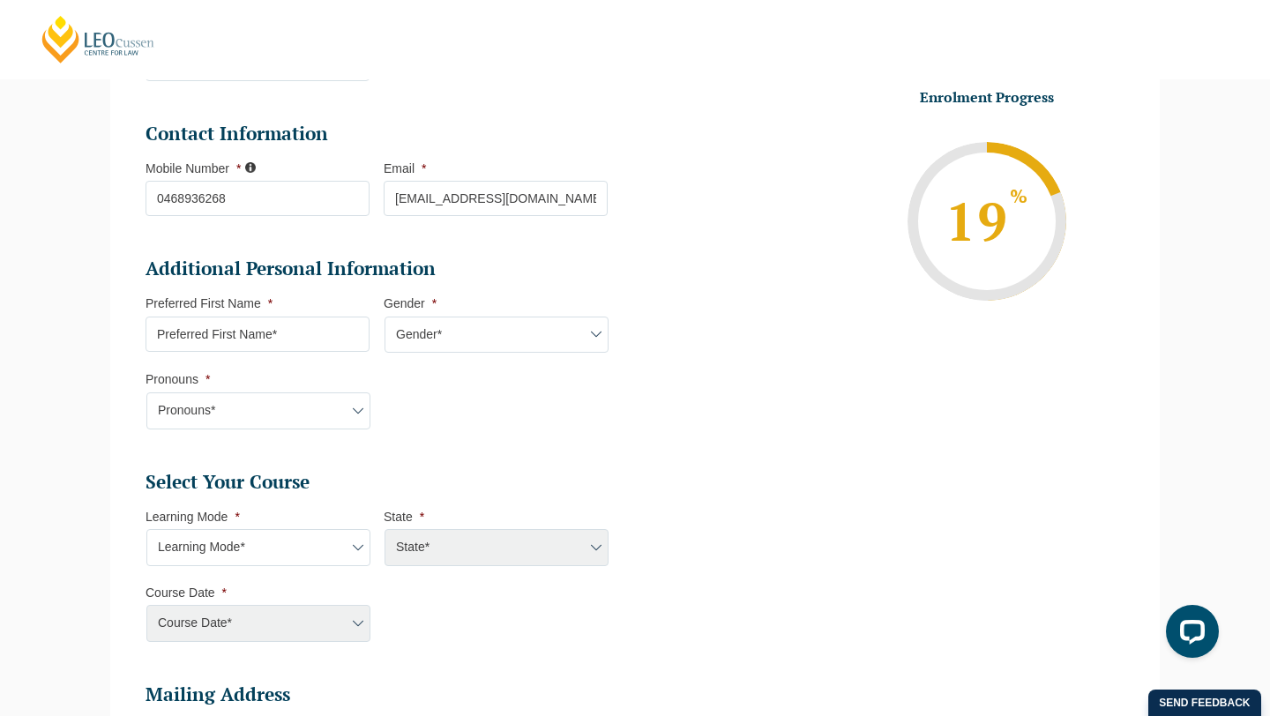
scroll to position [426, 0]
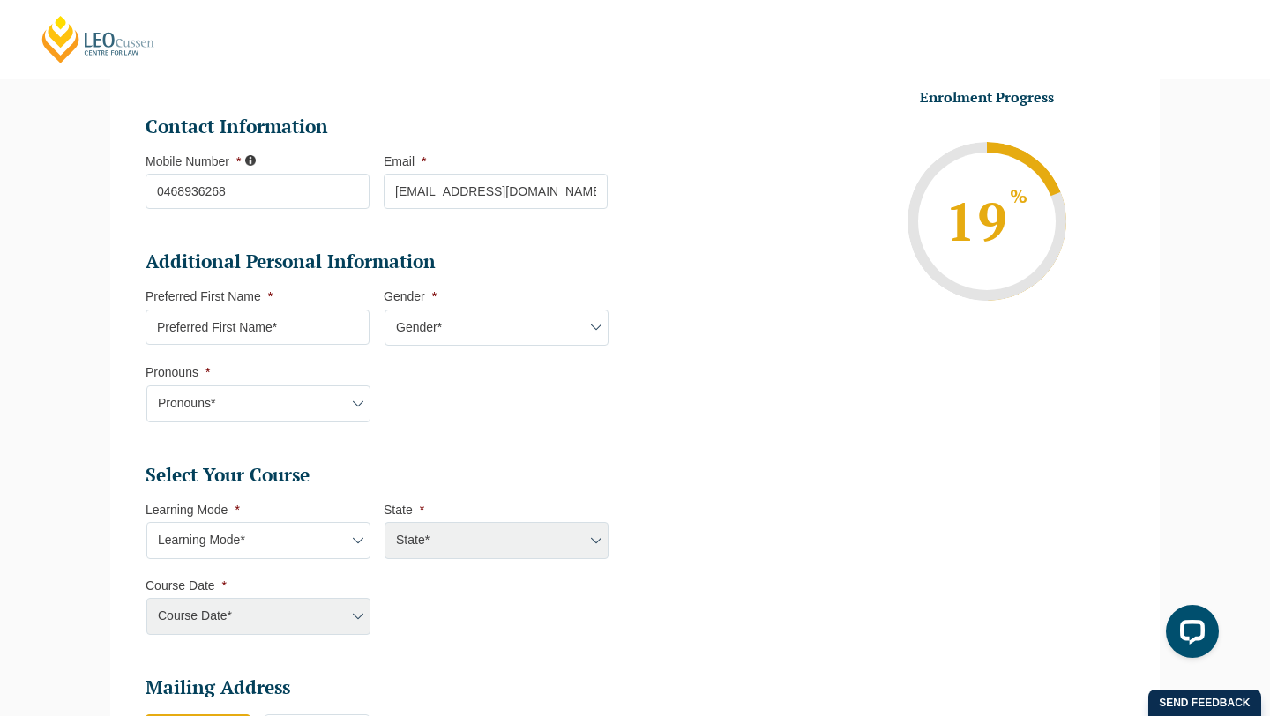
click at [283, 318] on input "Preferred First Name *" at bounding box center [258, 327] width 224 height 35
type input "Sara"
select select "QLD"
select select
click at [423, 336] on select "Gender* Male Female Nonbinary Intersex Prefer not to disclose Other" at bounding box center [497, 328] width 224 height 37
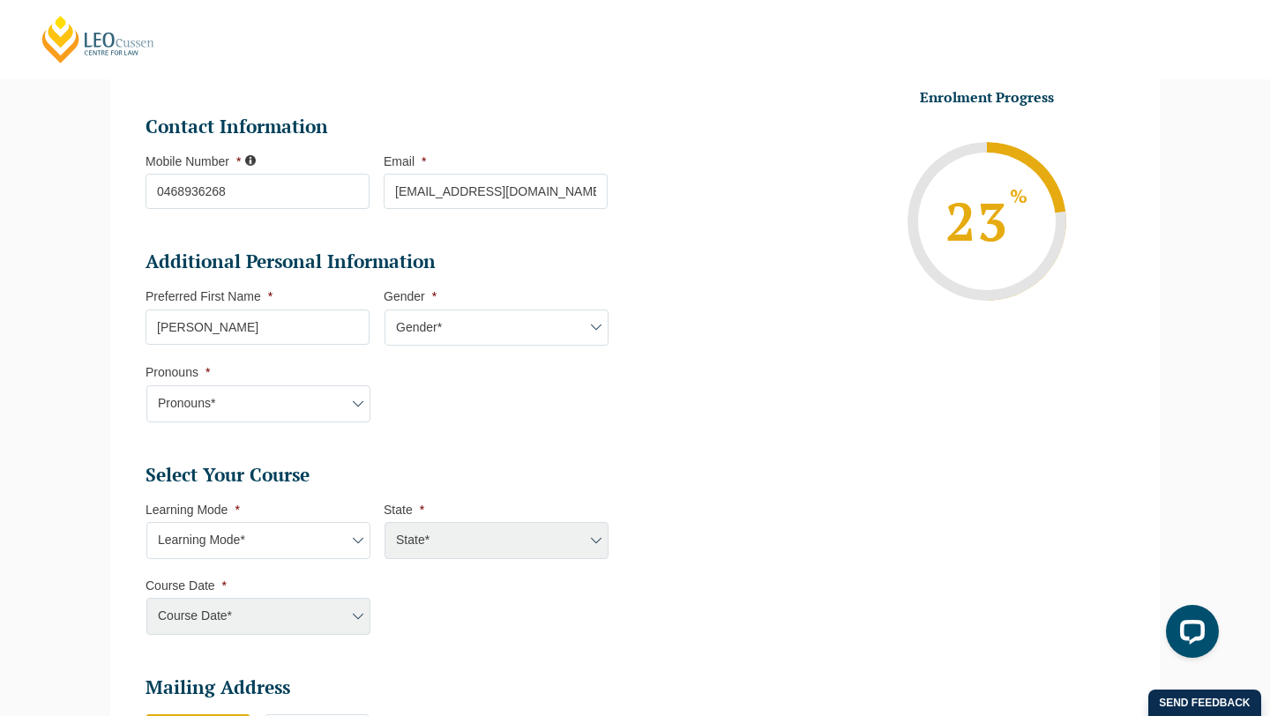
select select "Female"
click at [385, 311] on select "Gender* Male Female Nonbinary Intersex Prefer not to disclose Other" at bounding box center [497, 328] width 224 height 37
click at [322, 395] on select "Pronouns* She/Her/Hers He/Him/His They/Them/Theirs Other Prefer not to disclose" at bounding box center [258, 404] width 224 height 37
select select "She/Her/Hers"
click at [146, 387] on select "Pronouns* She/Her/Hers He/Him/His They/Them/Theirs Other Prefer not to disclose" at bounding box center [258, 404] width 224 height 37
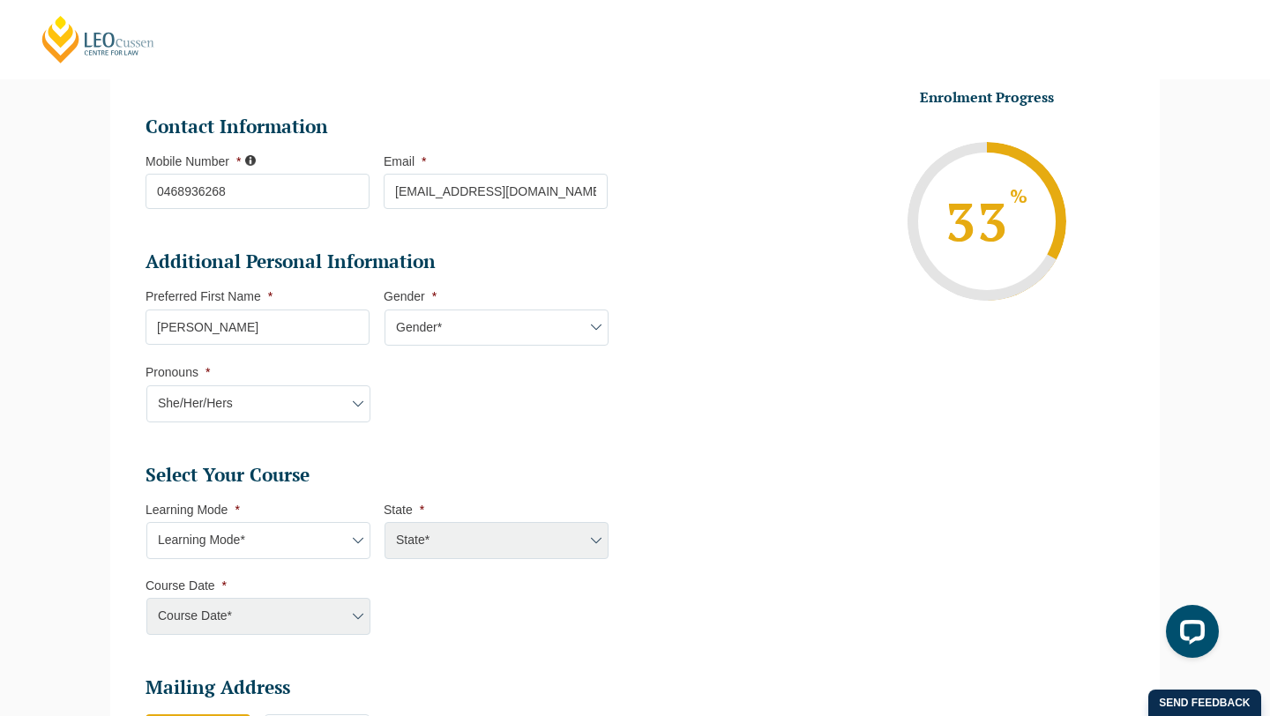
click at [77, 468] on div "Please note that your information is saved on our server as you enter it. Congr…" at bounding box center [635, 440] width 1270 height 1305
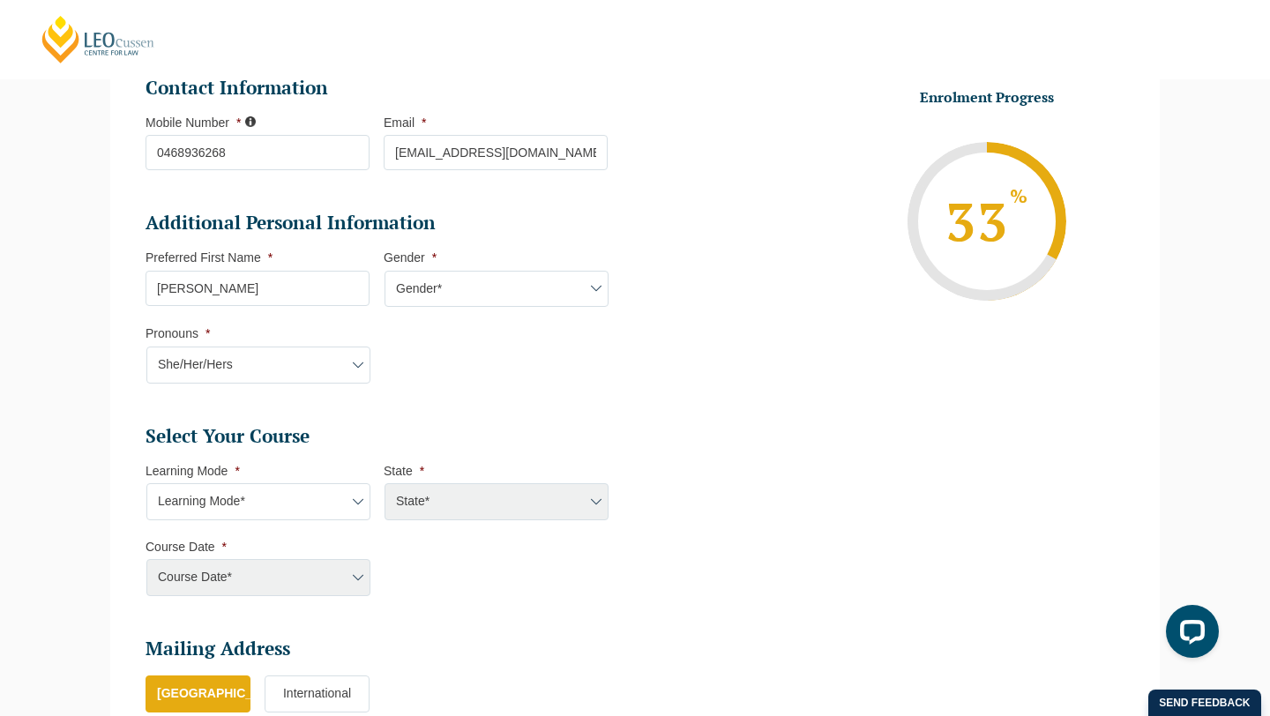
scroll to position [507, 0]
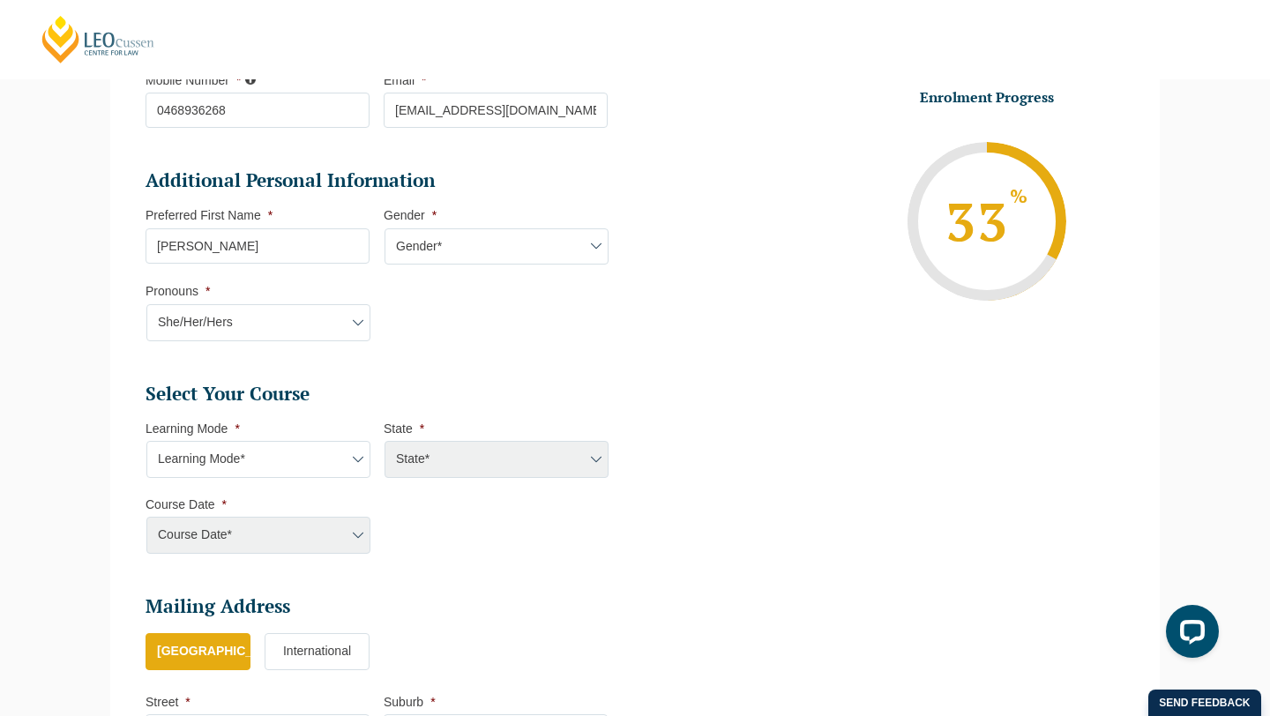
click at [214, 473] on select "Learning Mode* Online Full Time Learning Online Part Time Learning Blended Full…" at bounding box center [258, 459] width 224 height 37
select select "Online Full Time Learning"
click at [146, 443] on select "Learning Mode* Online Full Time Learning Online Part Time Learning Blended Full…" at bounding box center [258, 459] width 224 height 37
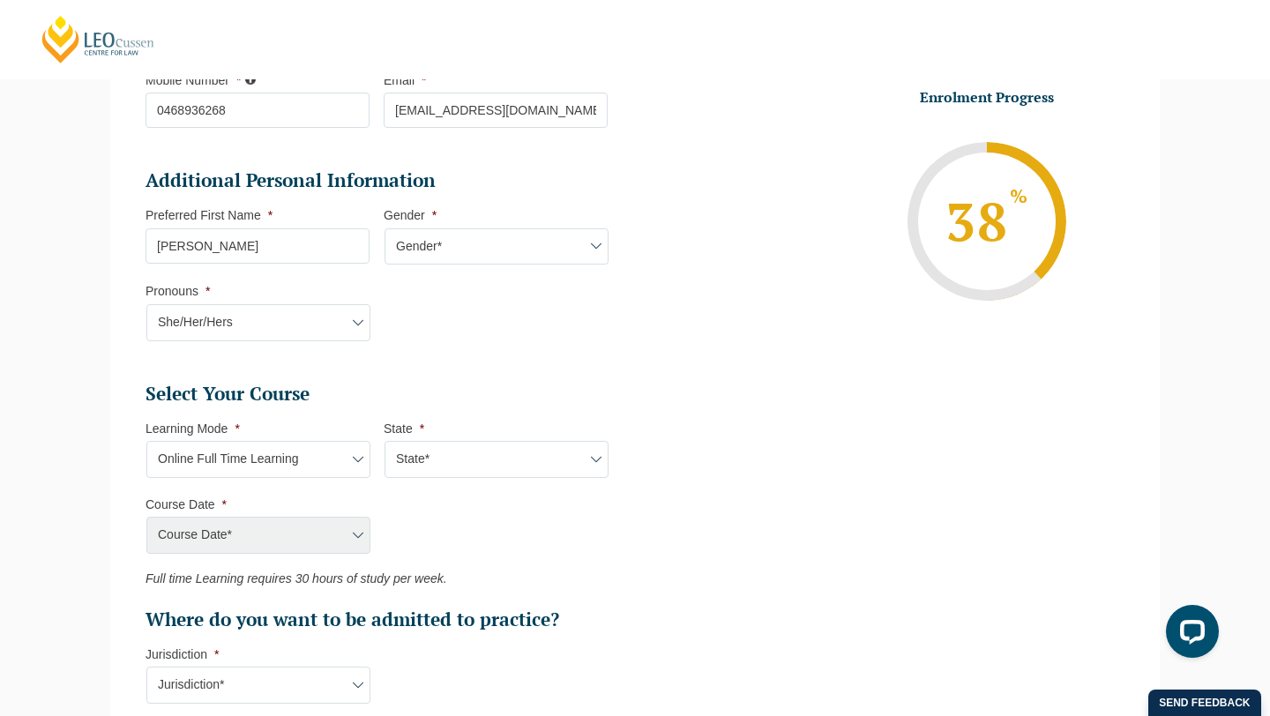
click at [416, 462] on select "State* National (ACT/NSW, VIC, QLD, SA, WA)" at bounding box center [497, 459] width 224 height 37
select select "National (ACT/NSW, VIC, QLD, SA, WA)"
click at [385, 443] on select "State* National (ACT/NSW, VIC, QLD, SA, WA)" at bounding box center [497, 459] width 224 height 37
click at [311, 530] on select "Course Date* September 2025 (22-Sep-2025 to 20-Feb-2026) December 2025 (08-Dec-…" at bounding box center [258, 535] width 224 height 37
select select "September 2025 (22-Sep-2025 to 20-Feb-2026)"
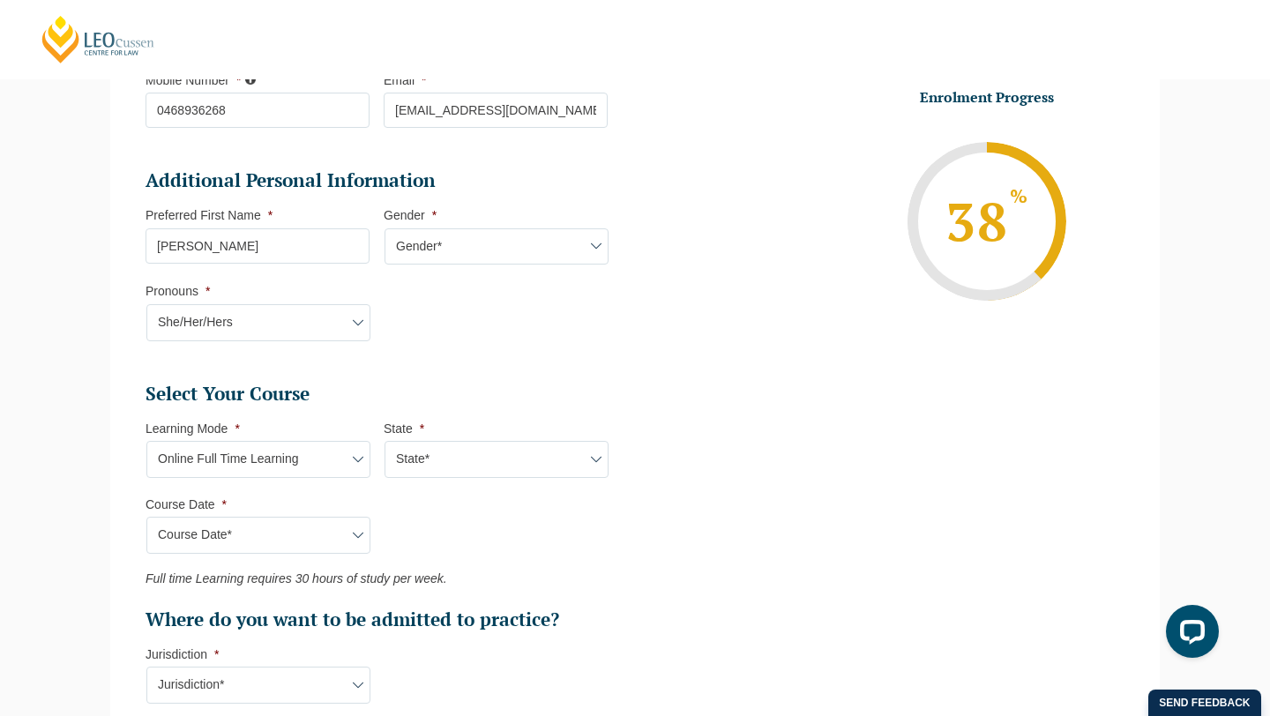
click at [146, 519] on select "Course Date* September 2025 (22-Sep-2025 to 20-Feb-2026) December 2025 (08-Dec-…" at bounding box center [258, 535] width 224 height 37
type input "Intake 10 September 2025 FT"
type input "Practical Legal Training (NAT)"
select select "NAT PLT (SEP) 2025 Full Time Online"
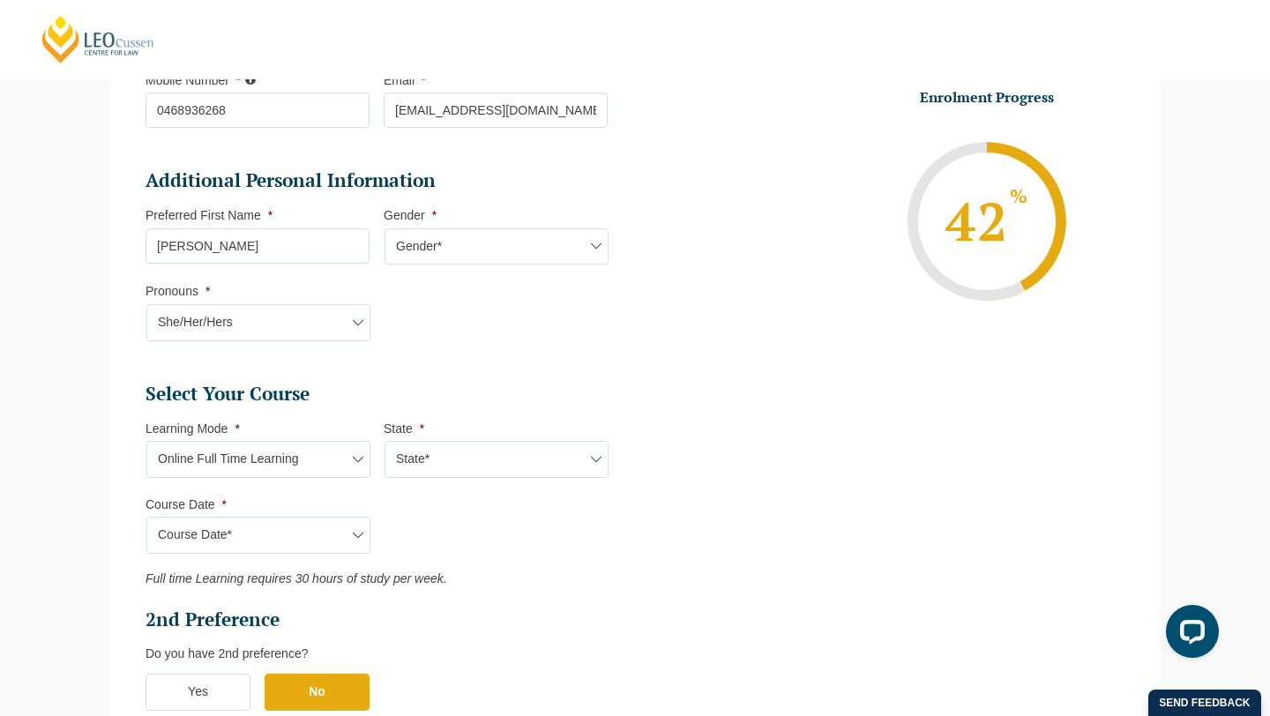
click at [57, 546] on div "Please note that your information is saved on our server as you enter it. Congr…" at bounding box center [635, 506] width 1270 height 1598
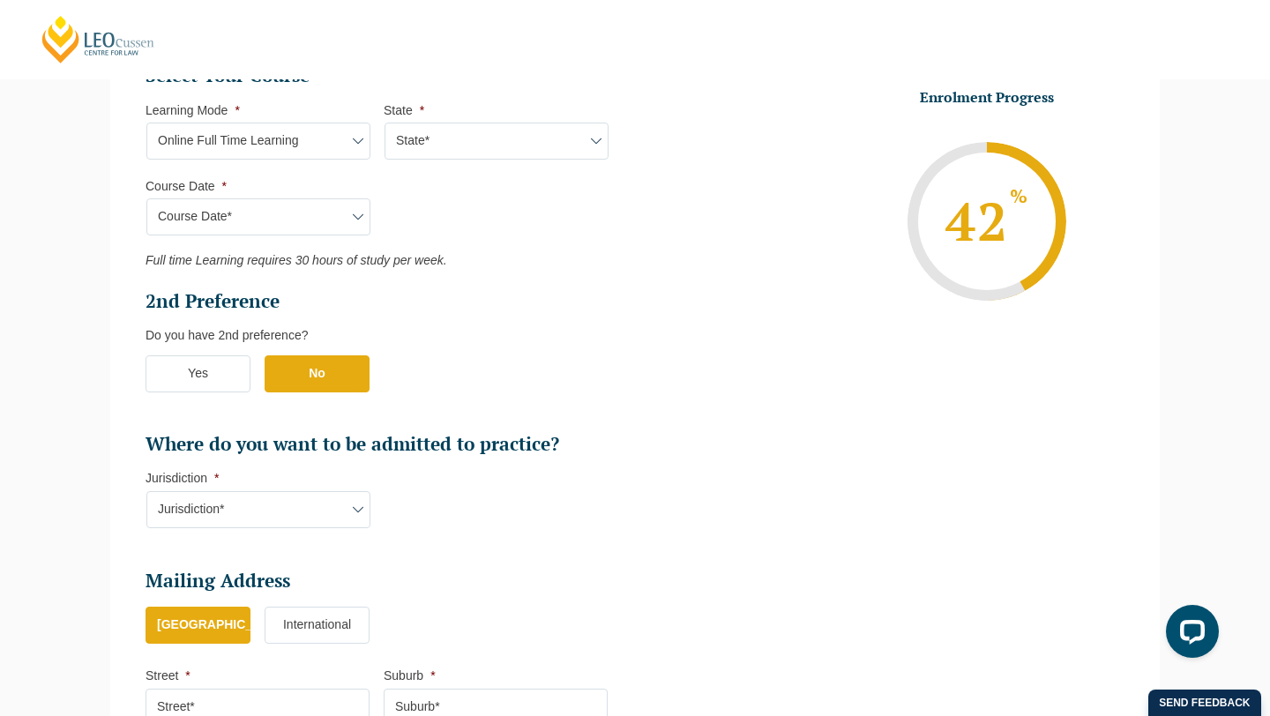
scroll to position [831, 0]
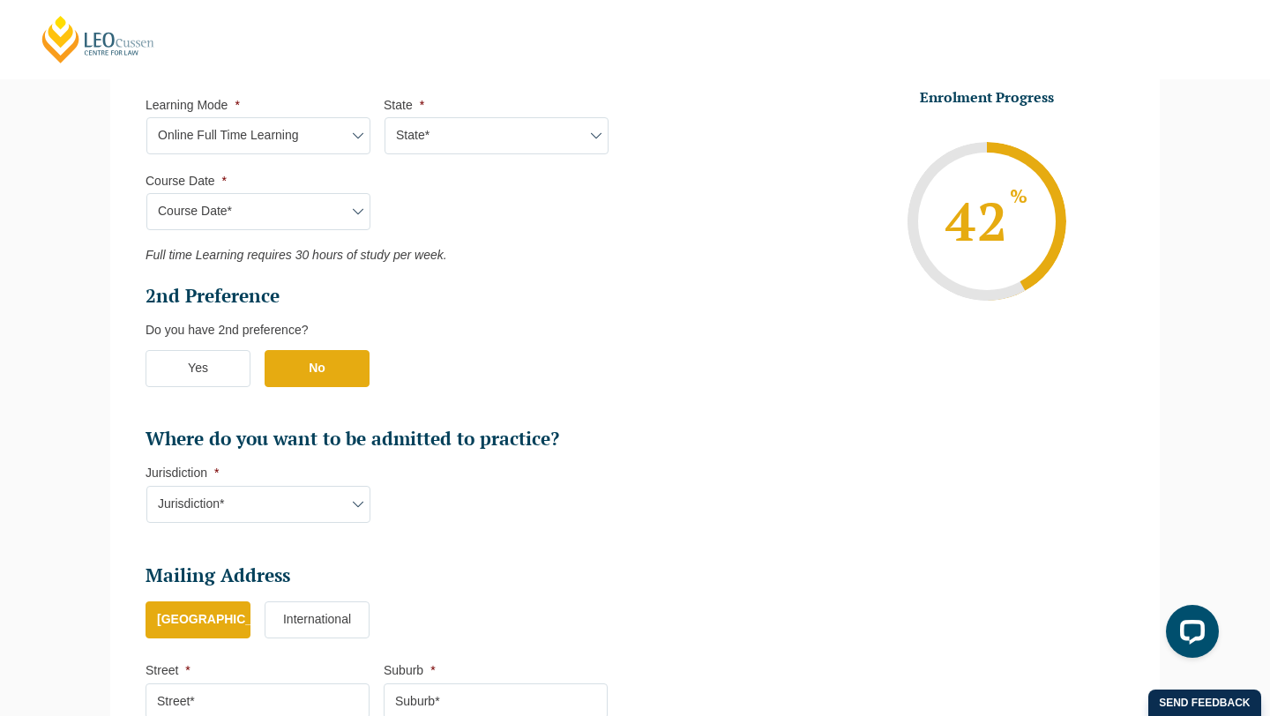
click at [202, 361] on label "Yes" at bounding box center [198, 368] width 105 height 37
click at [0, 0] on input "Yes" at bounding box center [0, 0] width 0 height 0
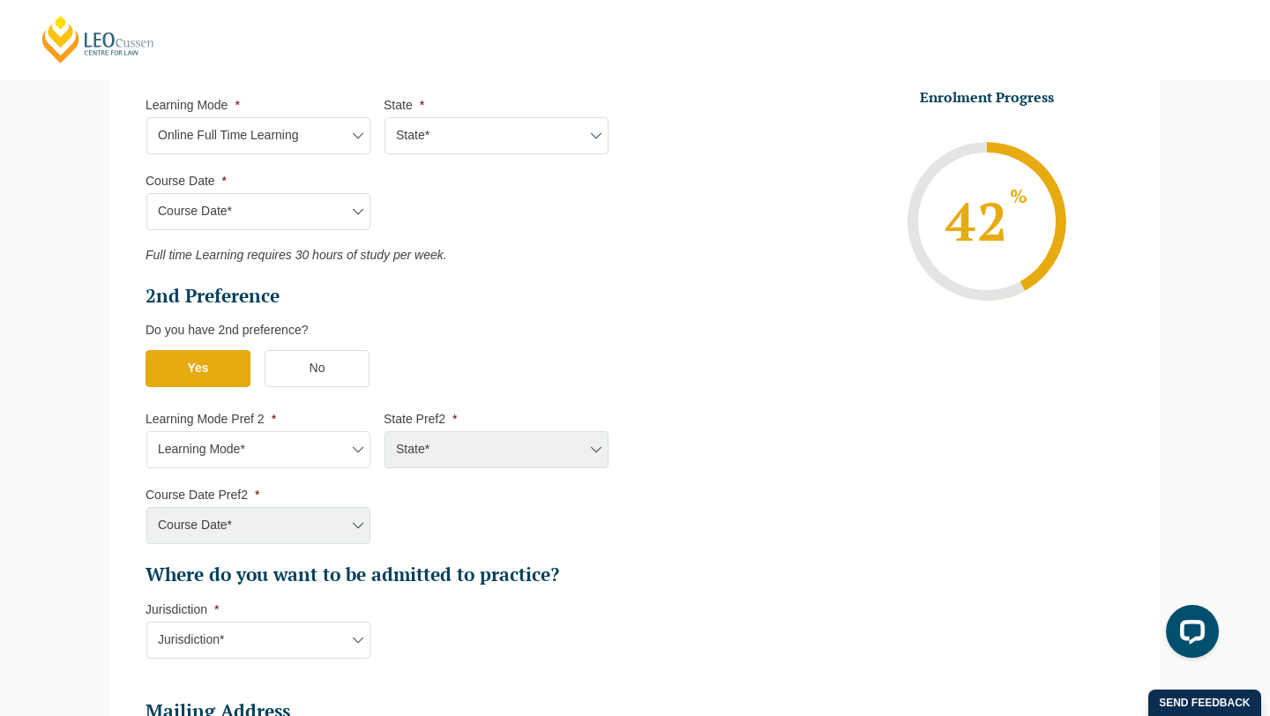
click at [213, 454] on select "Learning Mode* Online Full Time Learning Online Part Time Learning Blended Full…" at bounding box center [258, 449] width 224 height 37
click at [146, 433] on select "Learning Mode* Online Full Time Learning Online Part Time Learning Blended Full…" at bounding box center [258, 449] width 224 height 37
click at [235, 451] on select "Learning Mode* Online Full Time Learning Online Part Time Learning Blended Full…" at bounding box center [258, 449] width 224 height 37
select select "Blended Full Time Learning"
click at [146, 433] on select "Learning Mode* Online Full Time Learning Online Part Time Learning Blended Full…" at bounding box center [258, 449] width 224 height 37
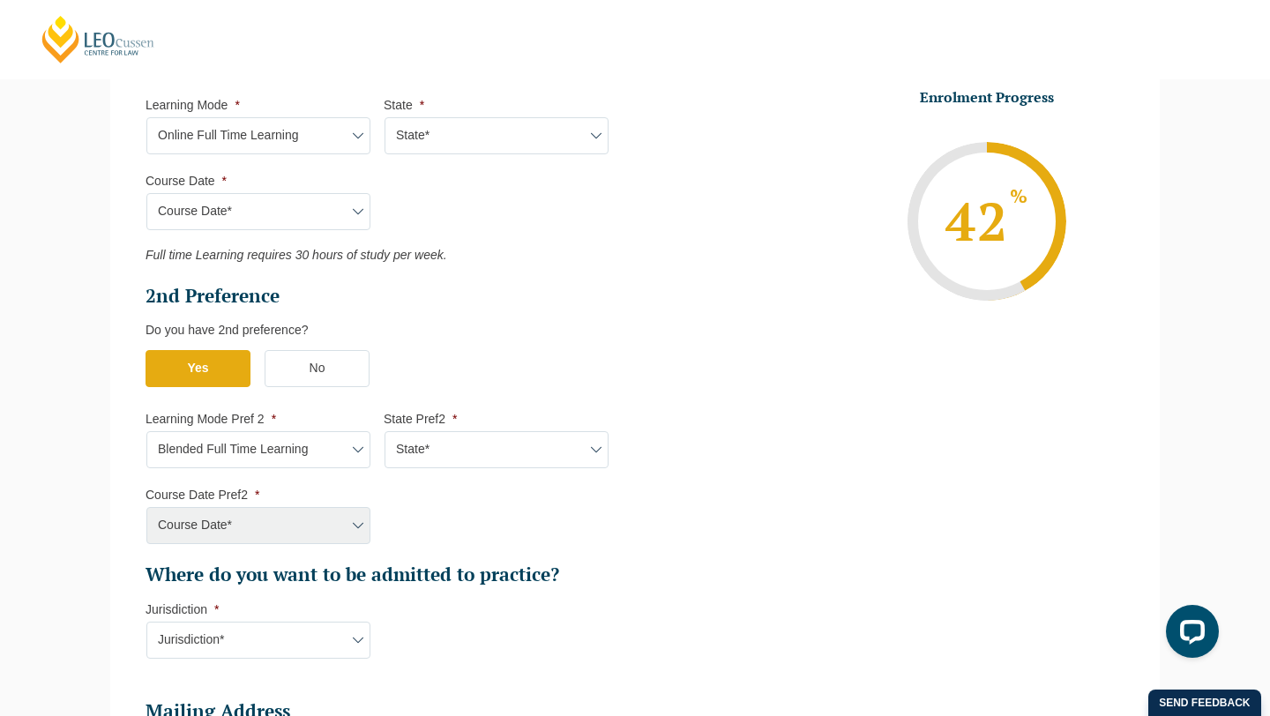
click at [424, 449] on select "State* ACT/NSW QLD SA VIC WA" at bounding box center [497, 449] width 224 height 37
select select "QLD"
click at [385, 433] on select "State* ACT/NSW QLD SA VIC WA" at bounding box center [497, 449] width 224 height 37
click at [303, 525] on select "Course Date* January 2026 (27-Jan-2026 to 12-Jun-2026) August 2026 (03-Aug-2026…" at bounding box center [258, 525] width 224 height 37
click at [288, 451] on select "Learning Mode* Online Full Time Learning Online Part Time Learning Blended Full…" at bounding box center [258, 449] width 224 height 37
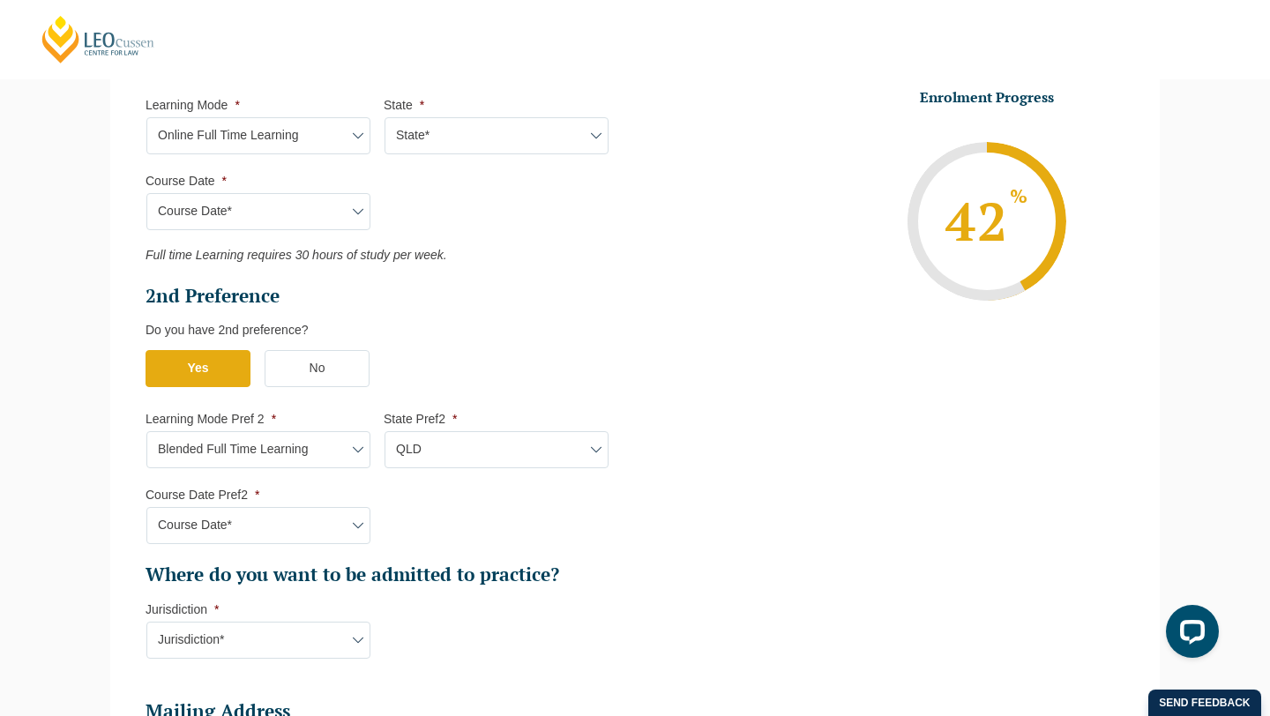
select select "Online Full Time Learning"
click at [146, 433] on select "Learning Mode* Online Full Time Learning Online Part Time Learning Blended Full…" at bounding box center [258, 449] width 224 height 37
click at [440, 468] on select "State* National (ACT/NSW, VIC, QLD, SA, WA)" at bounding box center [497, 449] width 224 height 37
select select "National (ACT/NSW, VIC, QLD, SA, WA)"
click at [385, 433] on select "State* National (ACT/NSW, VIC, QLD, SA, WA)" at bounding box center [497, 449] width 224 height 37
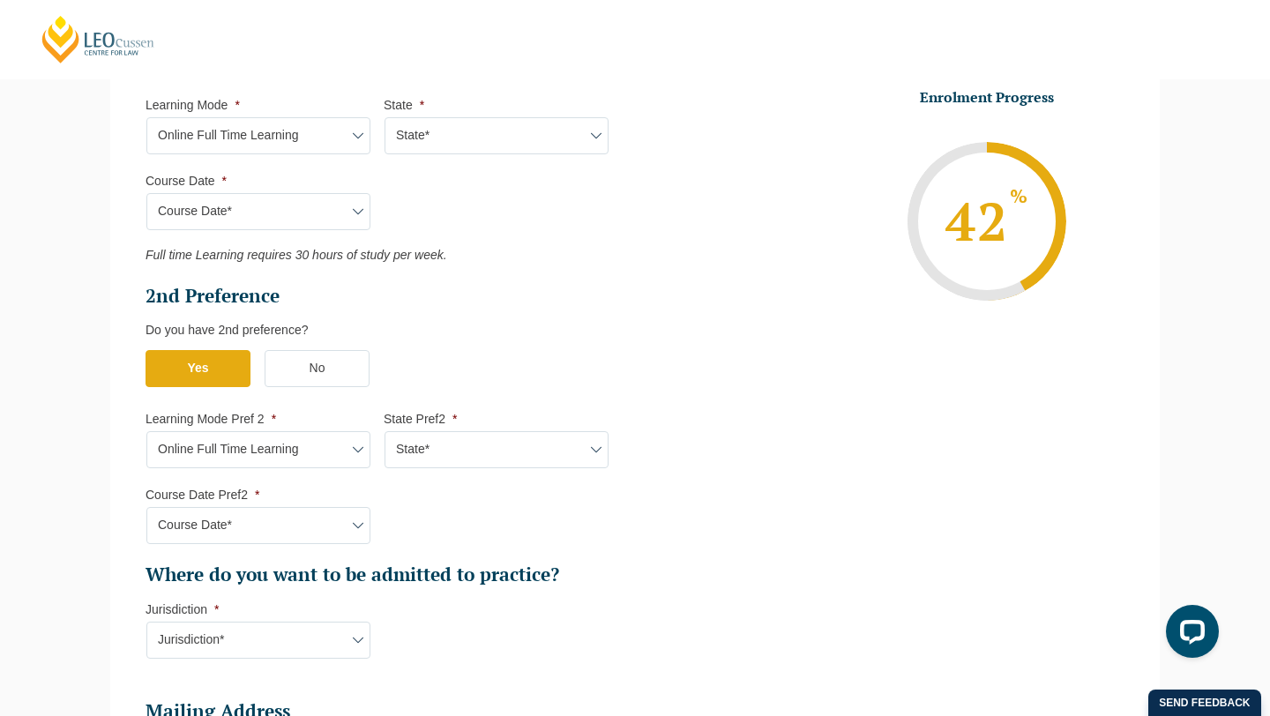
click at [288, 527] on select "Course Date* September 2025 (22-Sep-2025 to 20-Feb-2026) December 2025 (08-Dec-…" at bounding box center [258, 525] width 224 height 37
select select "December 2025 (08-Dec-2025 to 16-May-2026)"
click at [146, 509] on select "Course Date* September 2025 (22-Sep-2025 to 20-Feb-2026) December 2025 (08-Dec-…" at bounding box center [258, 525] width 224 height 37
type input "Intake 11 December 2025 FT"
type input "Practical Legal Training (NAT)"
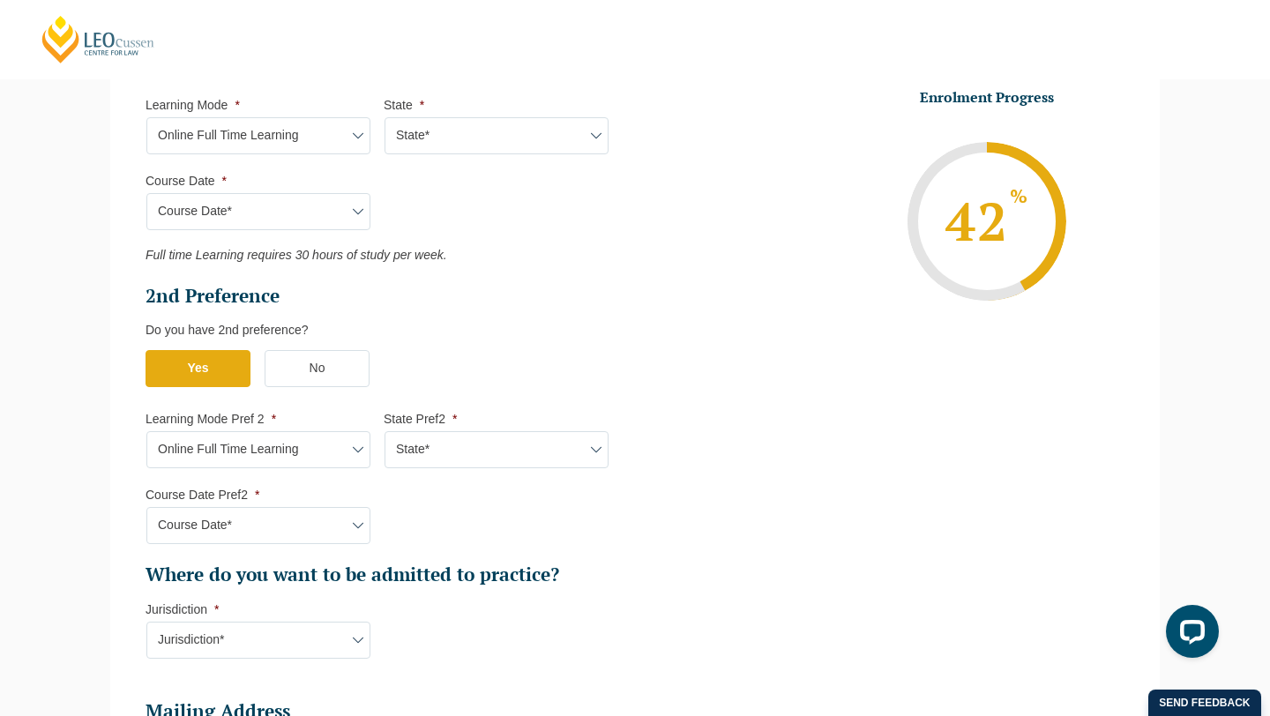
click at [102, 509] on div "Please note that your information is saved on our server as you enter it. Congr…" at bounding box center [635, 250] width 1076 height 1681
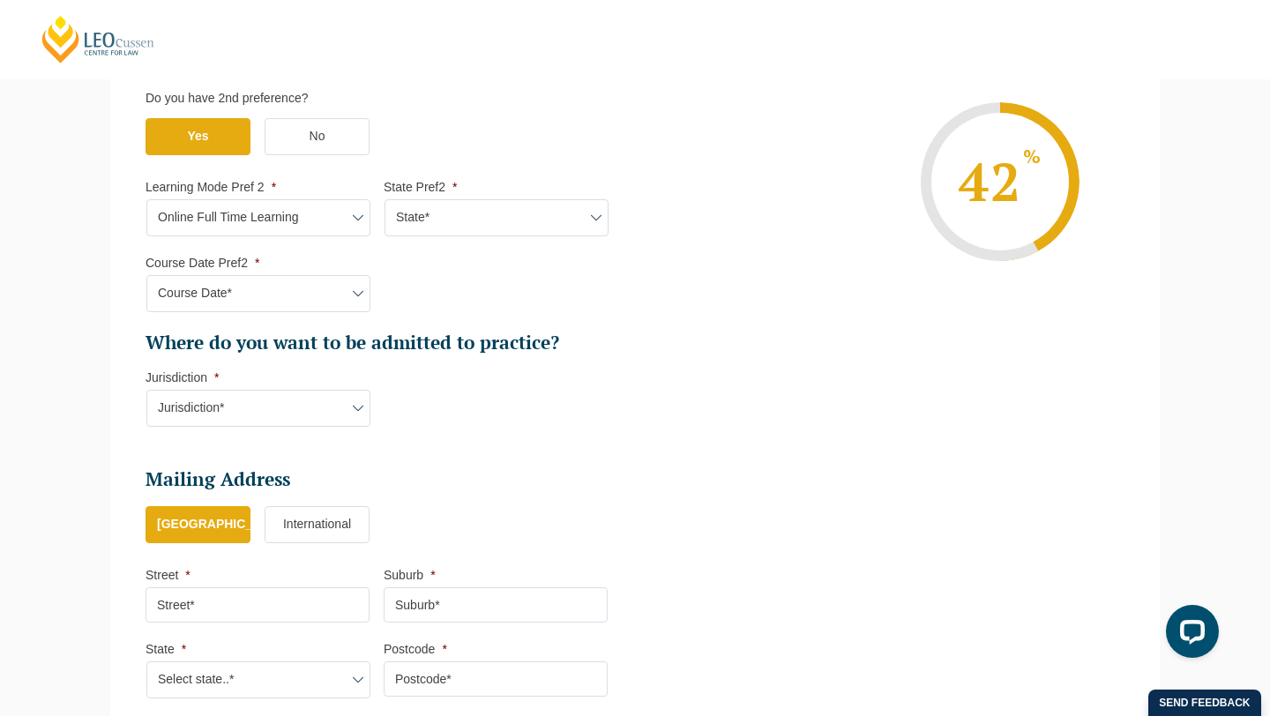
scroll to position [1064, 0]
click at [218, 412] on select "Jurisdiction* VIC ACT/NSW SA WA QLD" at bounding box center [258, 407] width 224 height 37
select select "QLD"
click at [146, 391] on select "Jurisdiction* VIC ACT/NSW SA WA QLD" at bounding box center [258, 407] width 224 height 37
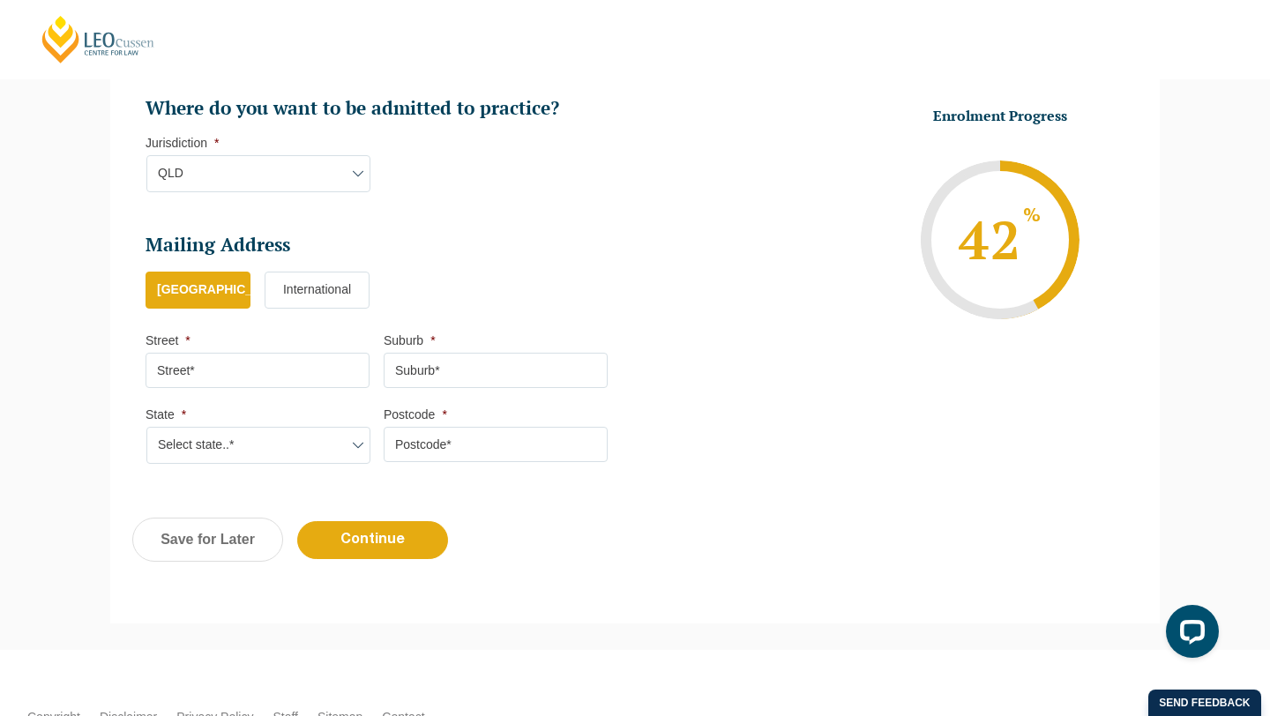
scroll to position [1317, 0]
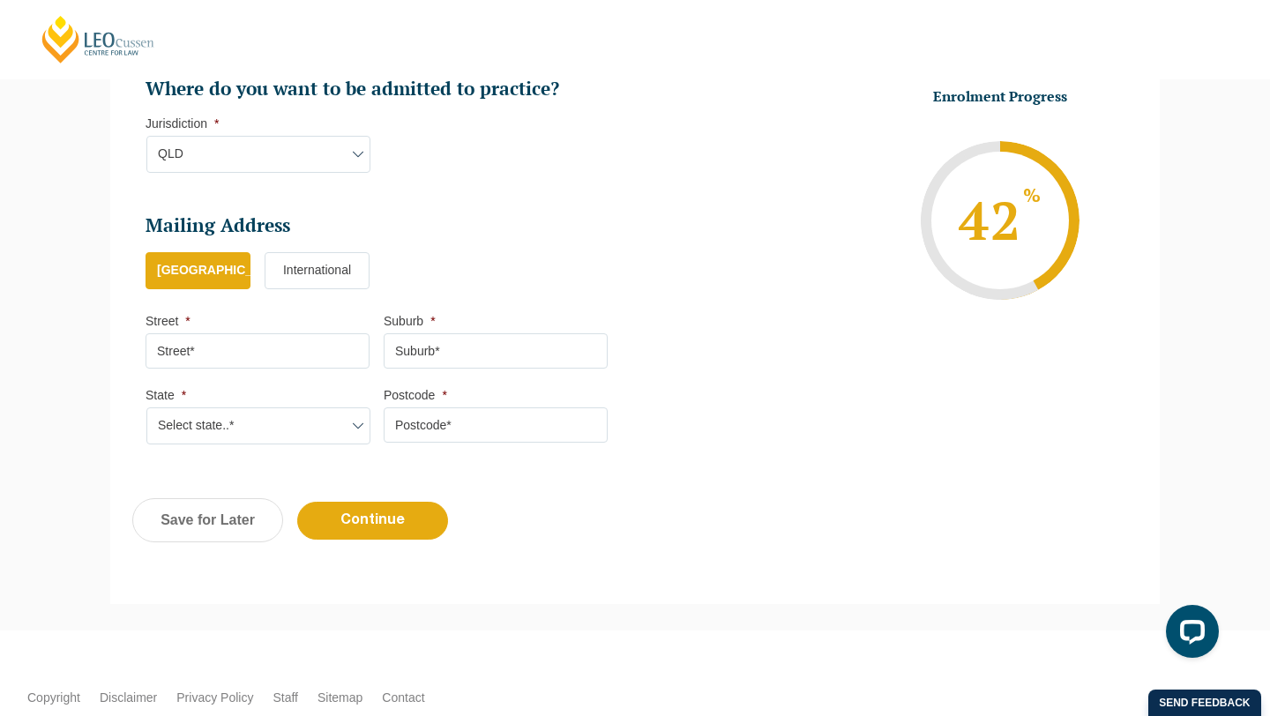
click at [231, 348] on input "Street *" at bounding box center [258, 350] width 224 height 35
type input "132 Wanda Road"
type input "Upper Mount Gravatt"
select select "QLD"
type input "4122"
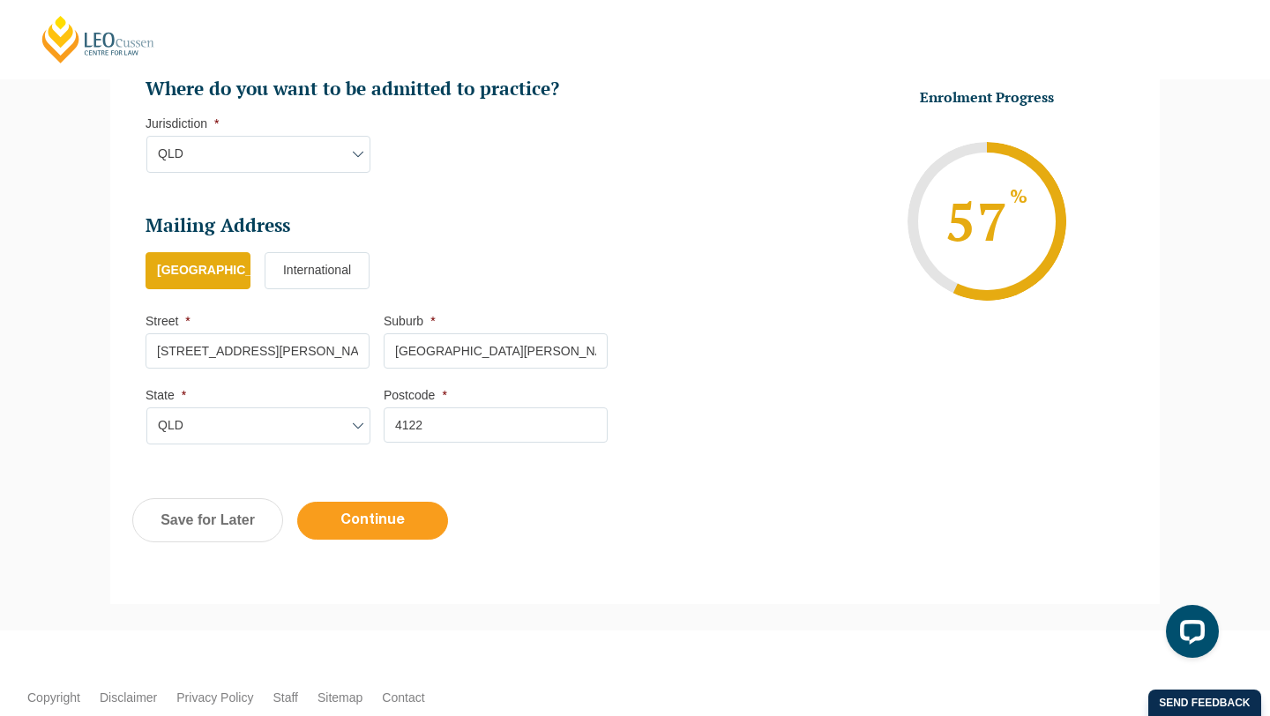
click at [373, 520] on input "Continue" at bounding box center [372, 521] width 151 height 38
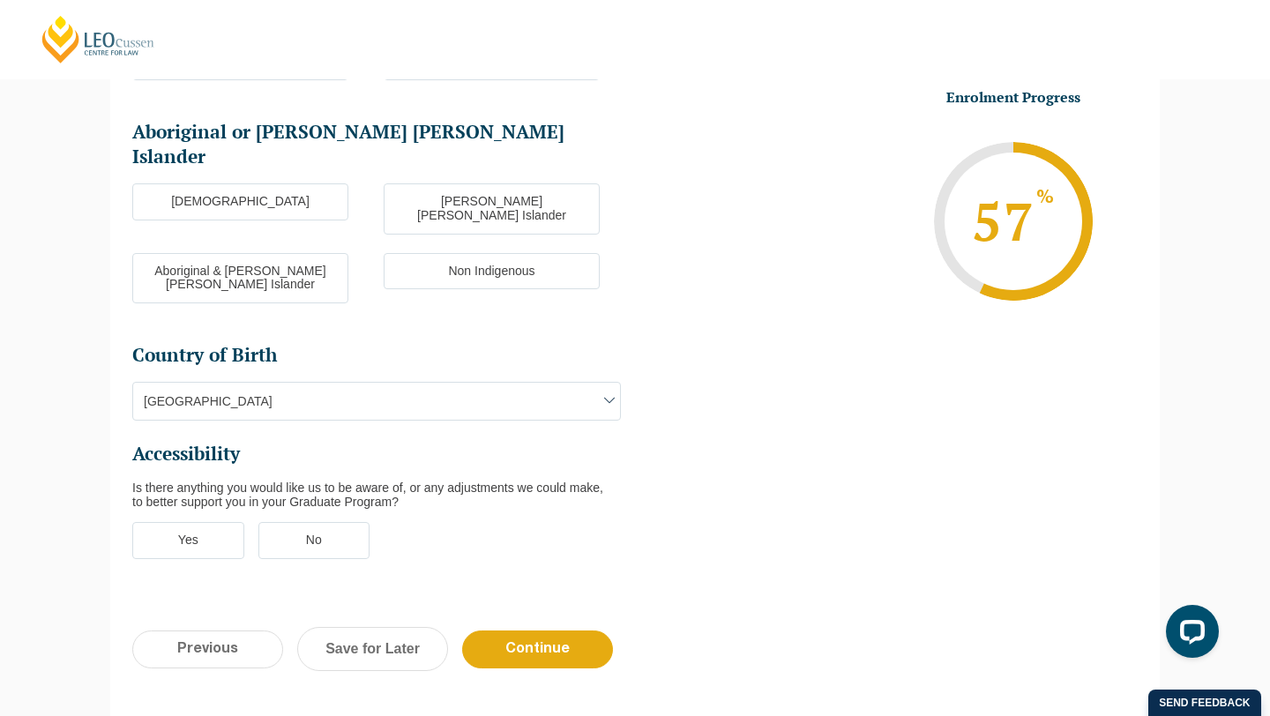
scroll to position [153, 0]
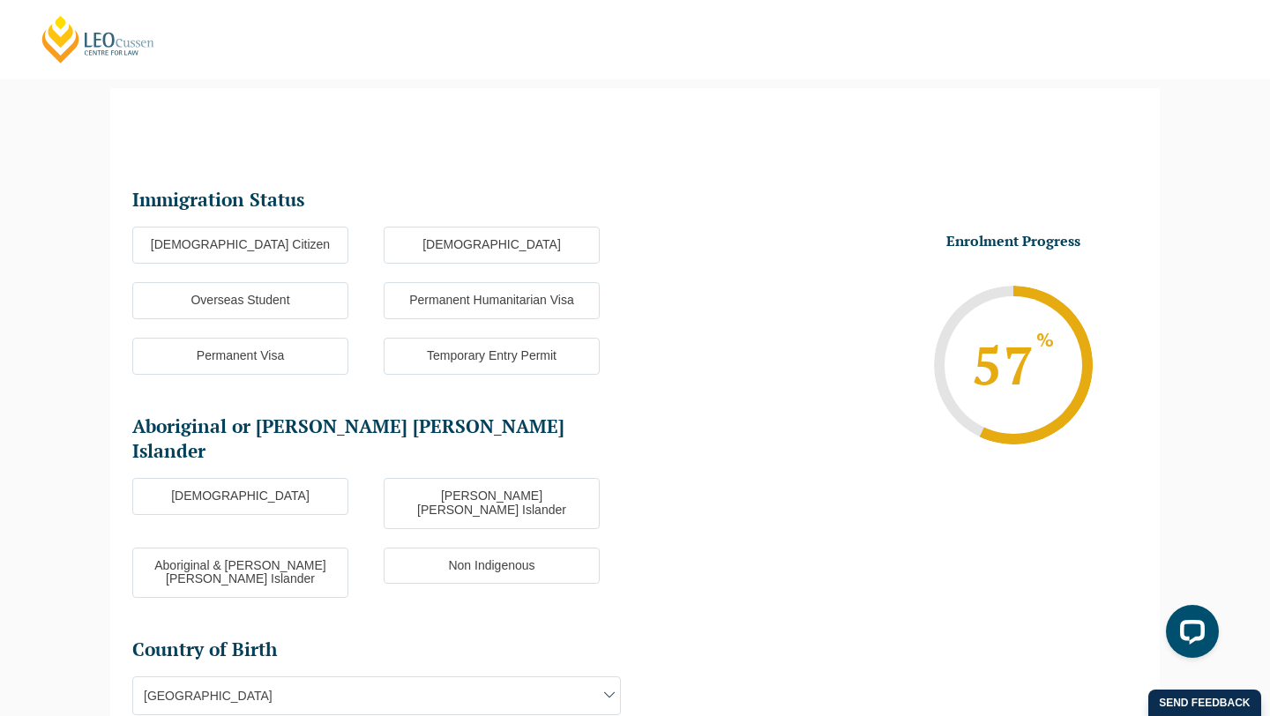
click at [227, 239] on label "Australian Citizen" at bounding box center [240, 245] width 216 height 37
click at [0, 0] on input "Australian Citizen" at bounding box center [0, 0] width 0 height 0
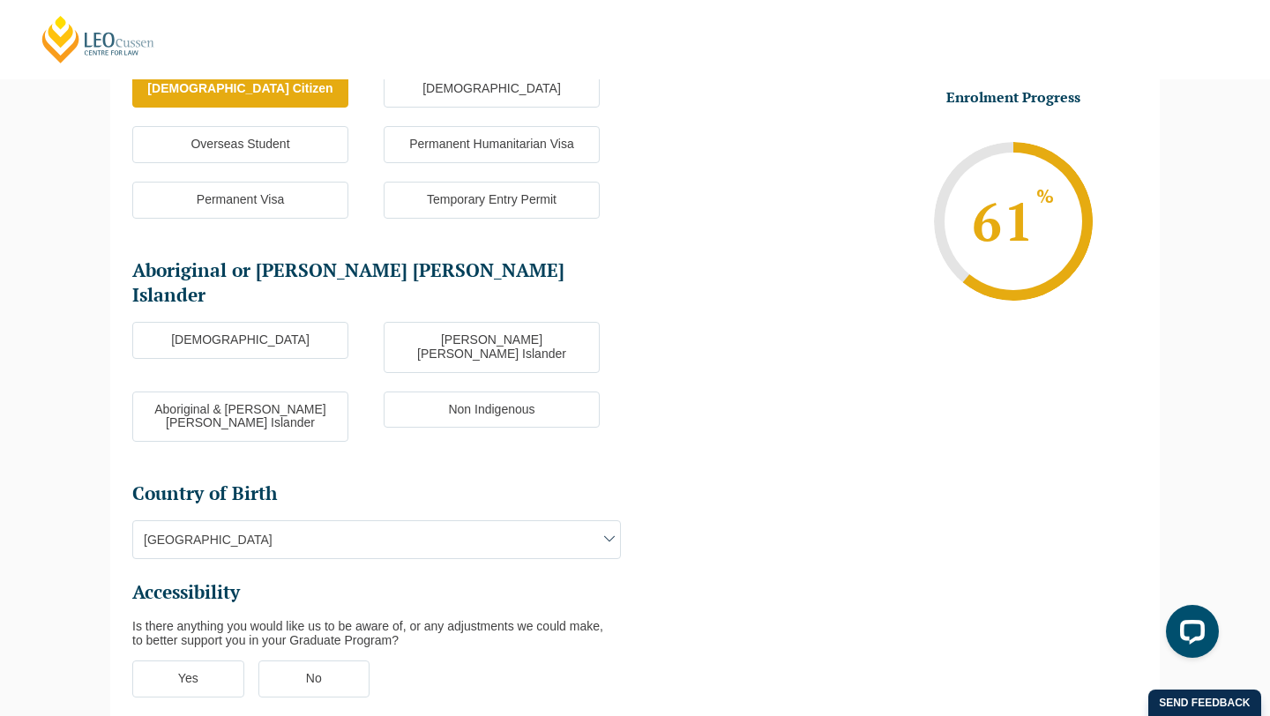
scroll to position [323, 0]
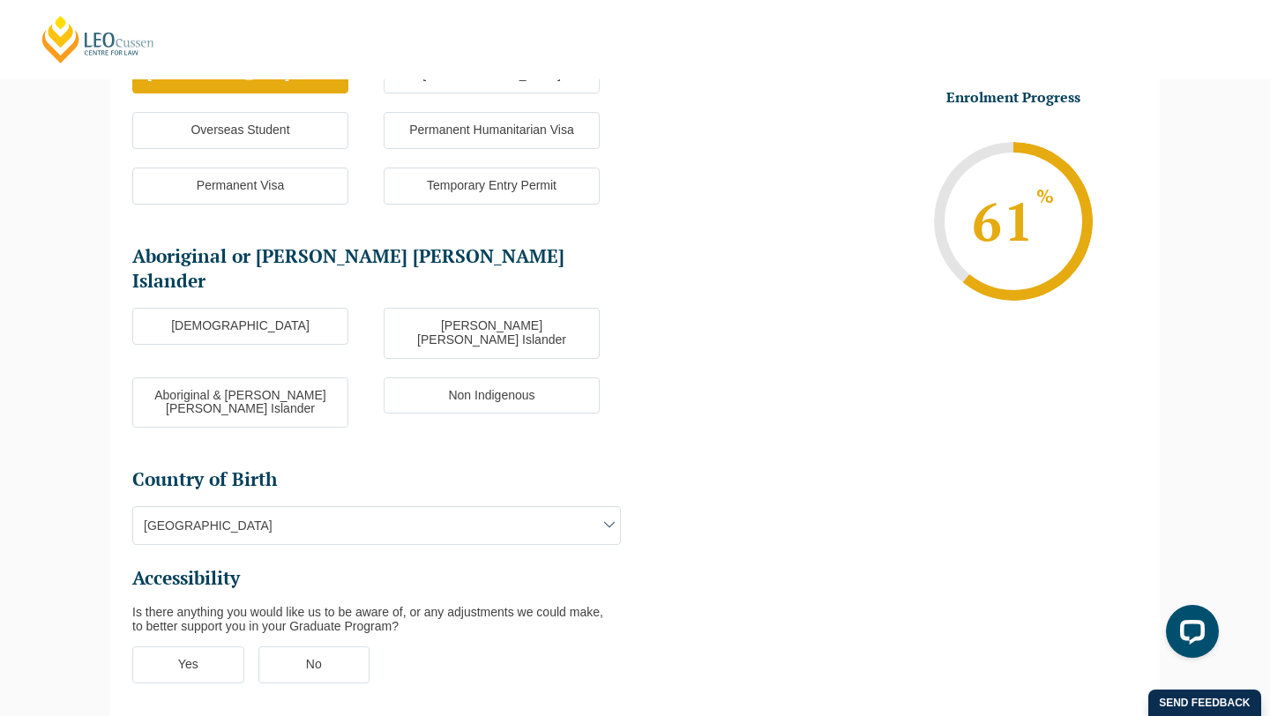
click at [413, 378] on label "Non Indigenous" at bounding box center [492, 396] width 216 height 37
click at [0, 0] on input "Non Indigenous" at bounding box center [0, 0] width 0 height 0
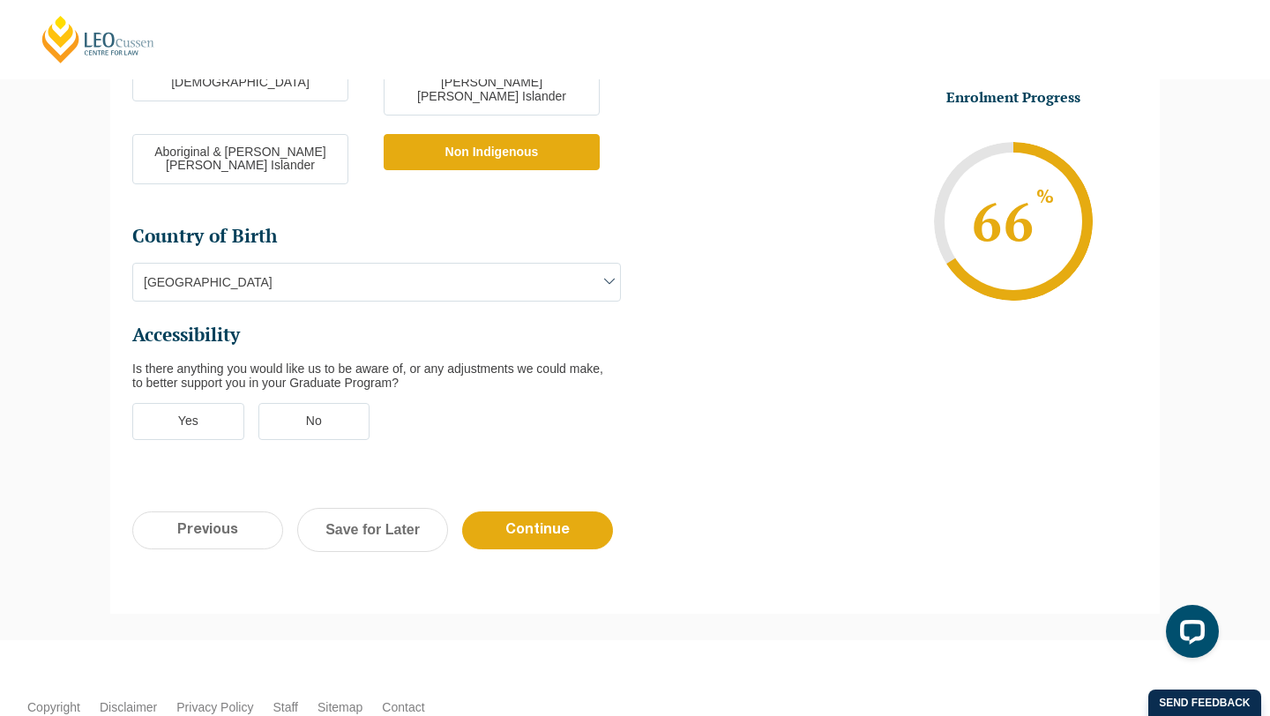
scroll to position [573, 0]
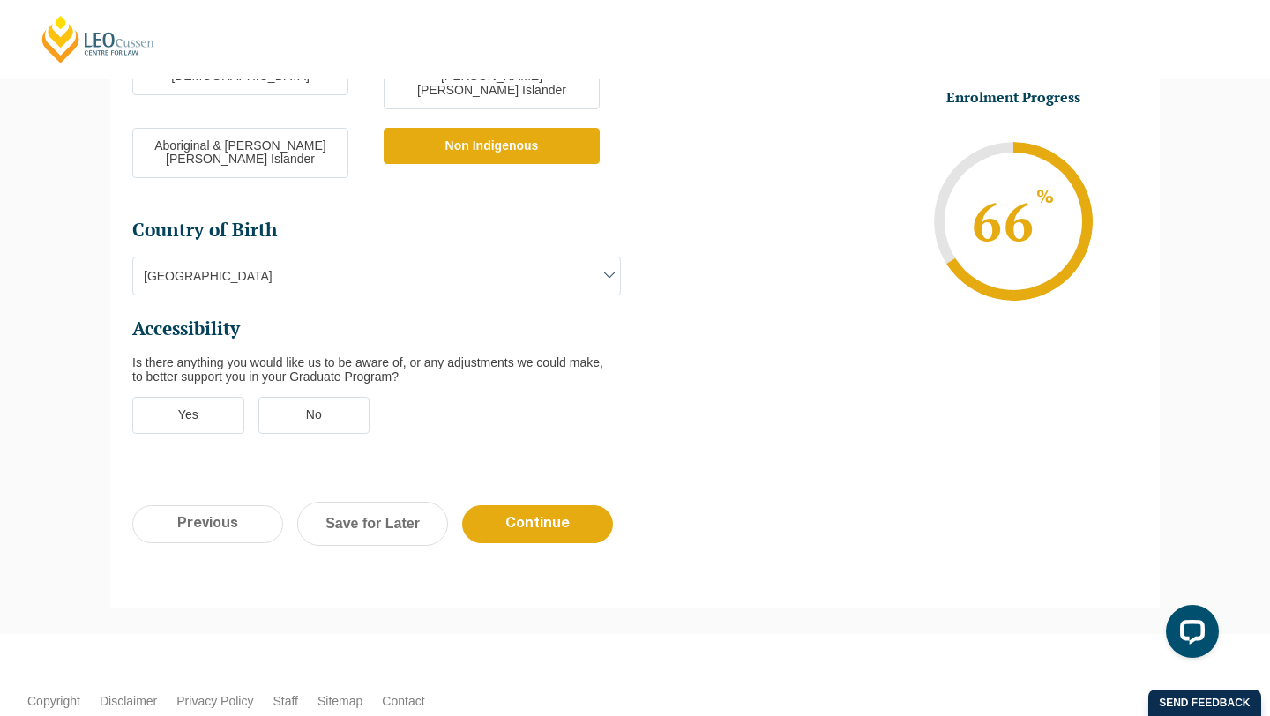
click at [336, 397] on label "No" at bounding box center [314, 415] width 112 height 37
click at [0, 0] on input "No" at bounding box center [0, 0] width 0 height 0
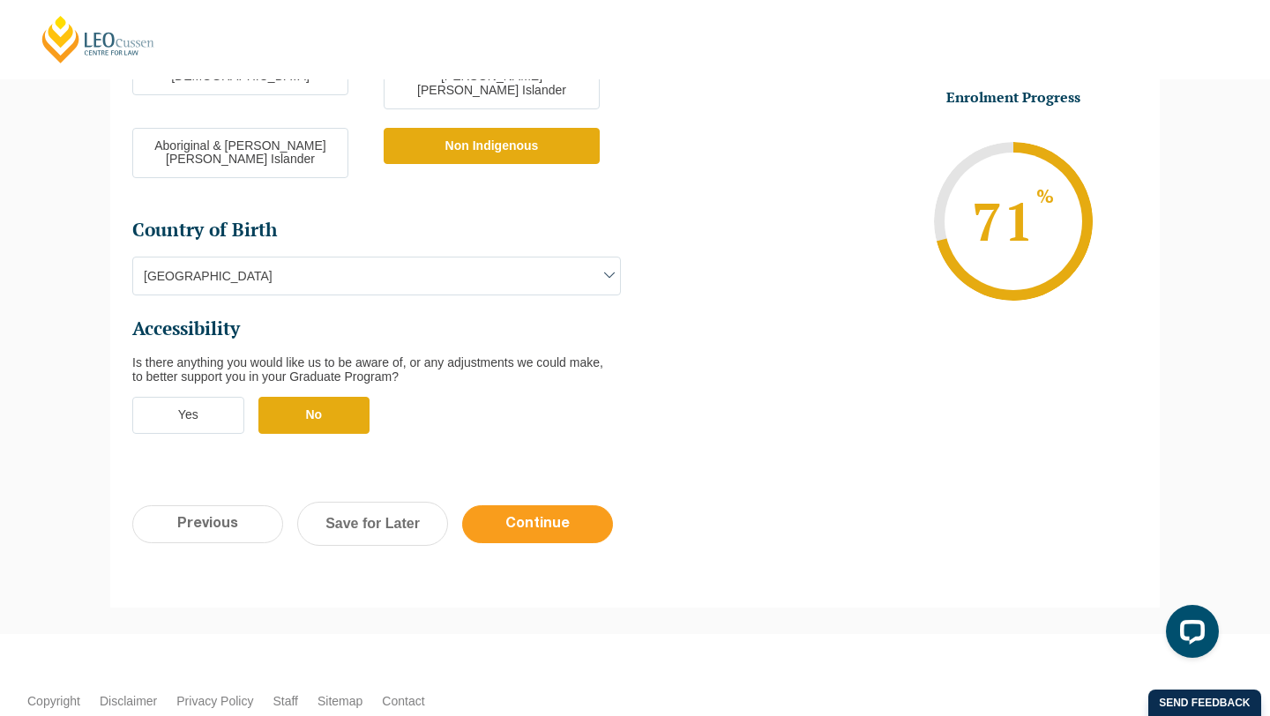
click at [496, 505] on input "Continue" at bounding box center [537, 524] width 151 height 38
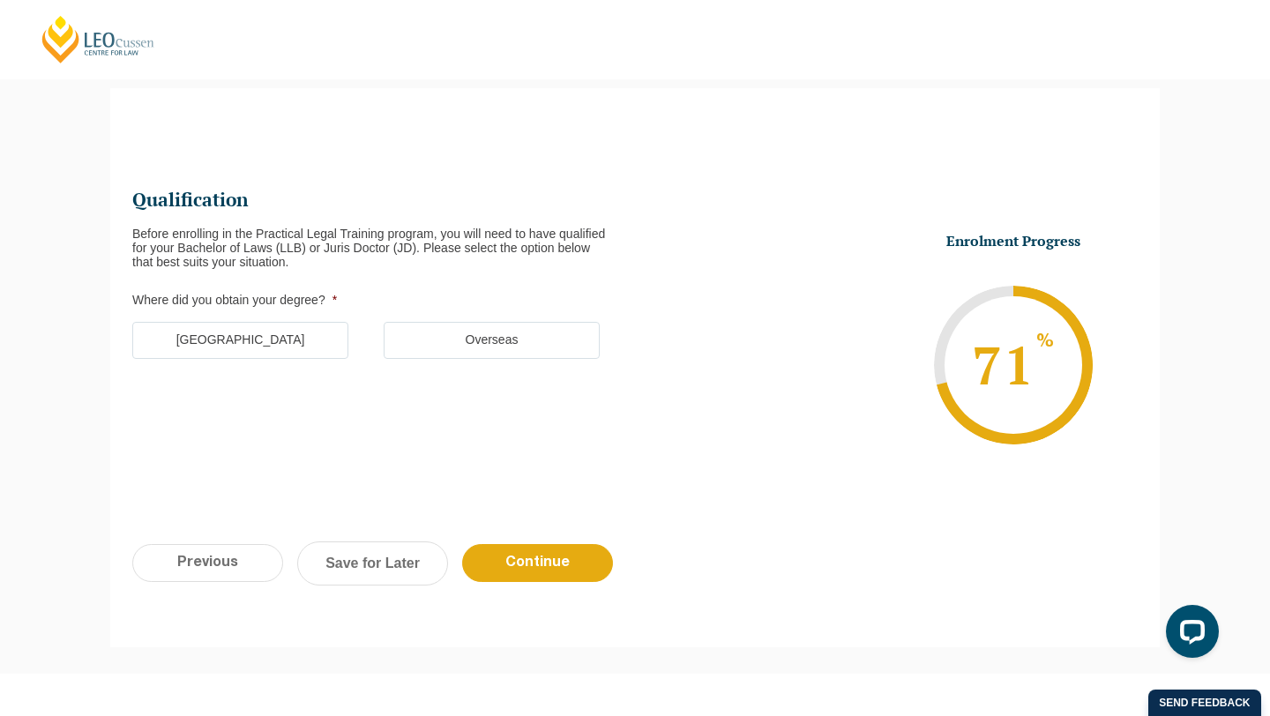
scroll to position [0, 0]
click at [202, 351] on label "Australia" at bounding box center [240, 340] width 216 height 37
click at [0, 0] on input "Australia" at bounding box center [0, 0] width 0 height 0
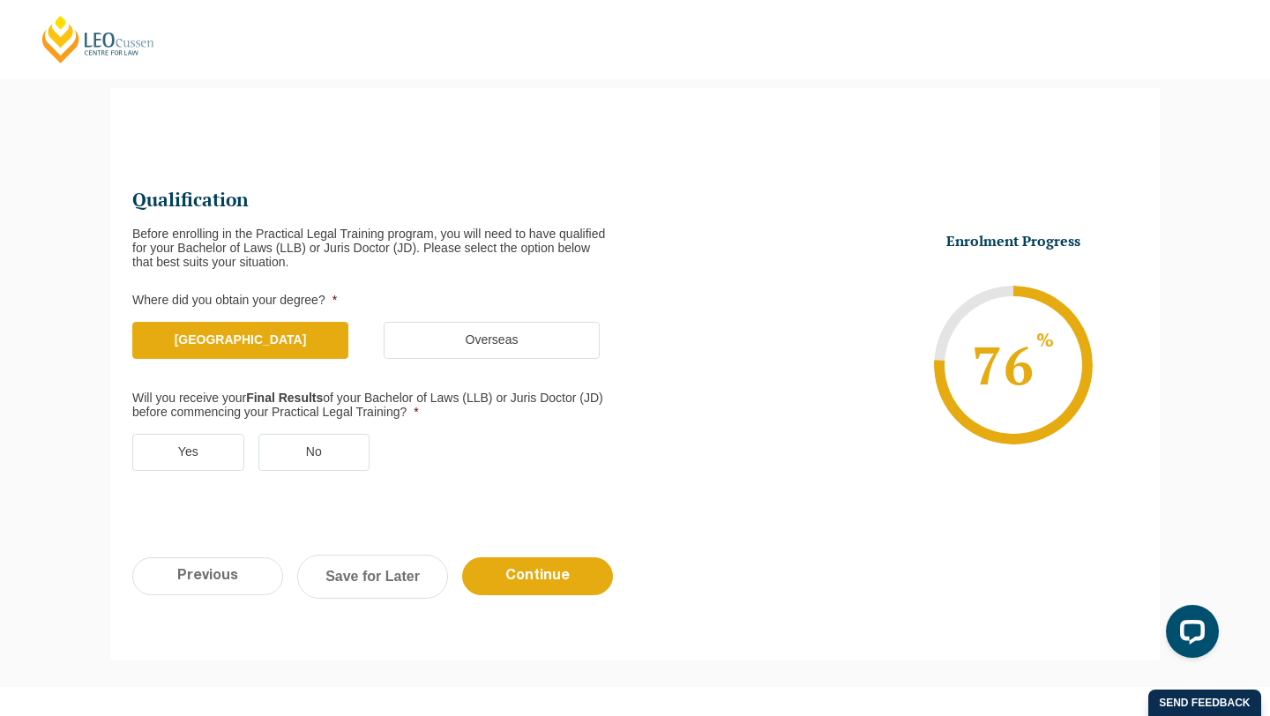
click at [190, 455] on label "Yes" at bounding box center [188, 452] width 112 height 37
click at [0, 0] on input "Yes" at bounding box center [0, 0] width 0 height 0
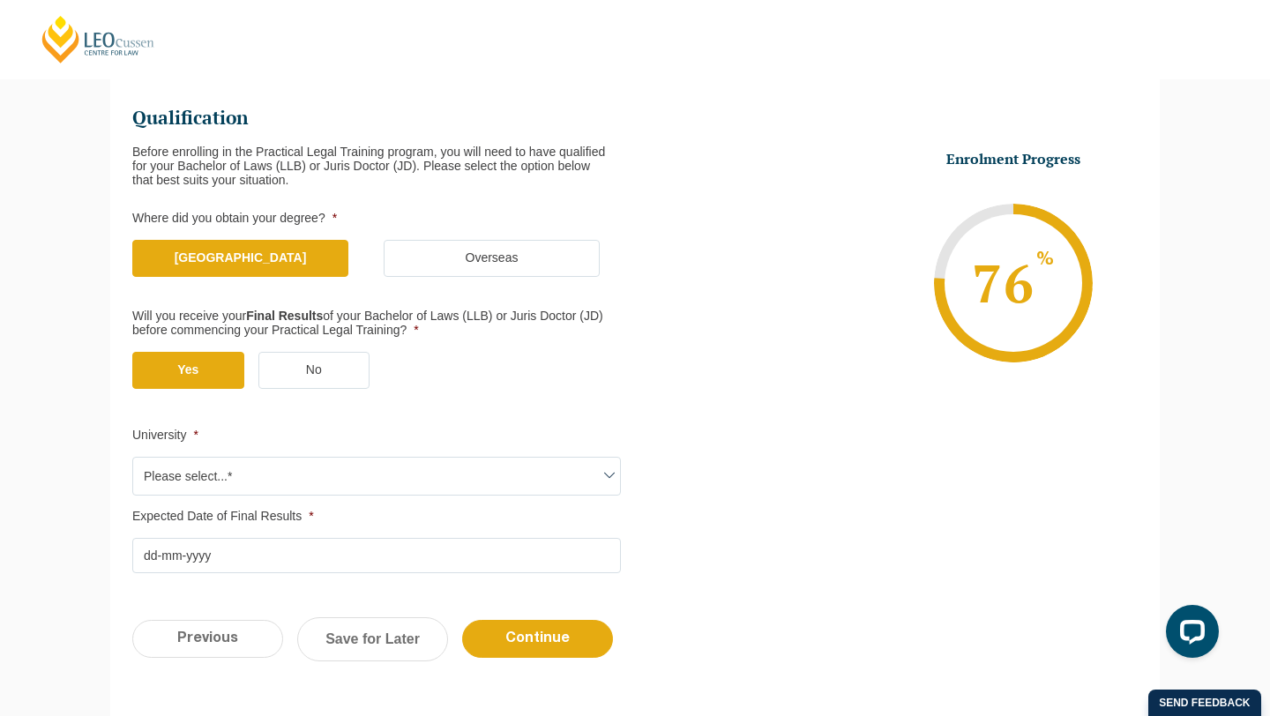
scroll to position [286, 0]
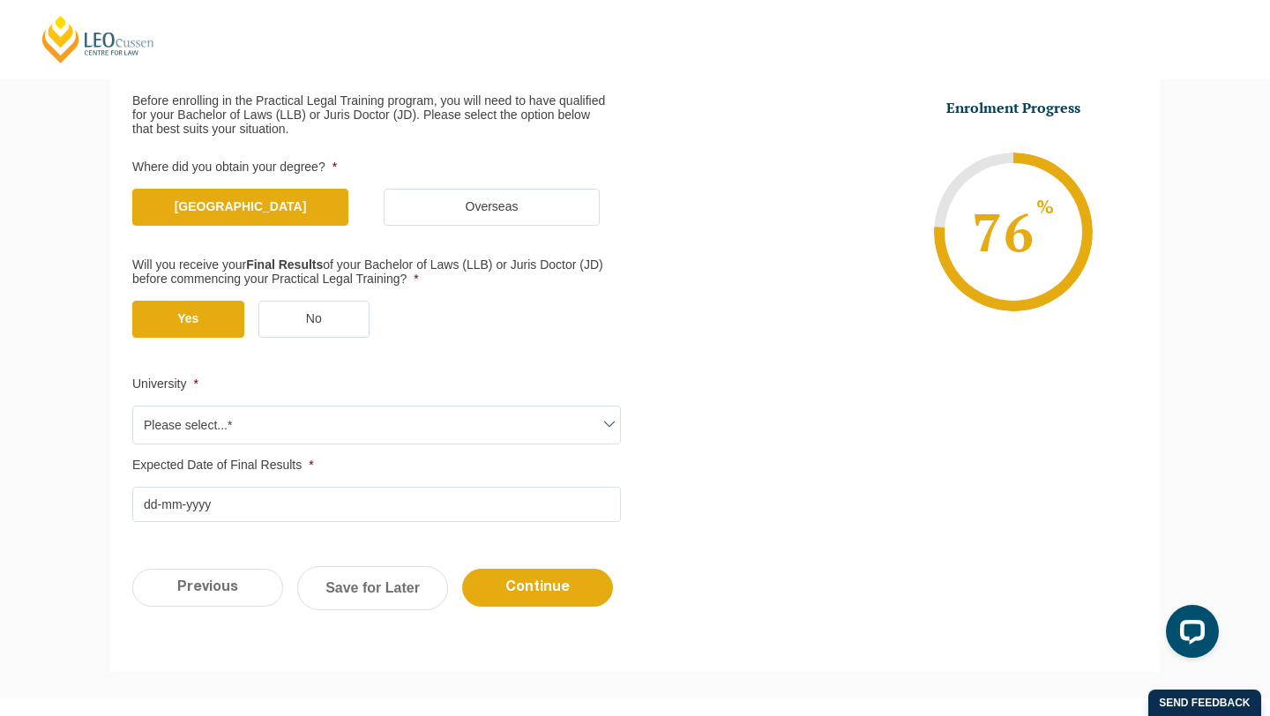
click at [239, 433] on span "Please select...*" at bounding box center [376, 425] width 487 height 37
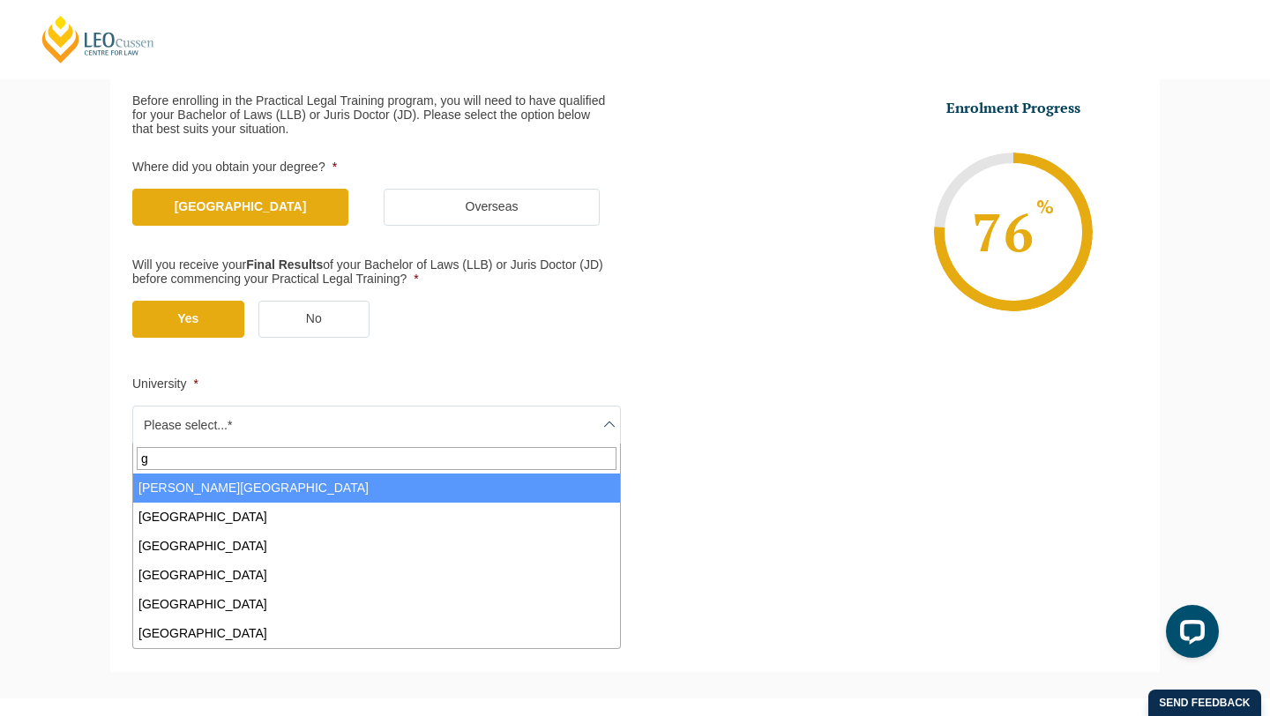
type input "gr"
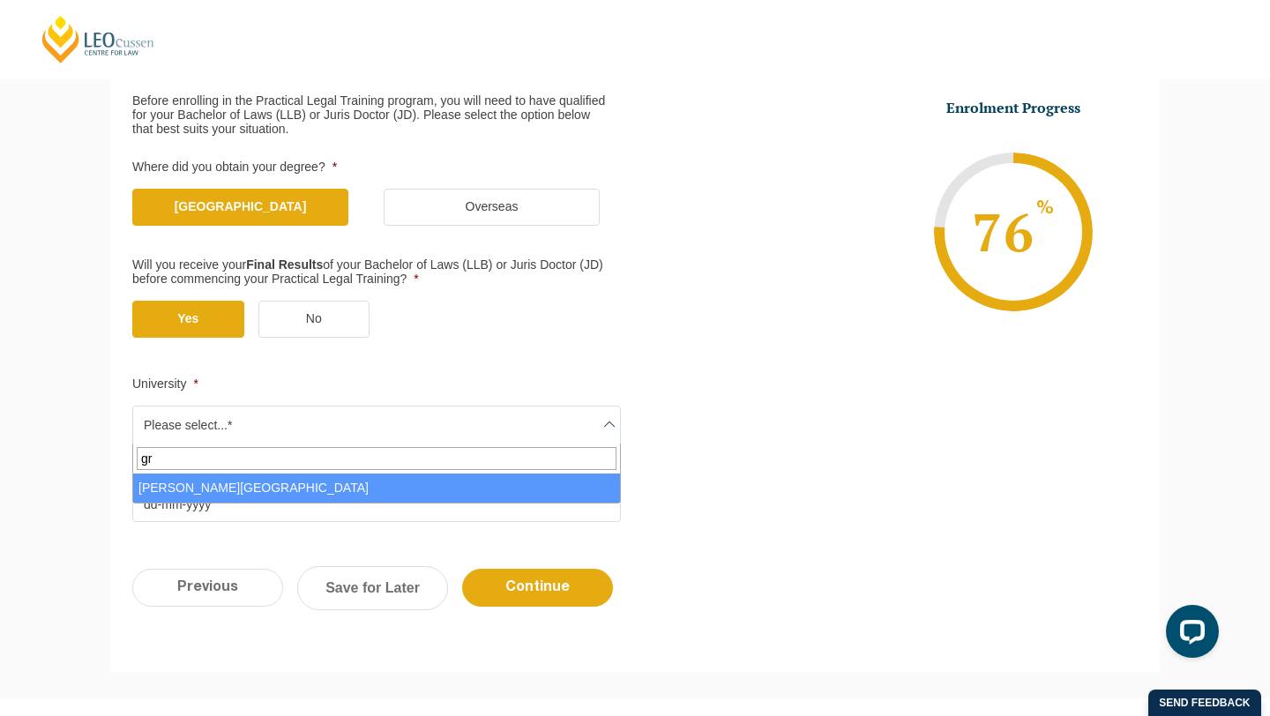
select select "Griffith University"
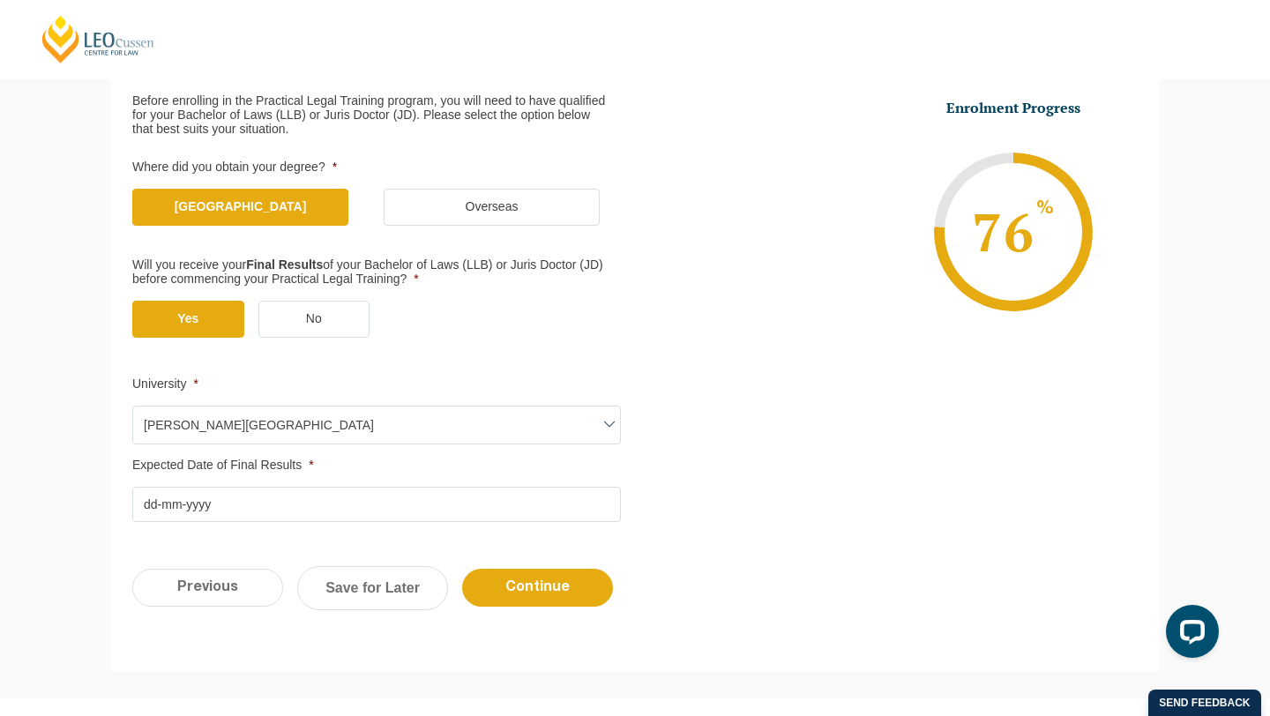
click at [249, 498] on input "Expected Date of Final Results *" at bounding box center [376, 504] width 489 height 35
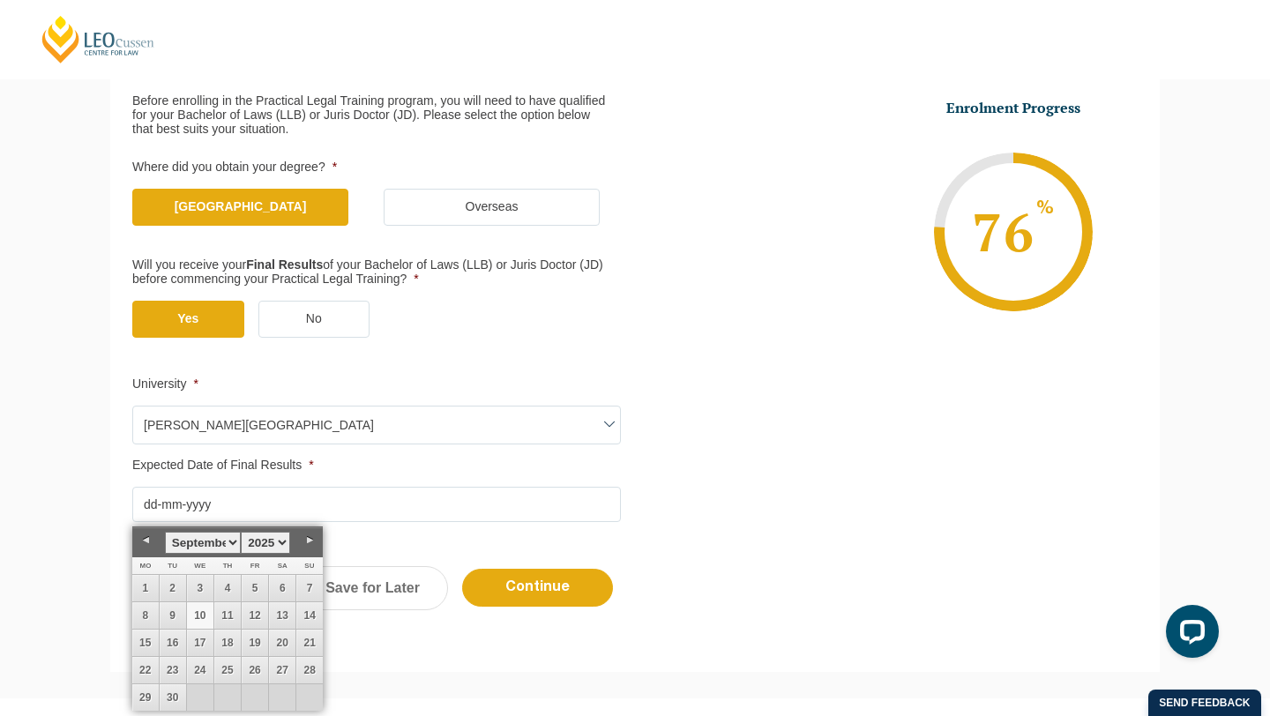
click at [308, 320] on label "No" at bounding box center [314, 319] width 112 height 37
click at [0, 0] on input "No" at bounding box center [0, 0] width 0 height 0
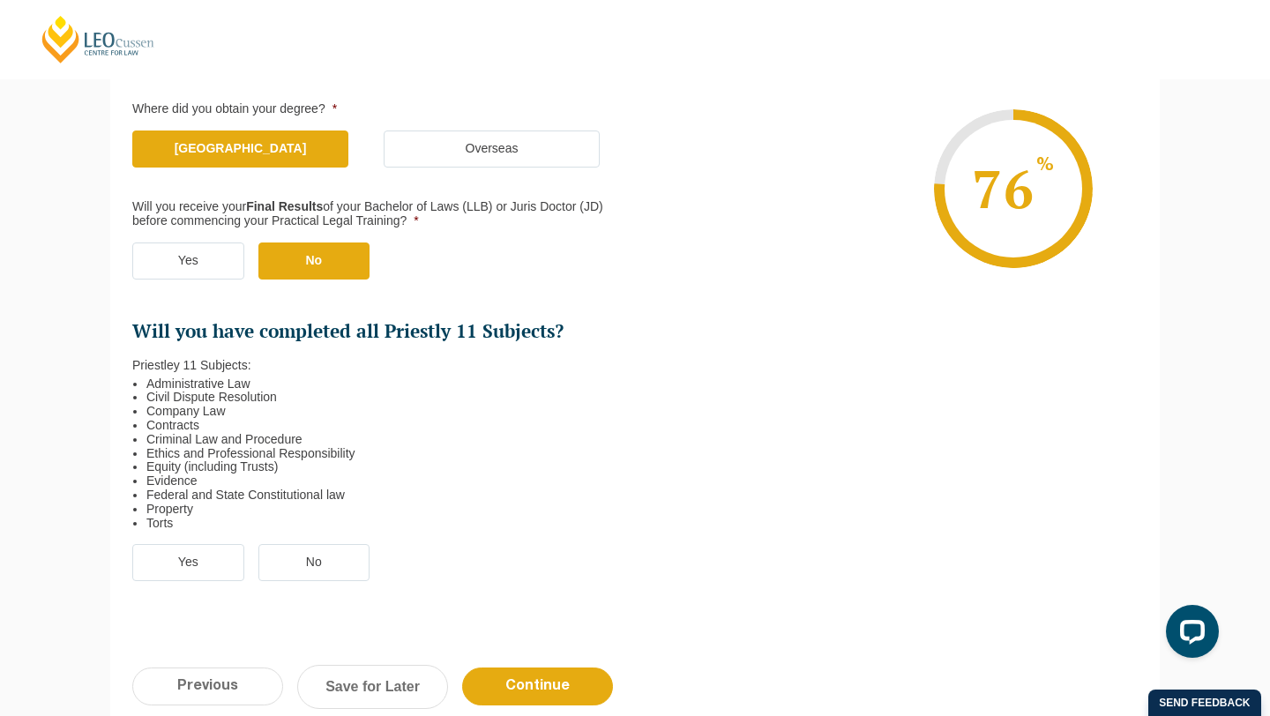
scroll to position [348, 0]
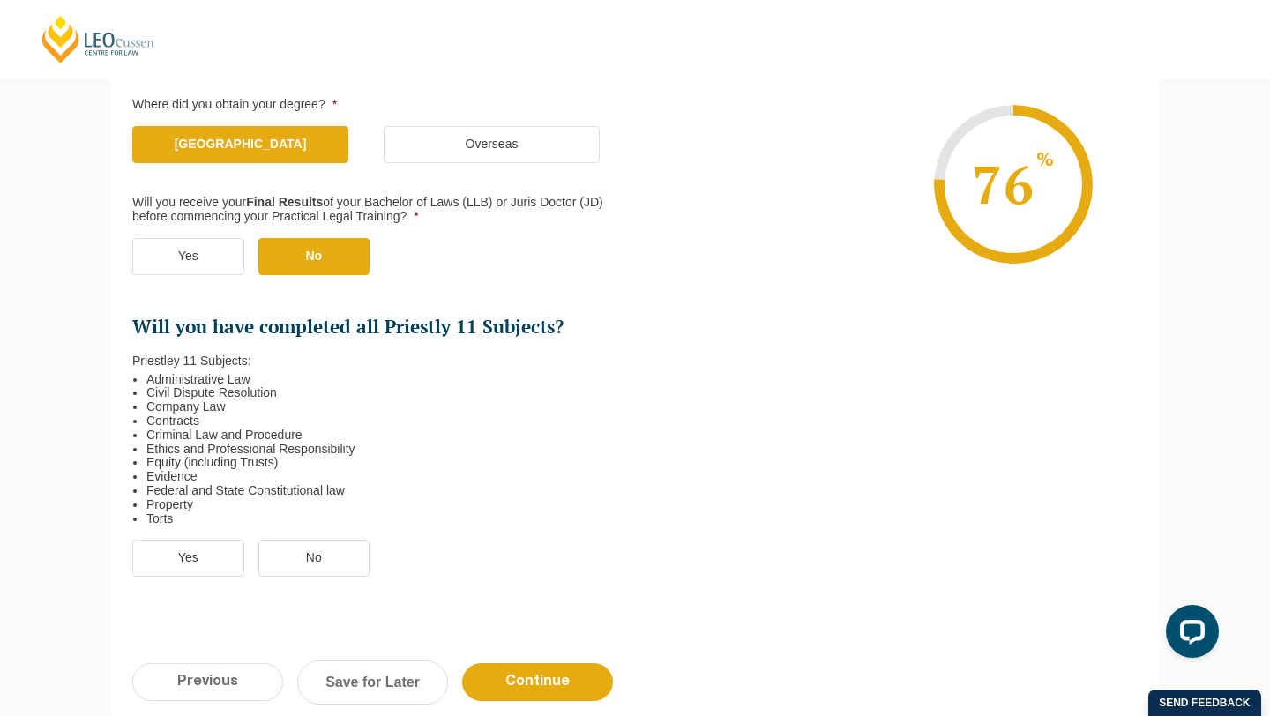
click at [189, 264] on label "Yes" at bounding box center [188, 256] width 112 height 37
click at [0, 0] on input "Yes" at bounding box center [0, 0] width 0 height 0
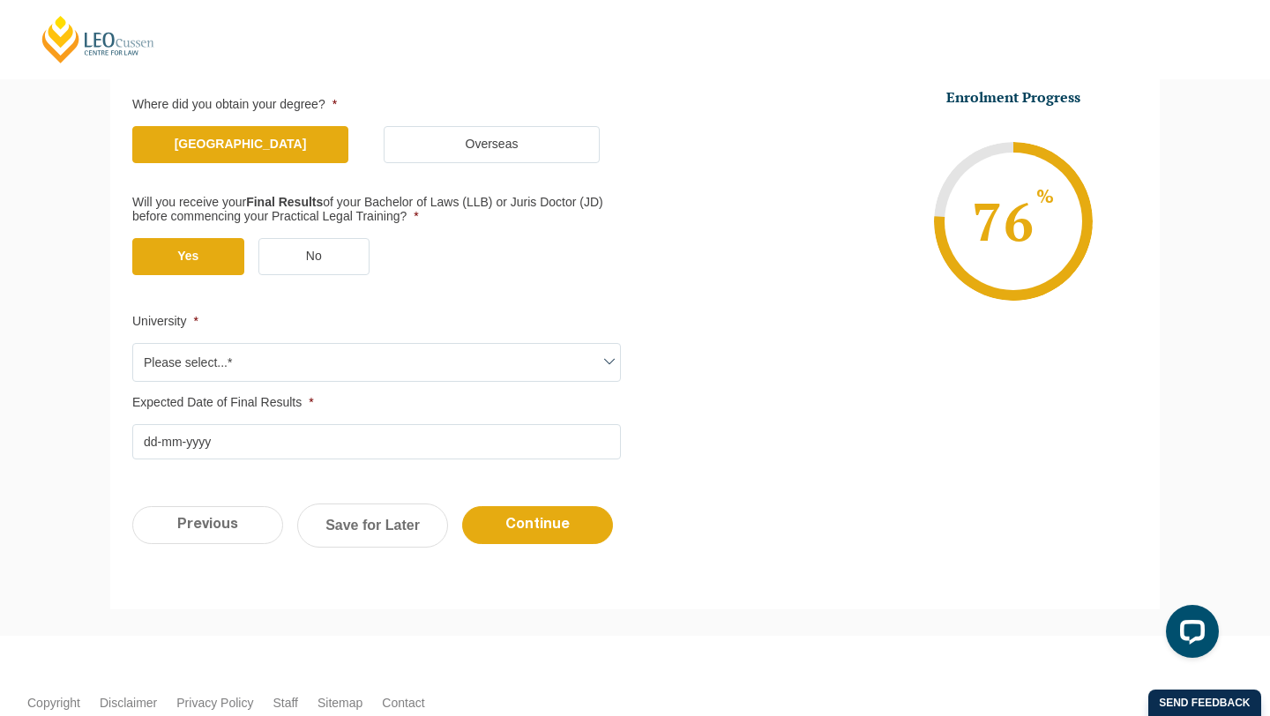
click at [230, 373] on span "Please select...*" at bounding box center [376, 362] width 487 height 37
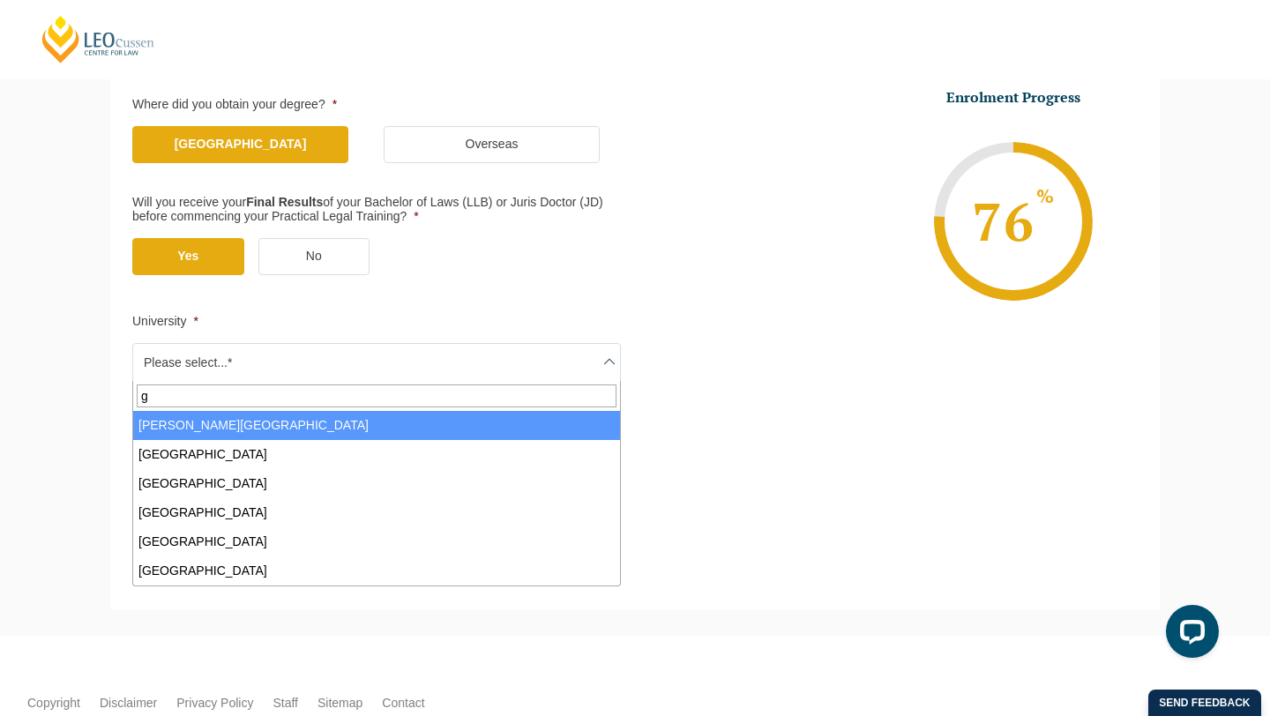
type input "gr"
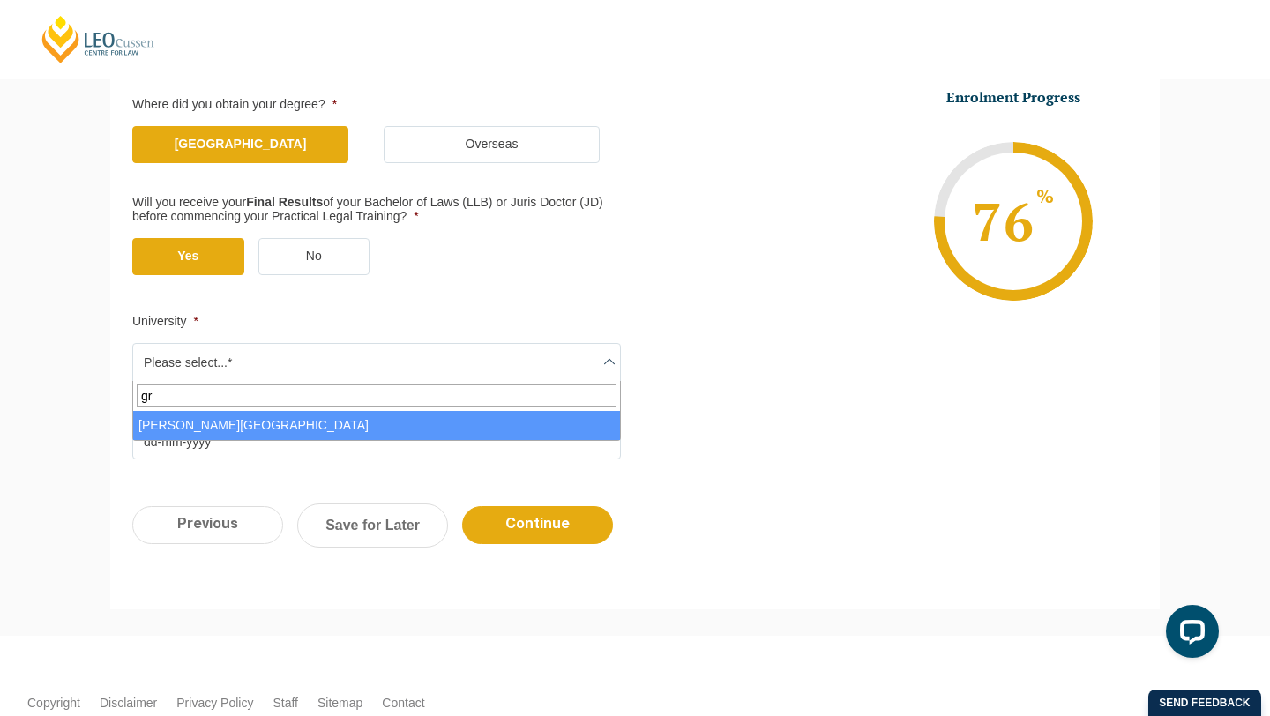
select select "Griffith University"
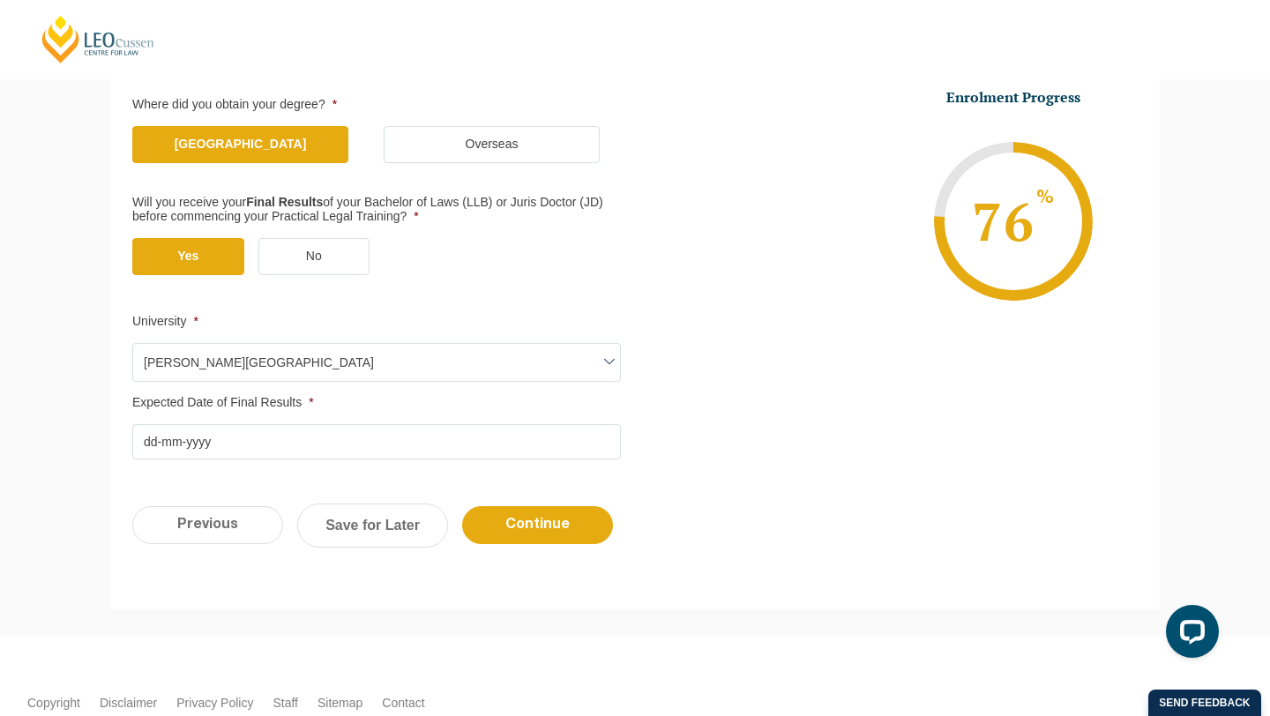
click at [242, 445] on input "Expected Date of Final Results *" at bounding box center [376, 441] width 489 height 35
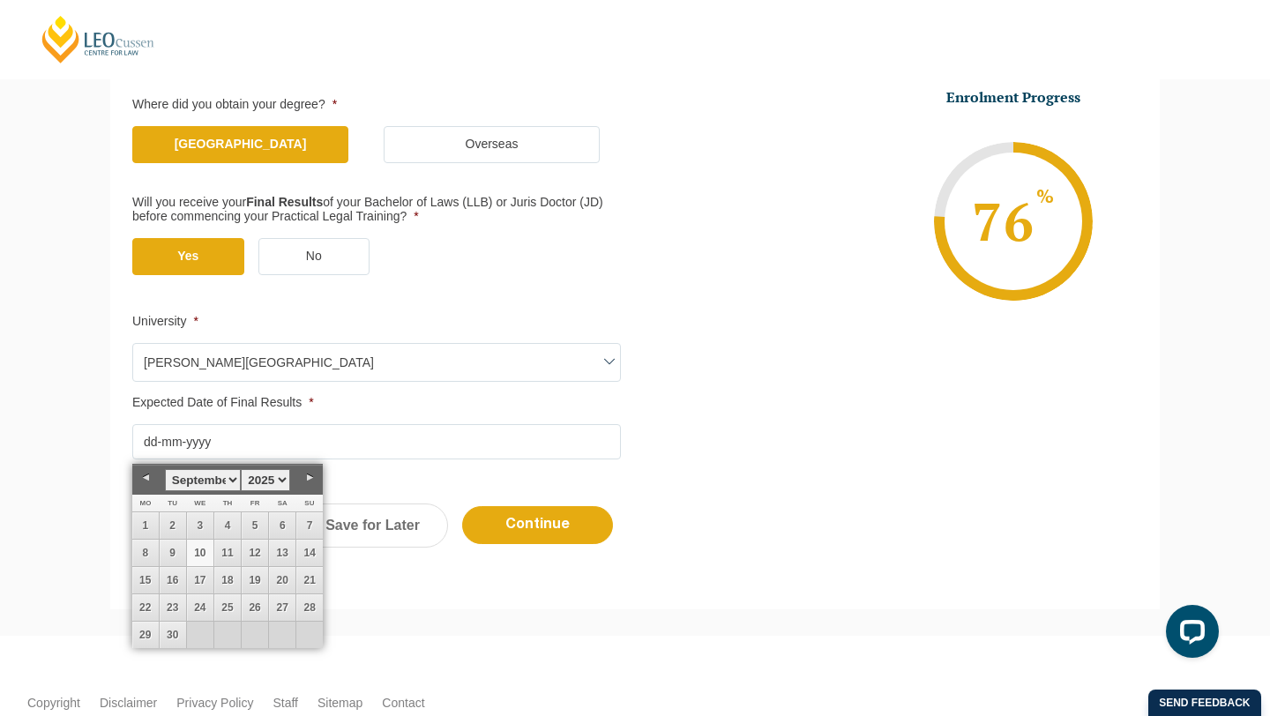
click at [265, 477] on select "1925 1926 1927 1928 1929 1930 1931 1932 1933 1934 1935 1936 1937 1938 1939 1940…" at bounding box center [265, 480] width 49 height 22
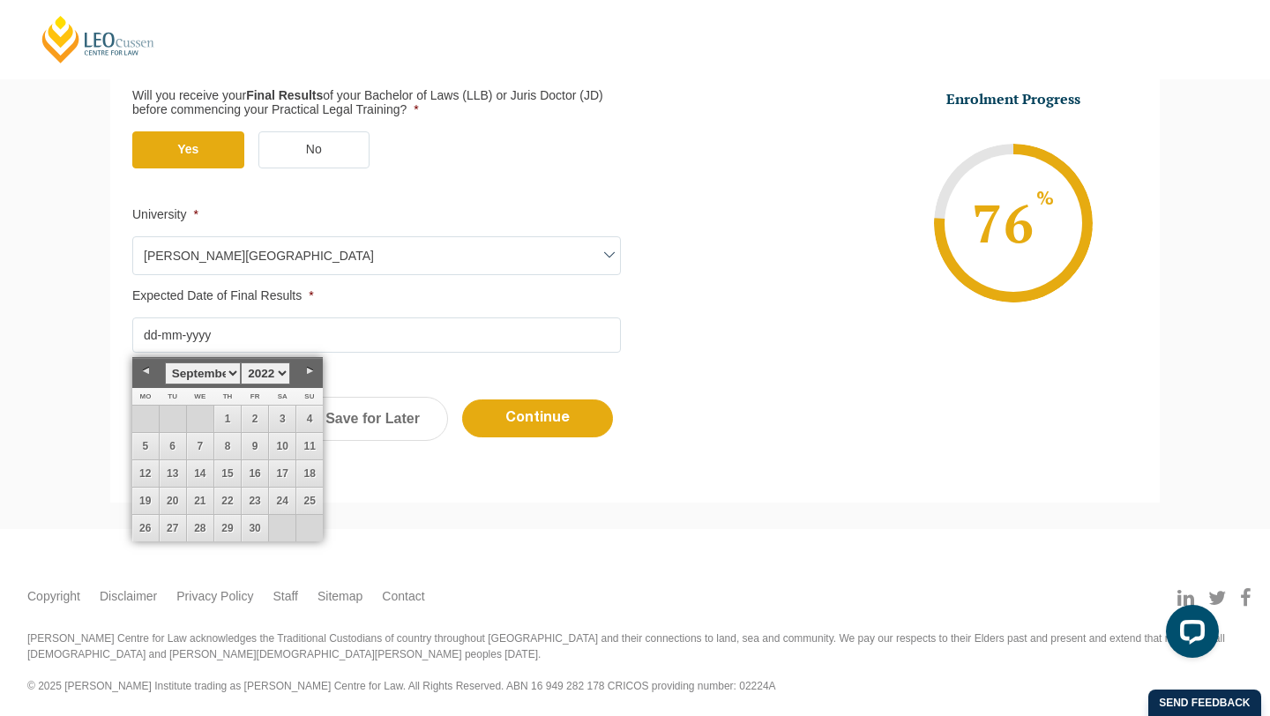
scroll to position [460, 0]
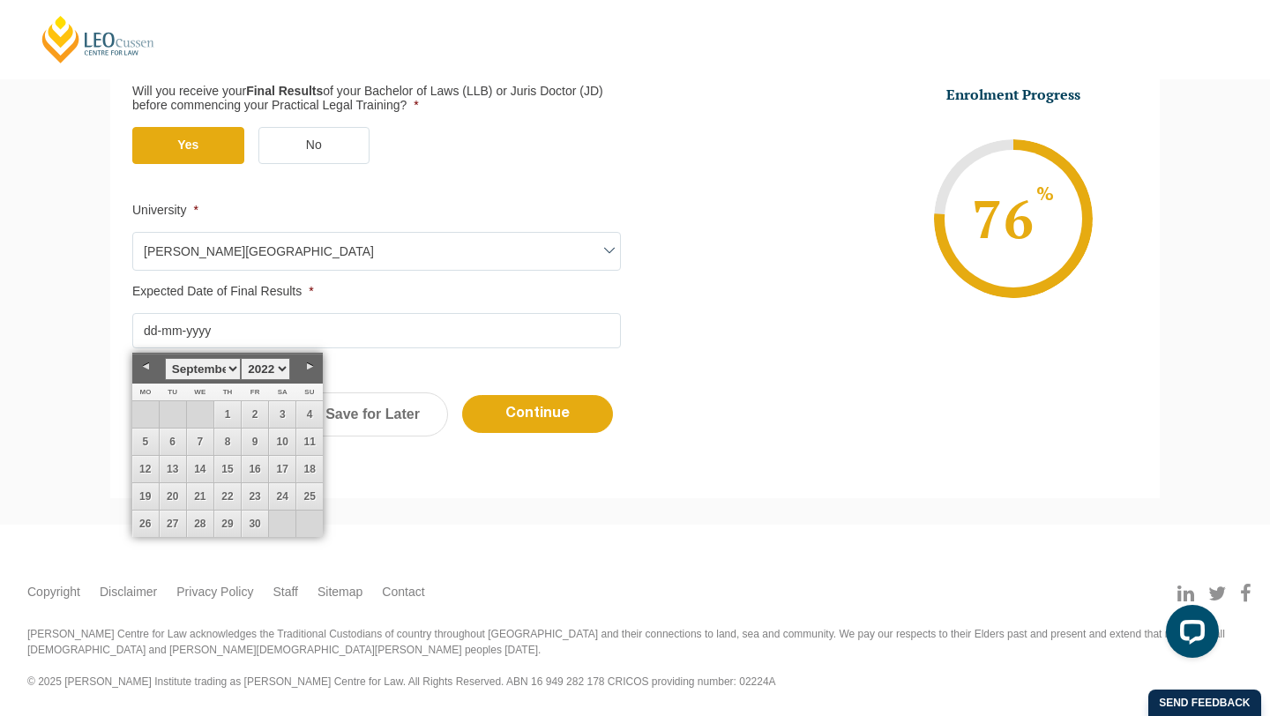
click at [211, 374] on select "January February March April May June July August September October November De…" at bounding box center [203, 369] width 76 height 22
click at [260, 469] on link "14" at bounding box center [255, 469] width 26 height 26
type input "14-01-2022"
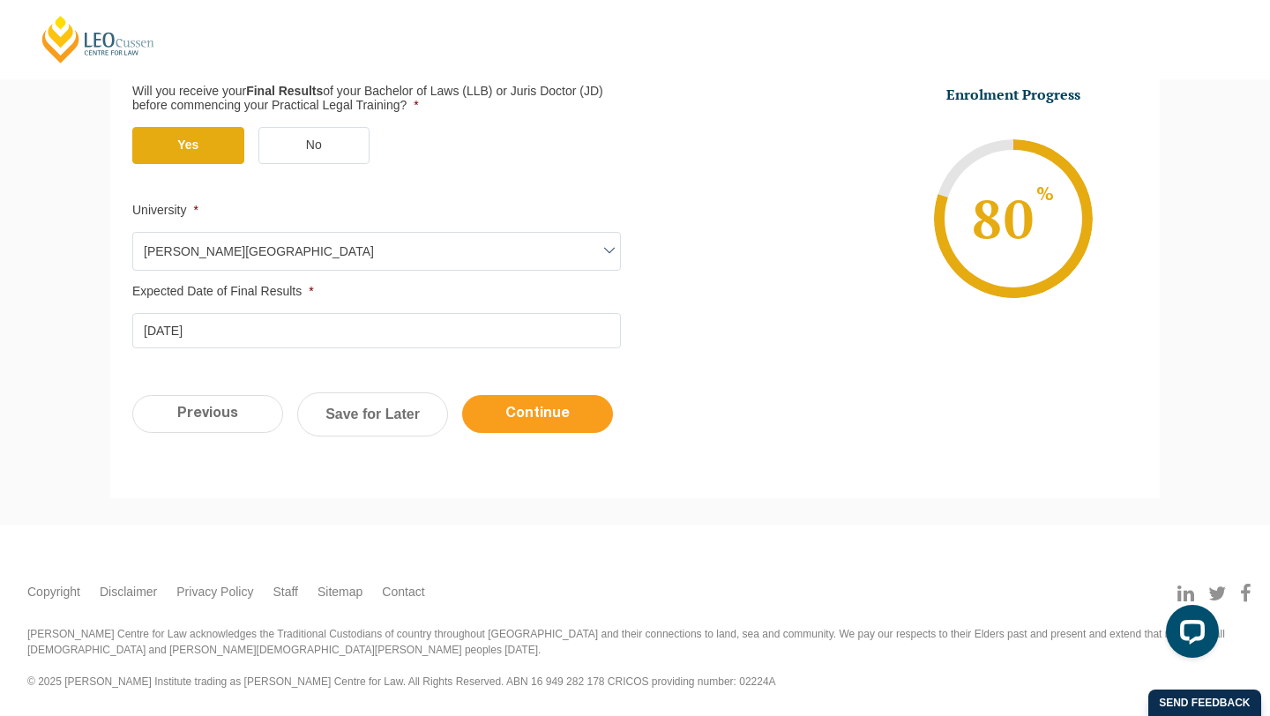
click at [588, 411] on input "Continue" at bounding box center [537, 414] width 151 height 38
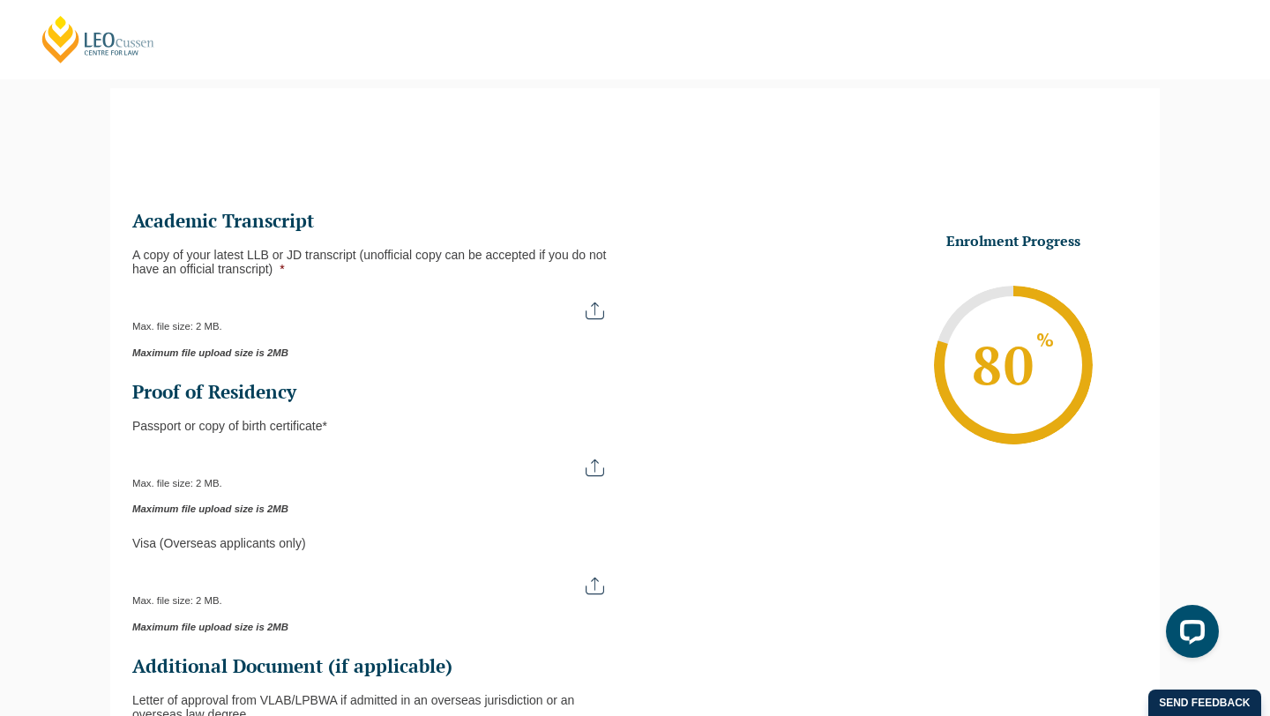
scroll to position [0, 0]
click at [595, 318] on input "A copy of your latest LLB or JD transcript (unofficial copy can be accepted if …" at bounding box center [376, 304] width 489 height 30
type input "C:\fakepath\Academic Transcript.pdf"
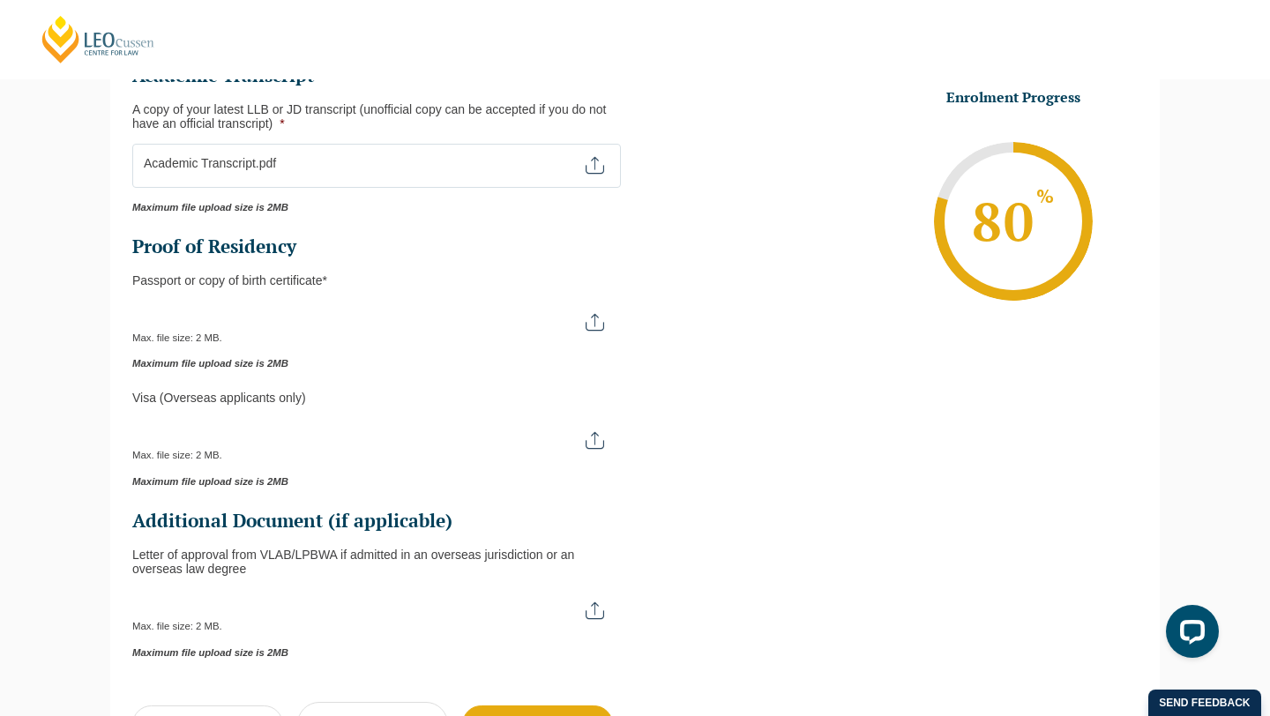
scroll to position [285, 0]
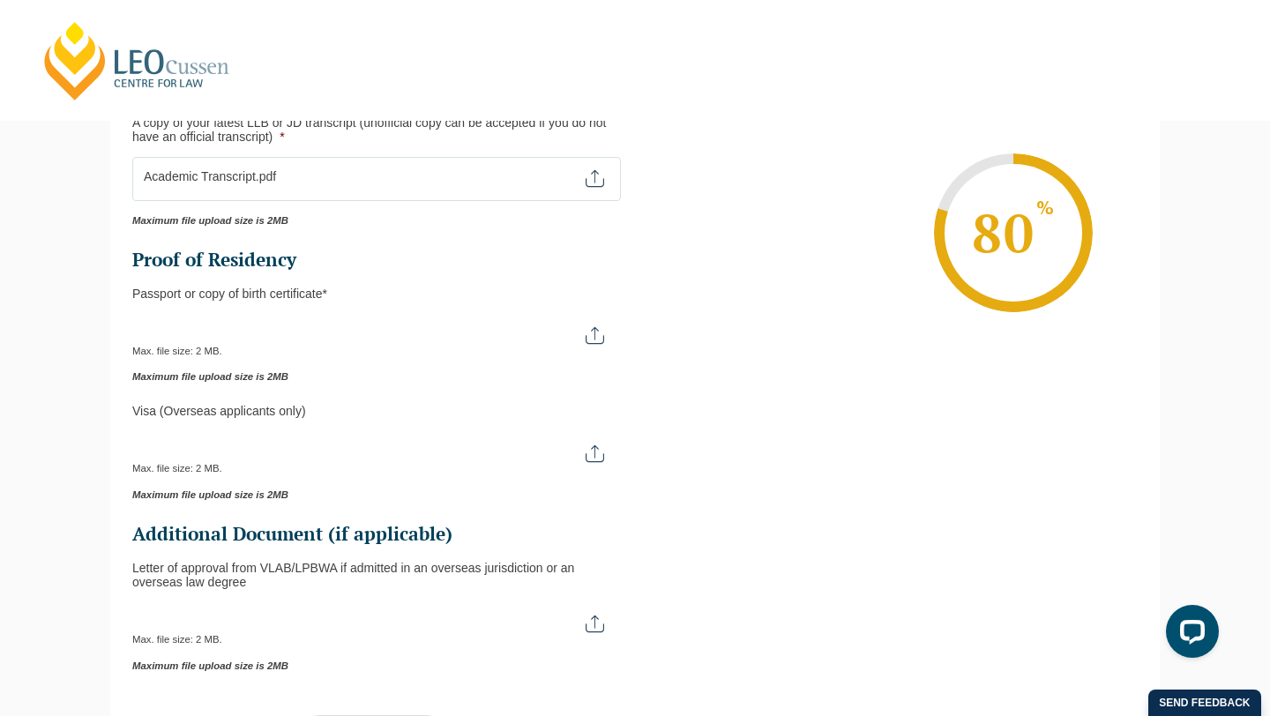
click at [598, 334] on input "Passport or Copy of Birth Certificate *" at bounding box center [376, 329] width 489 height 30
type input "C:\fakepath\Passport Copy.heic"
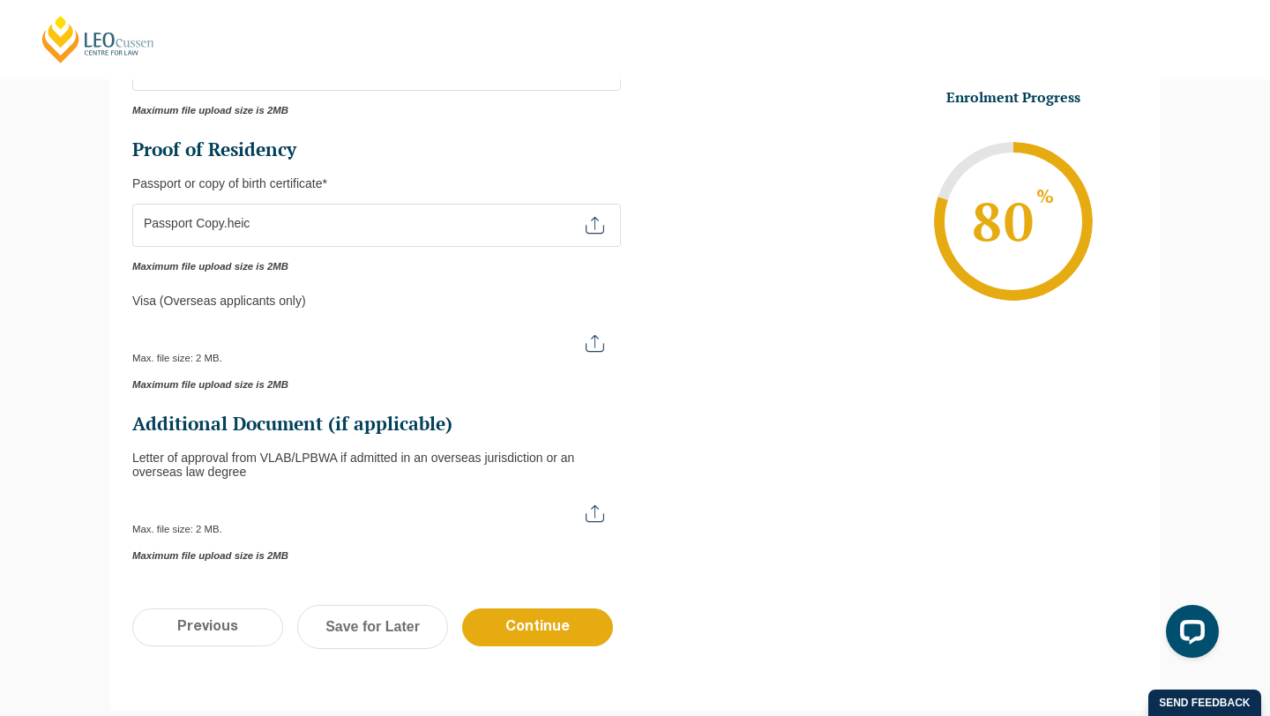
scroll to position [611, 0]
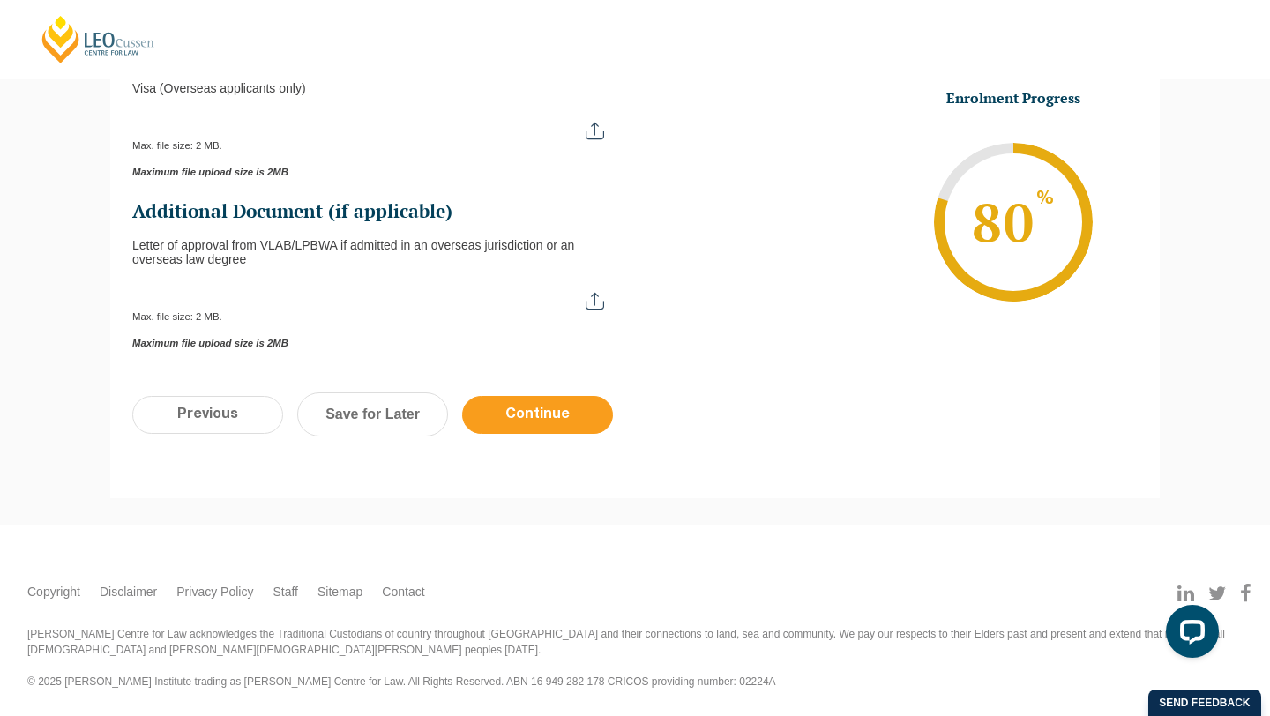
click at [509, 420] on input "Continue" at bounding box center [537, 415] width 151 height 38
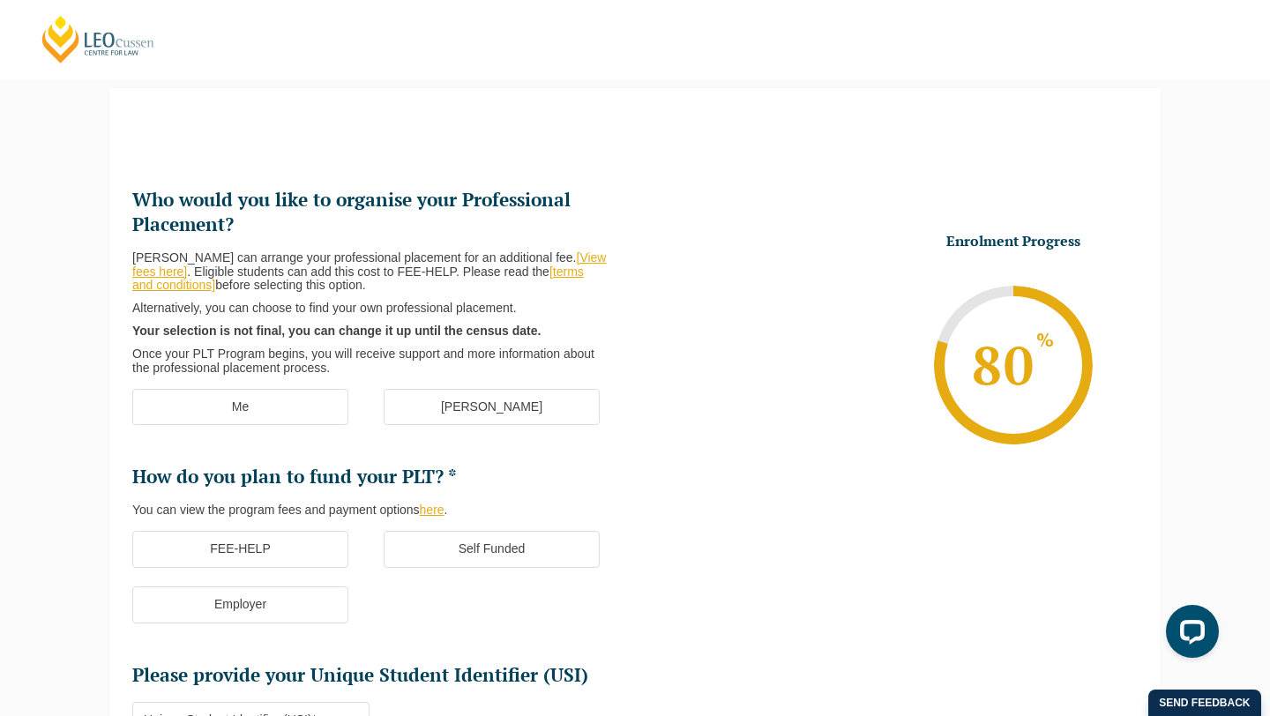
scroll to position [143, 0]
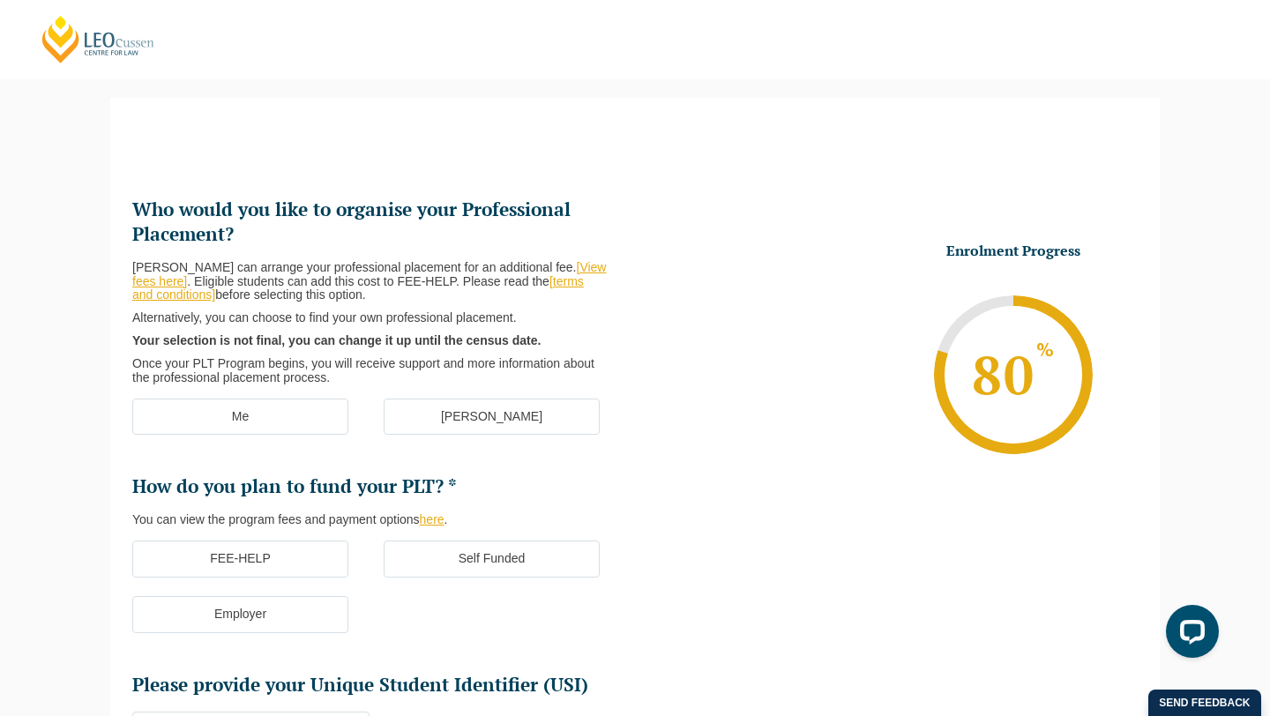
click at [445, 420] on label "[PERSON_NAME]" at bounding box center [492, 417] width 216 height 37
click at [0, 0] on input "[PERSON_NAME]" at bounding box center [0, 0] width 0 height 0
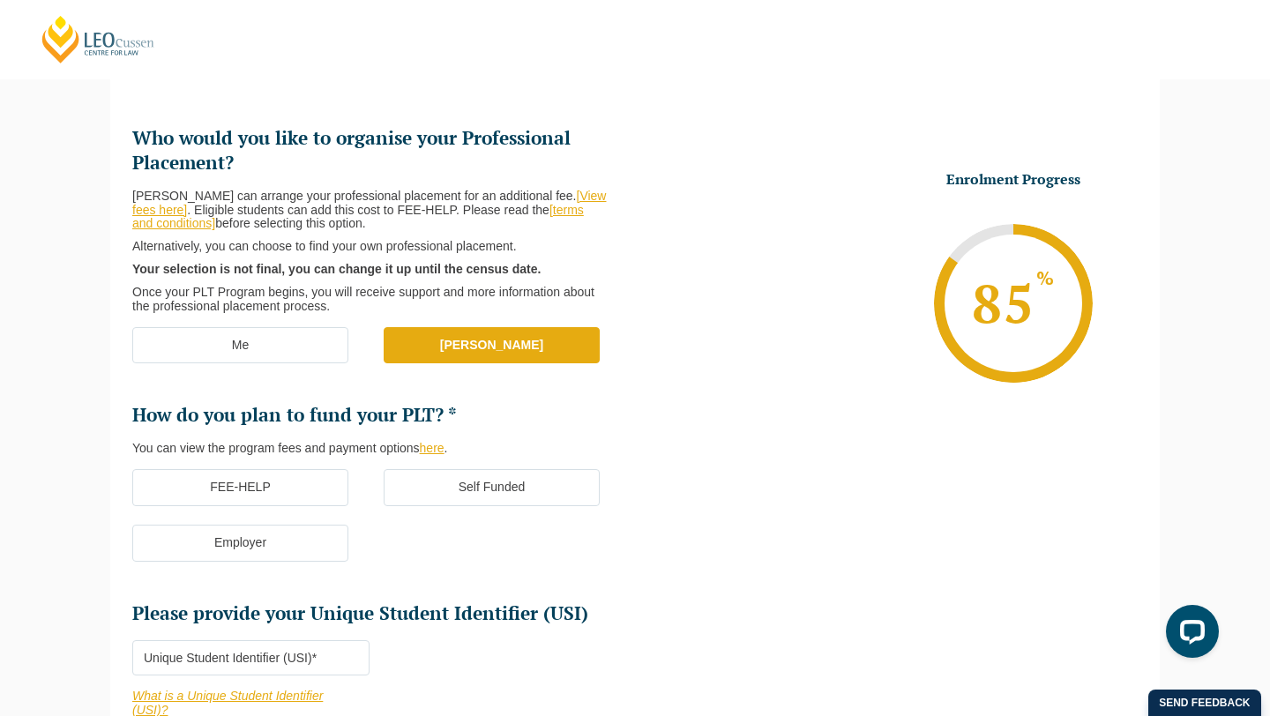
scroll to position [303, 0]
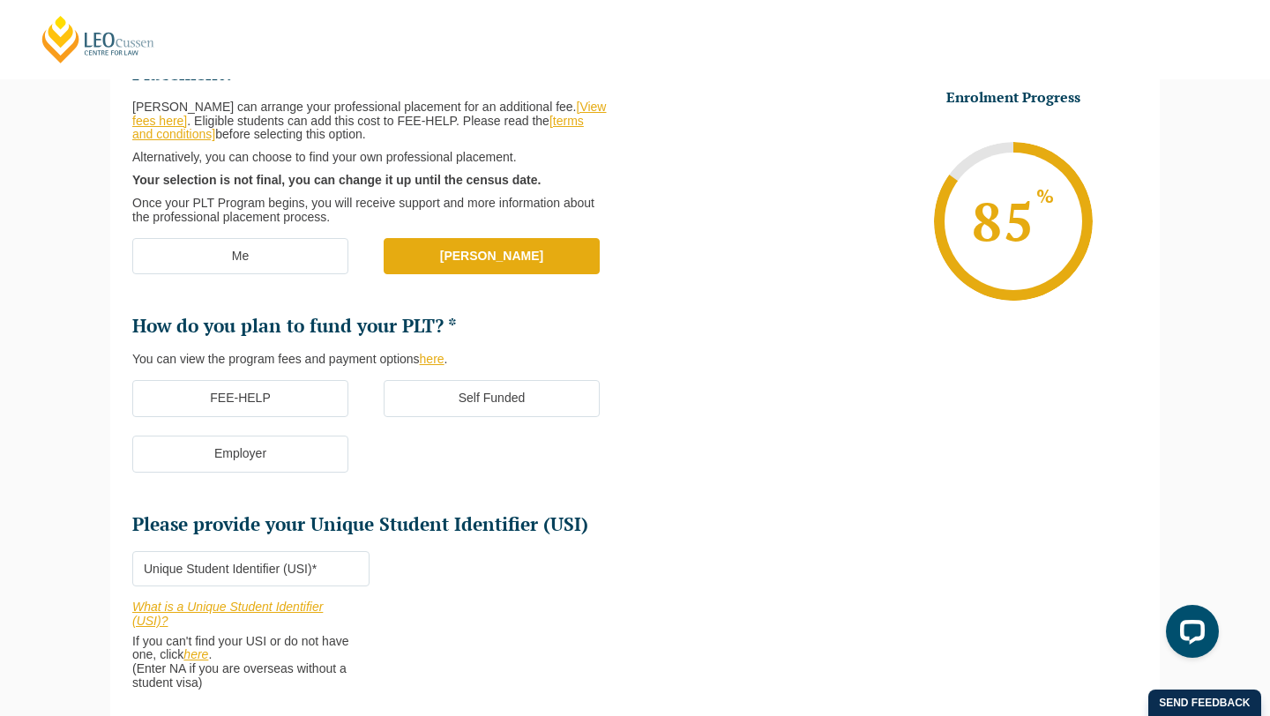
click at [209, 399] on label "FEE-HELP" at bounding box center [240, 398] width 216 height 37
click at [0, 0] on input "FEE-HELP" at bounding box center [0, 0] width 0 height 0
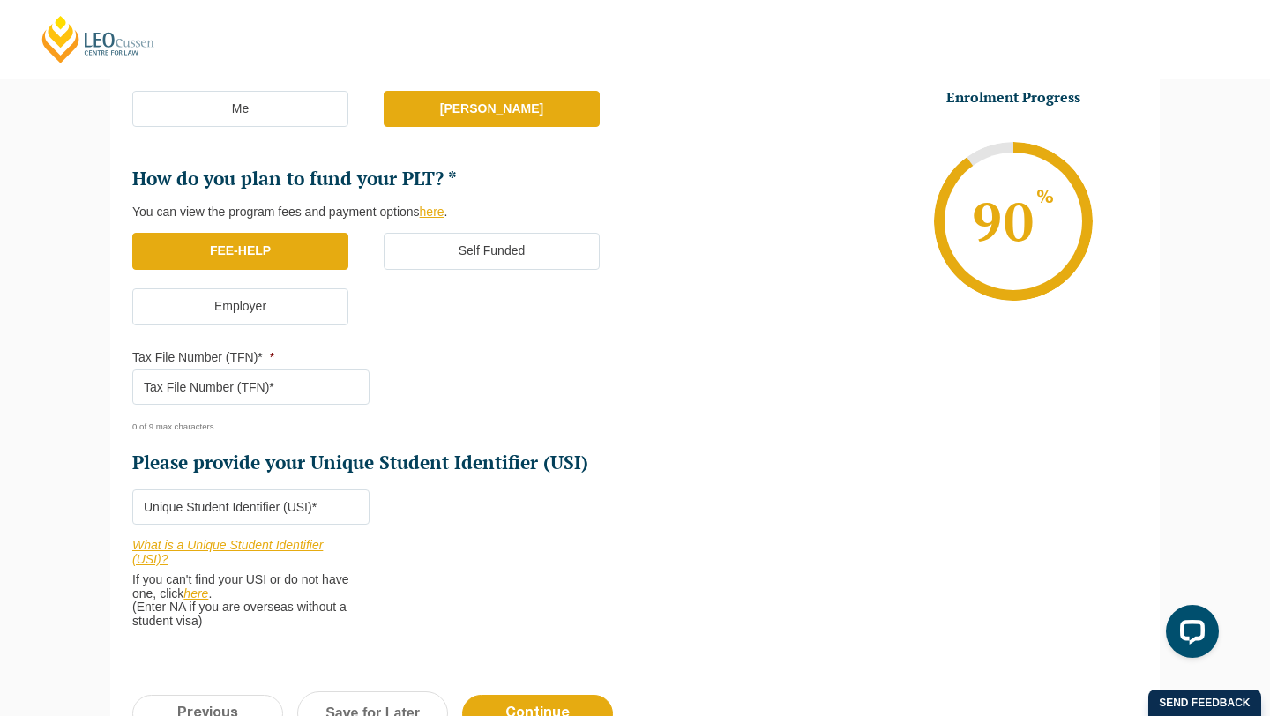
scroll to position [468, 0]
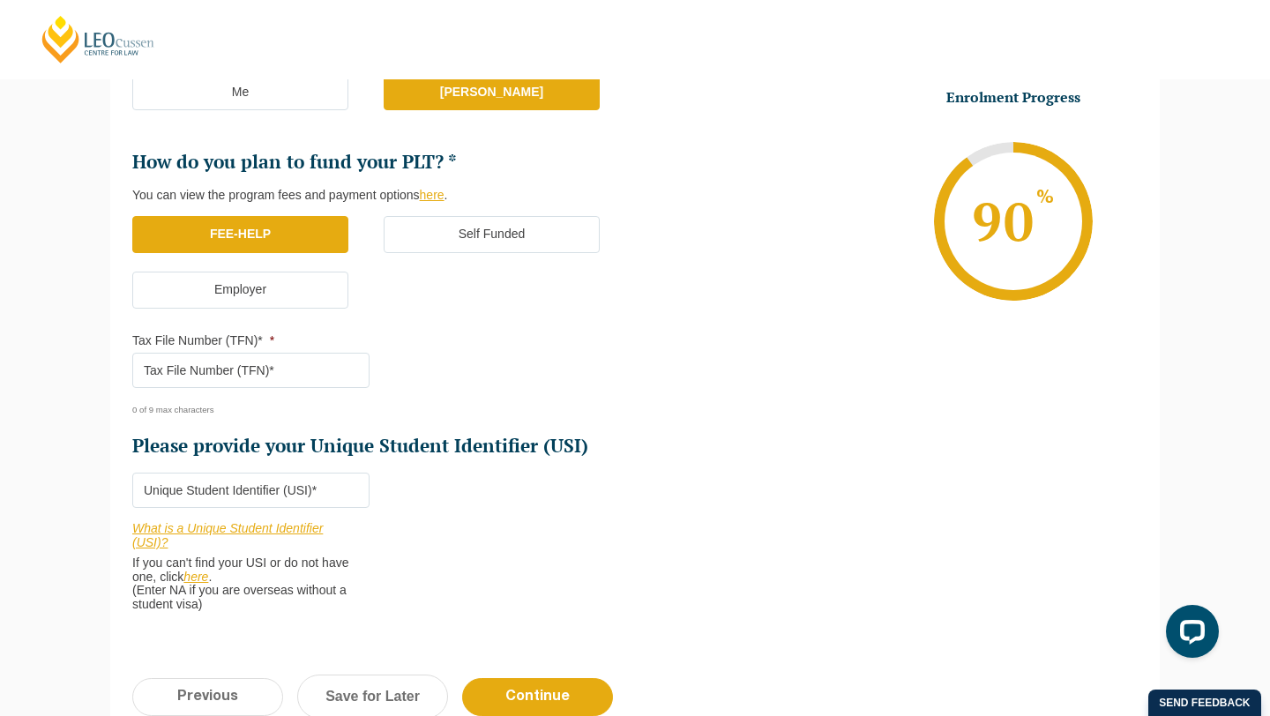
click at [177, 365] on input "Tax File Number (TFN)* *" at bounding box center [250, 370] width 237 height 35
click at [215, 488] on input "Please provide your Unique Student Identifier (USI) *" at bounding box center [250, 490] width 237 height 35
type input "4WB59NNUVH"
click at [185, 356] on input "Tax File Number (TFN)* *" at bounding box center [250, 370] width 237 height 35
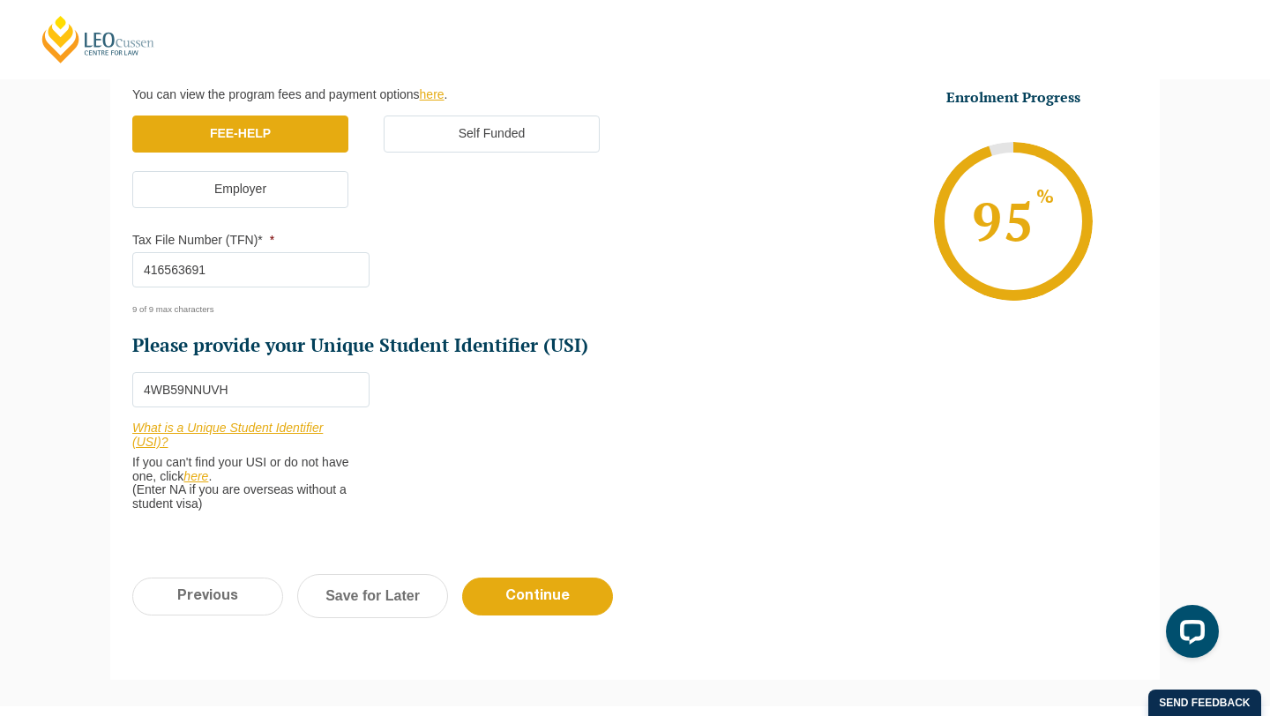
scroll to position [577, 0]
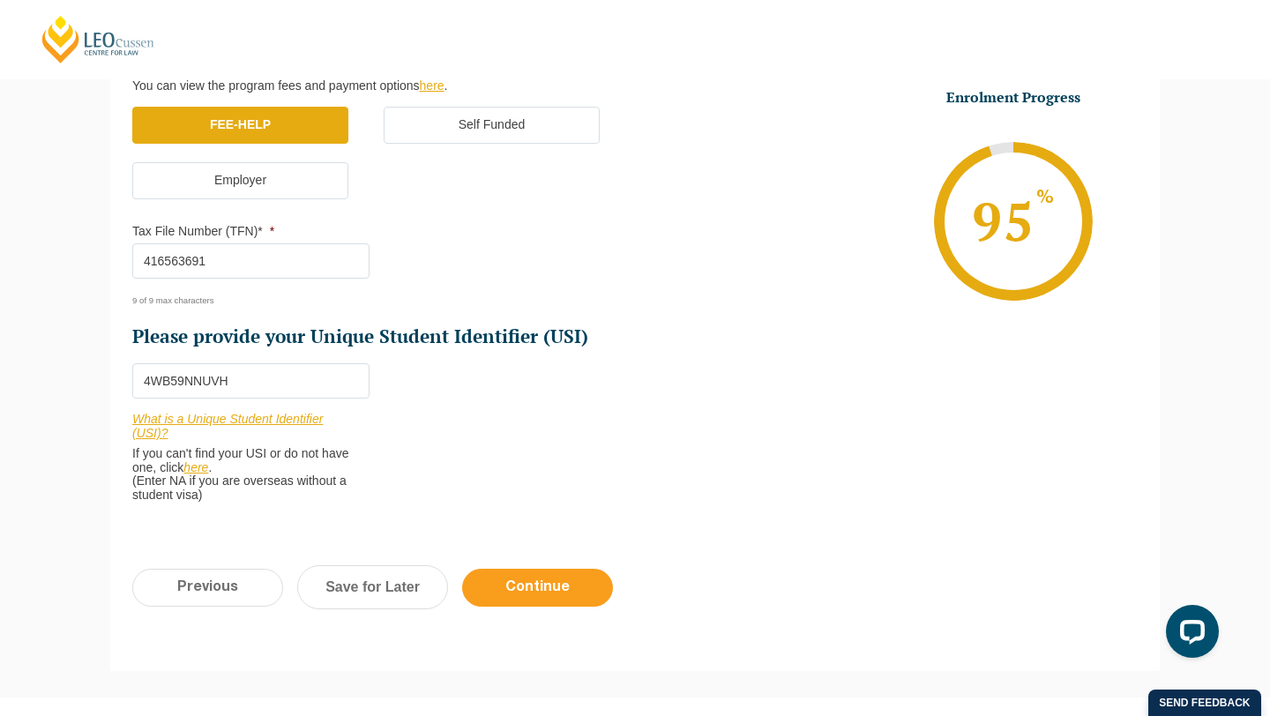
type input "416563691"
click at [552, 586] on input "Continue" at bounding box center [537, 588] width 151 height 38
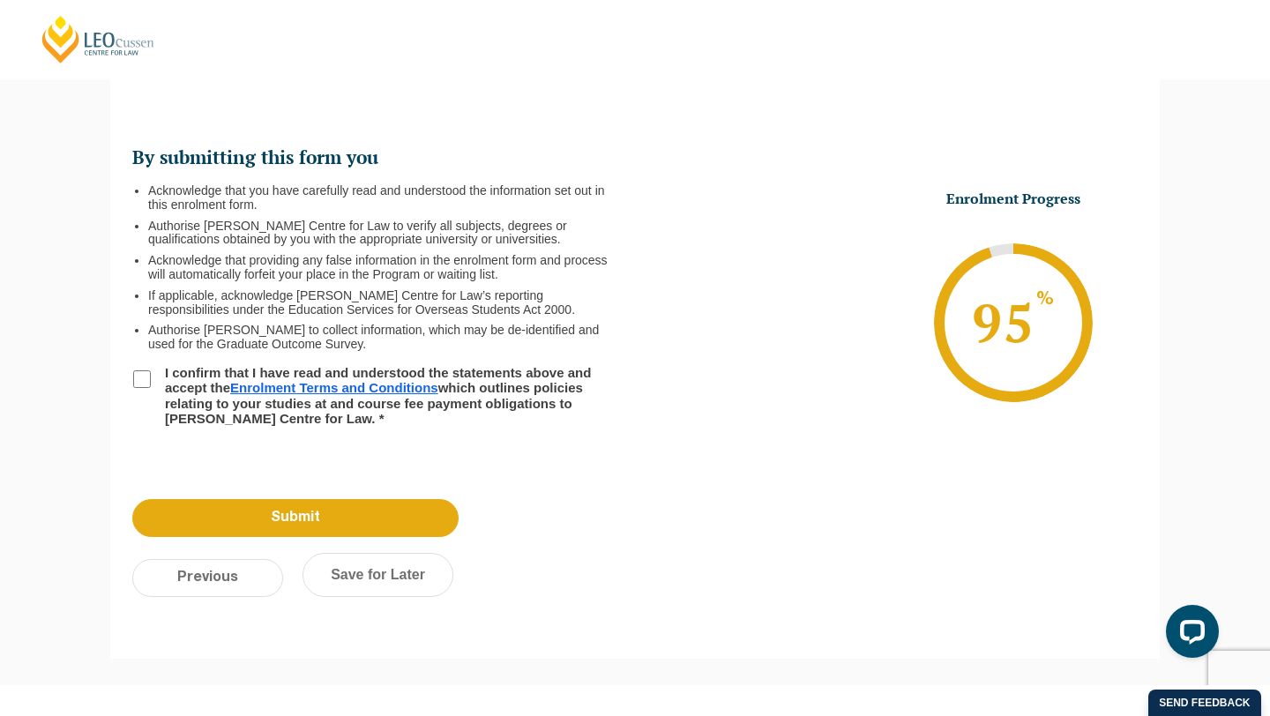
scroll to position [153, 0]
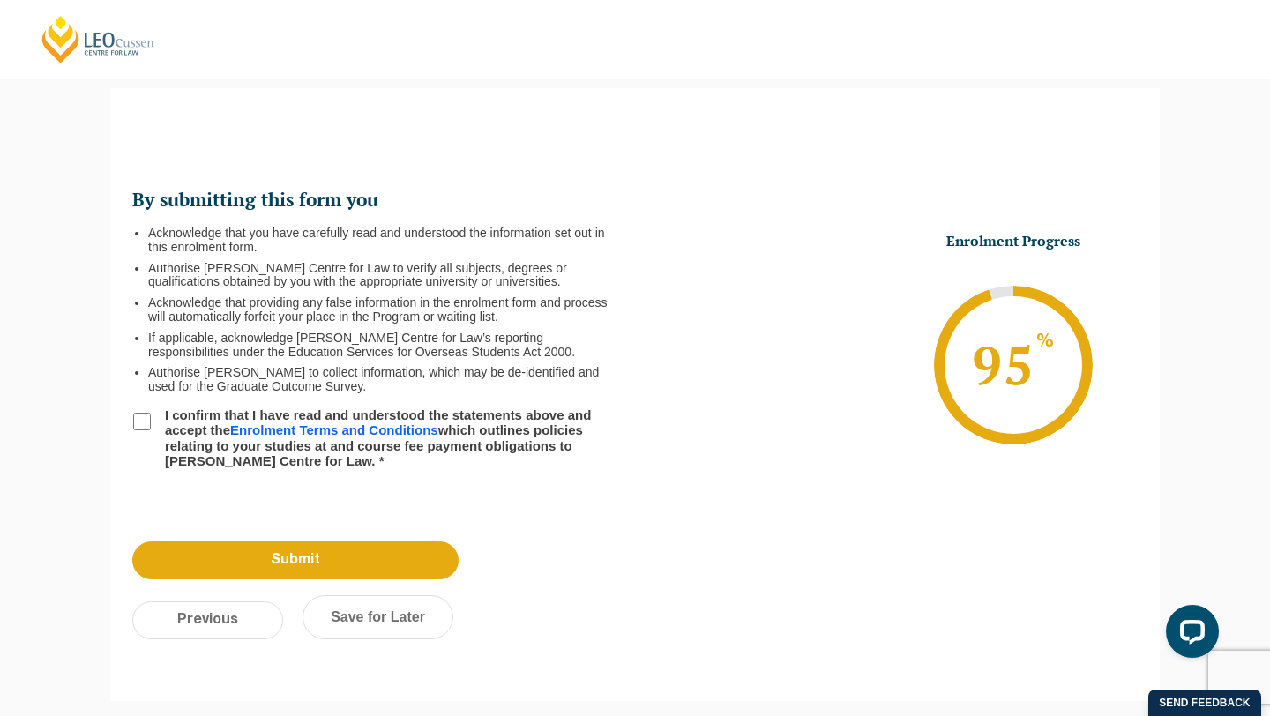
click at [141, 425] on input "I confirm that I have read and understood the statements above and accept the E…" at bounding box center [142, 422] width 18 height 18
checkbox input "true"
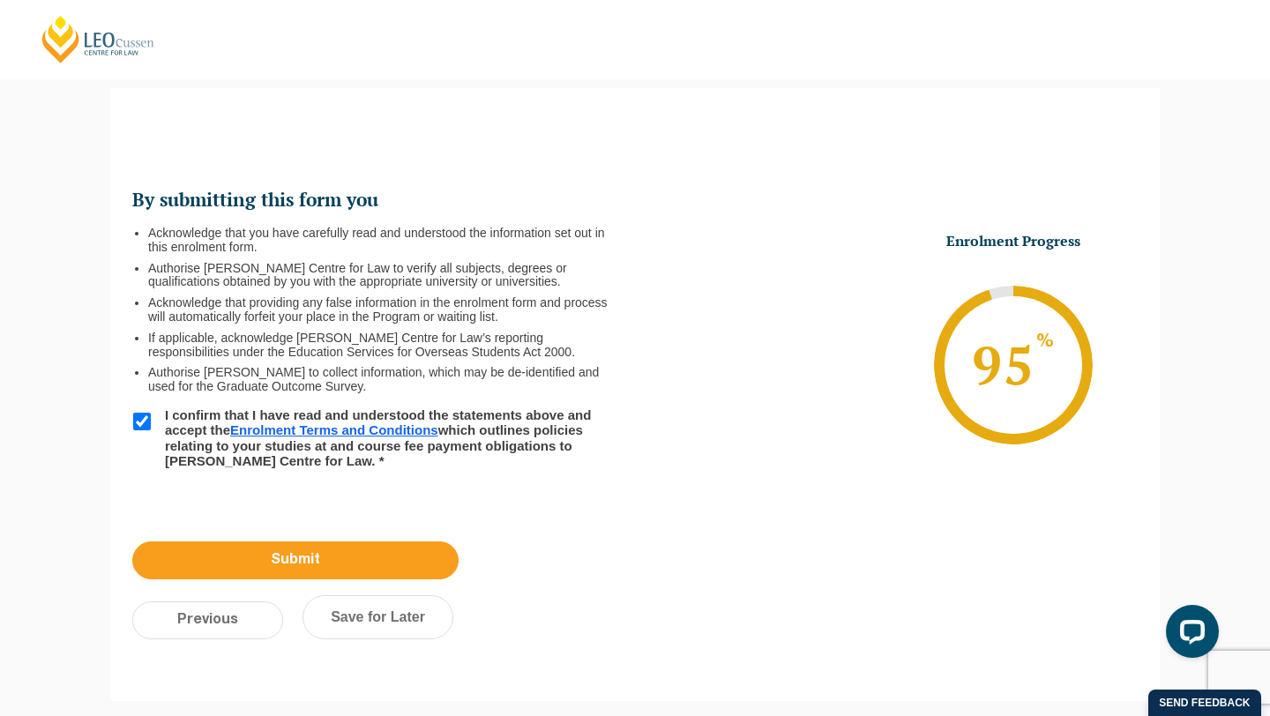
click at [222, 557] on input "Submit" at bounding box center [295, 561] width 326 height 38
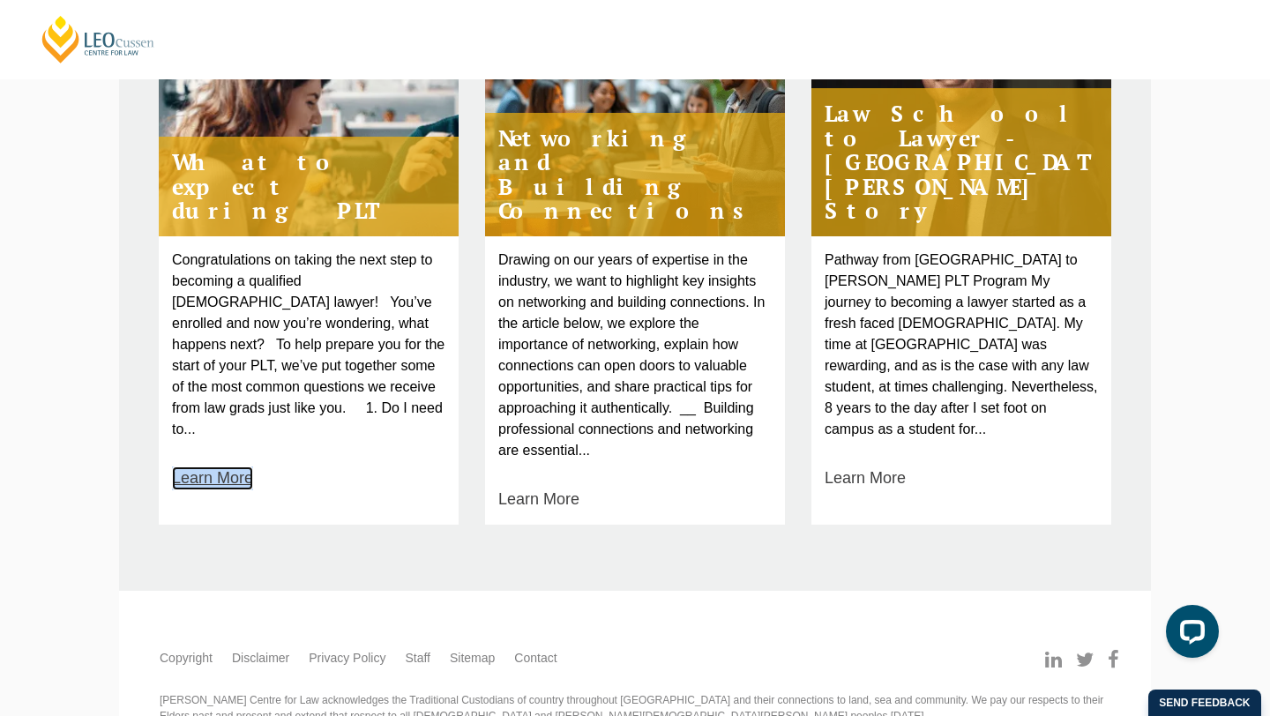
scroll to position [925, 0]
